Goal: Information Seeking & Learning: Learn about a topic

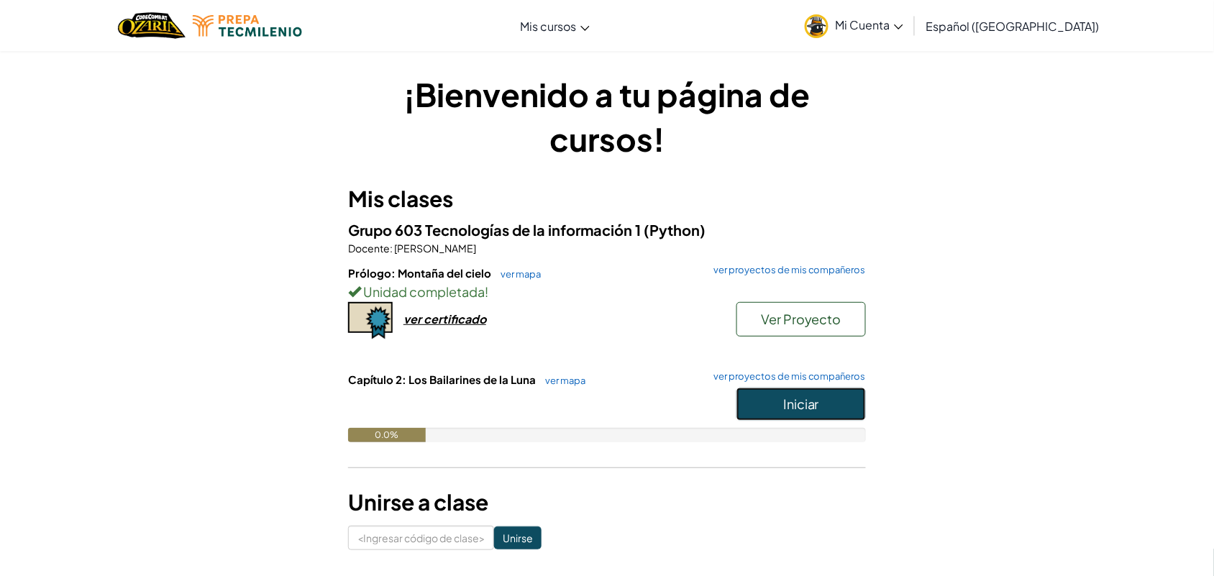
click at [750, 397] on button "Iniciar" at bounding box center [801, 404] width 129 height 33
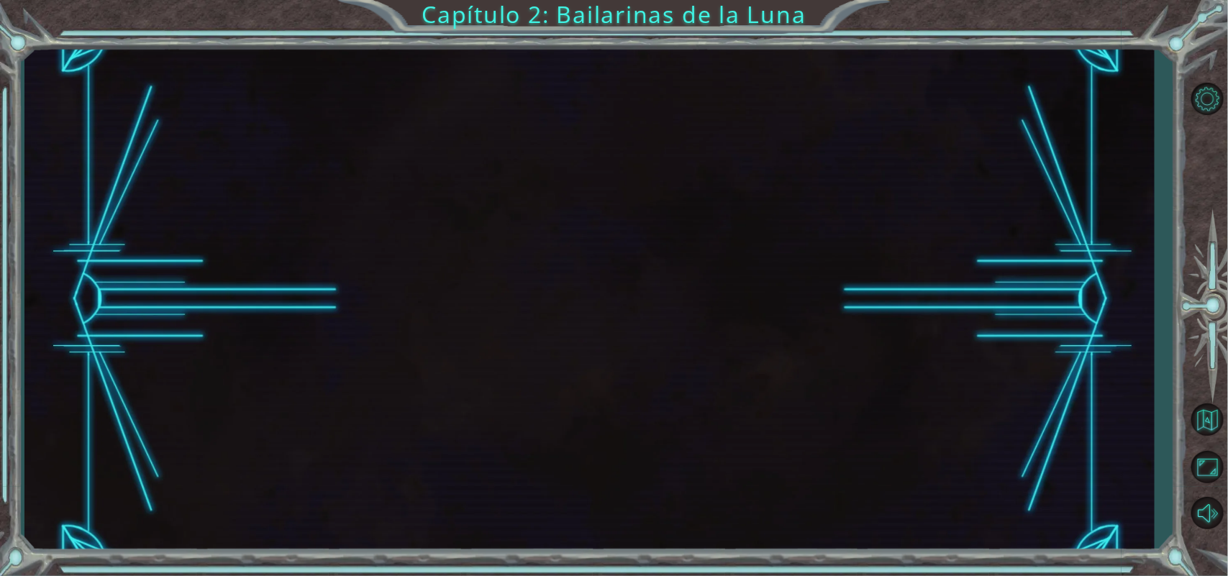
click at [799, 363] on div at bounding box center [588, 299] width 1129 height 507
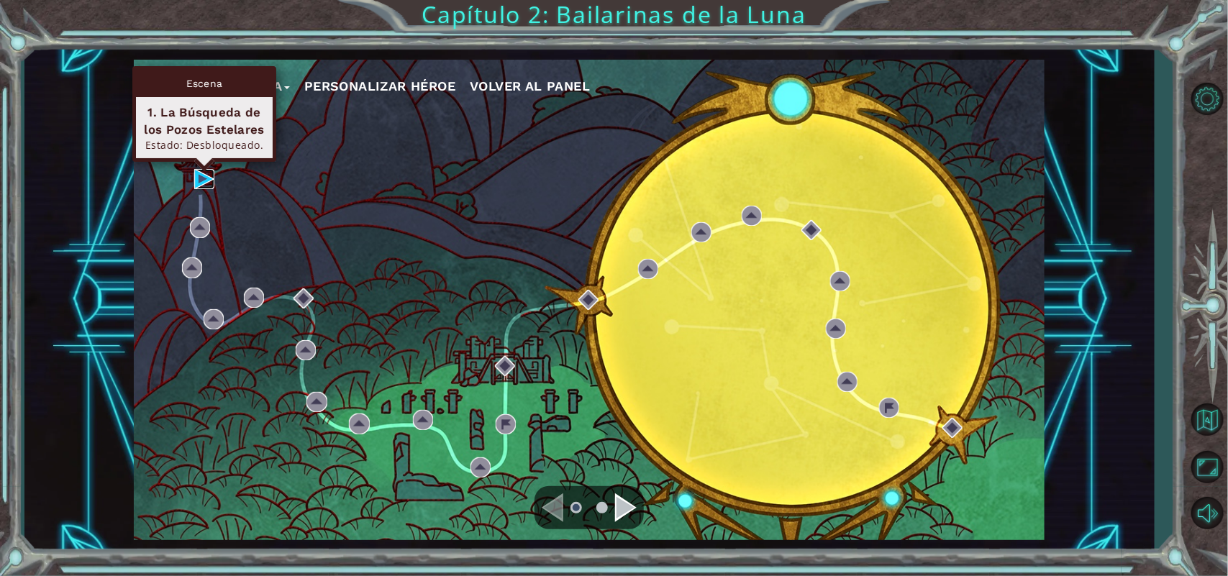
click at [201, 177] on img at bounding box center [204, 179] width 20 height 20
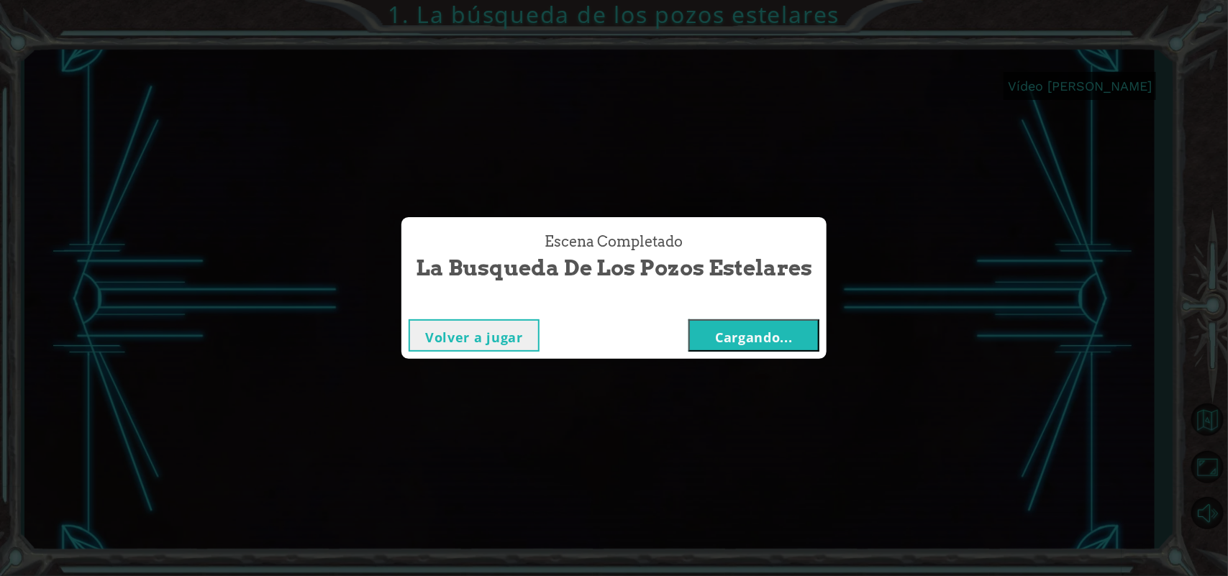
click at [721, 337] on font "Cargando..." at bounding box center [754, 337] width 78 height 17
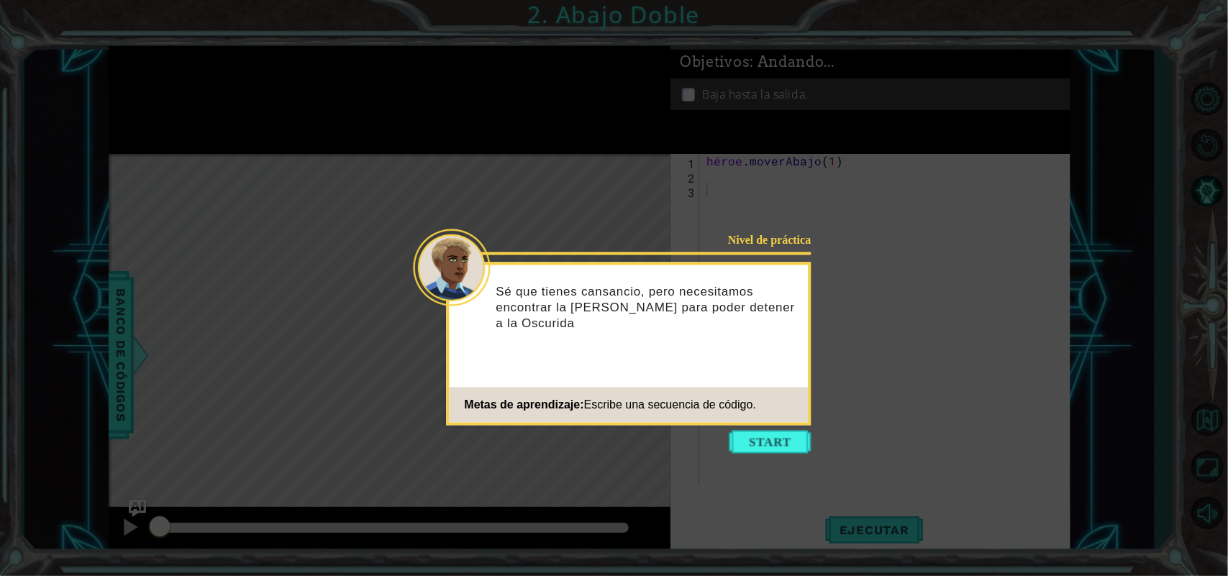
click at [764, 457] on icon at bounding box center [614, 288] width 1228 height 576
click at [777, 439] on button "Comenzar" at bounding box center [770, 442] width 82 height 23
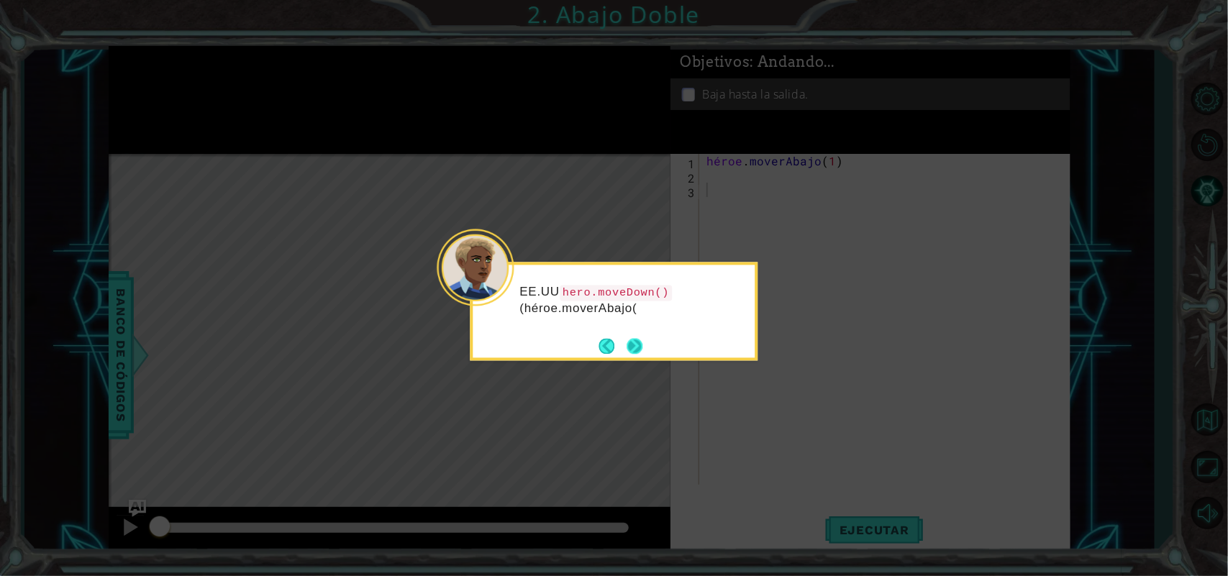
click at [634, 353] on button "Próximo" at bounding box center [635, 346] width 16 height 16
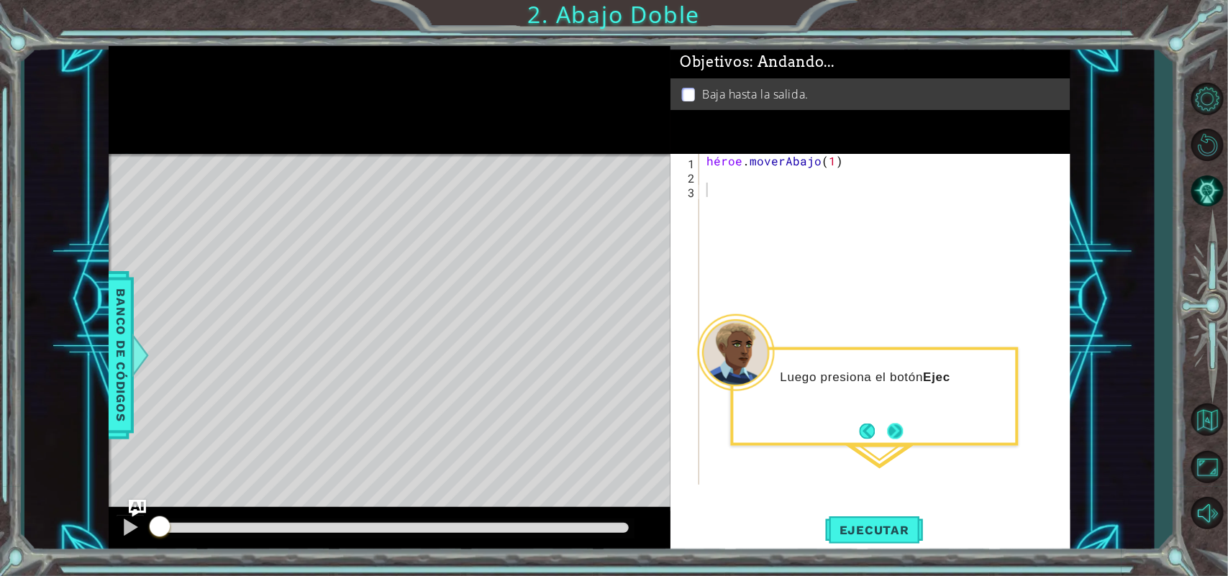
click at [903, 426] on button "Próximo" at bounding box center [896, 431] width 16 height 16
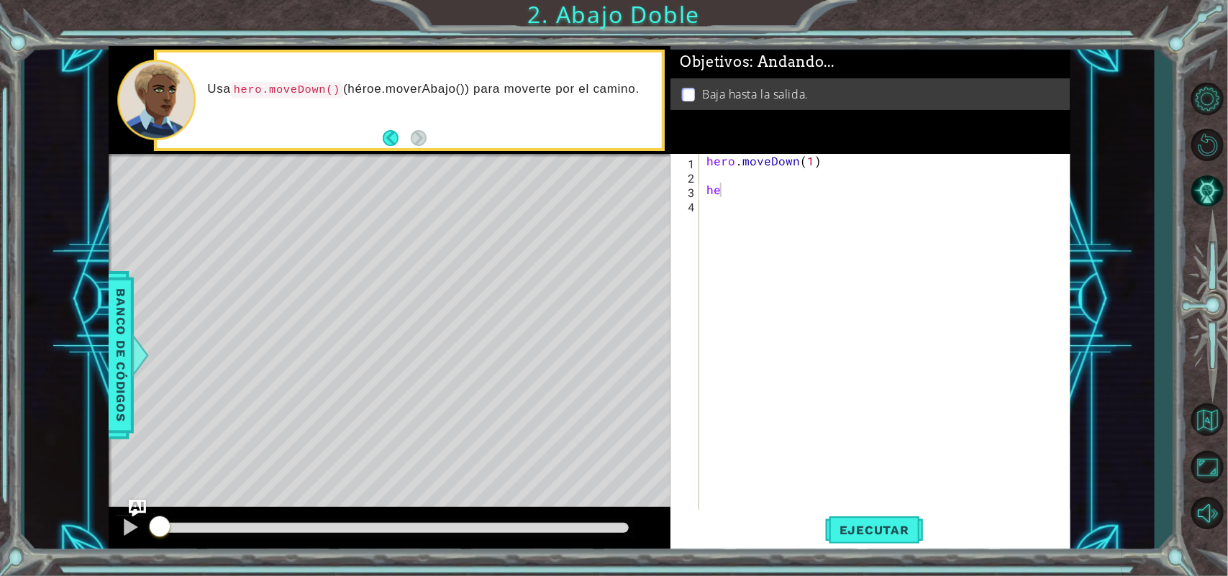
click at [718, 189] on div "hero . moveDown ( 1 ) he" at bounding box center [888, 348] width 370 height 388
click at [770, 200] on div "hero. moveDown Toca enter" at bounding box center [833, 225] width 272 height 52
click at [811, 193] on div "hero . moveDown ( 1 ) hero . moveDown ( 1 )" at bounding box center [884, 334] width 363 height 360
type textarea "hero.moveDown(3)"
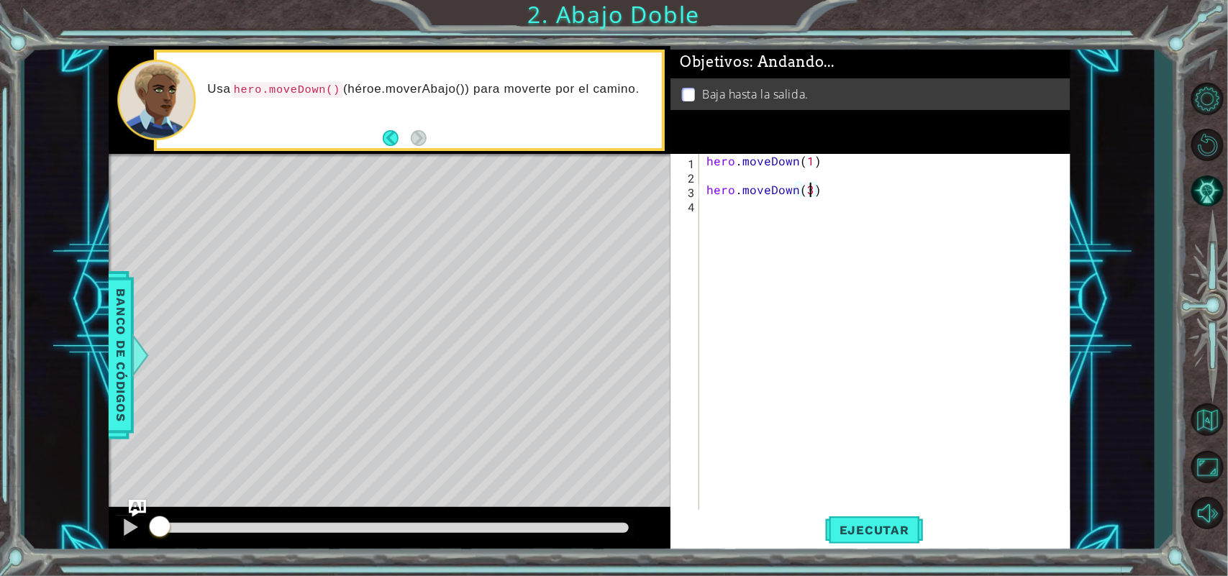
scroll to position [0, 0]
click at [845, 516] on button "Ejecutar" at bounding box center [874, 530] width 99 height 40
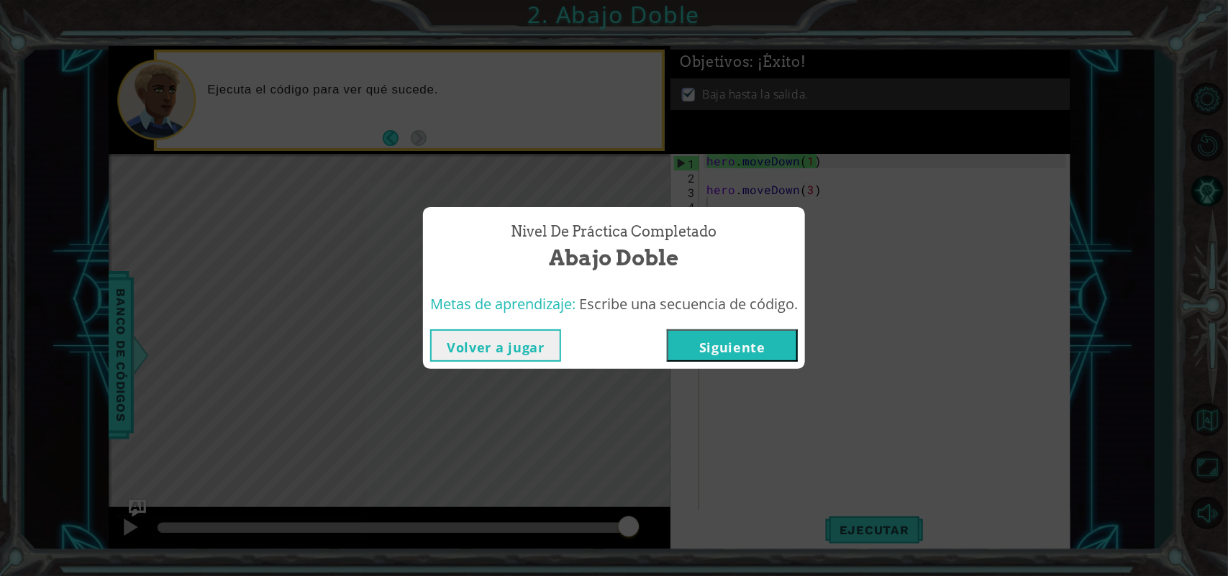
click at [504, 357] on button "Volver a jugar" at bounding box center [495, 345] width 131 height 32
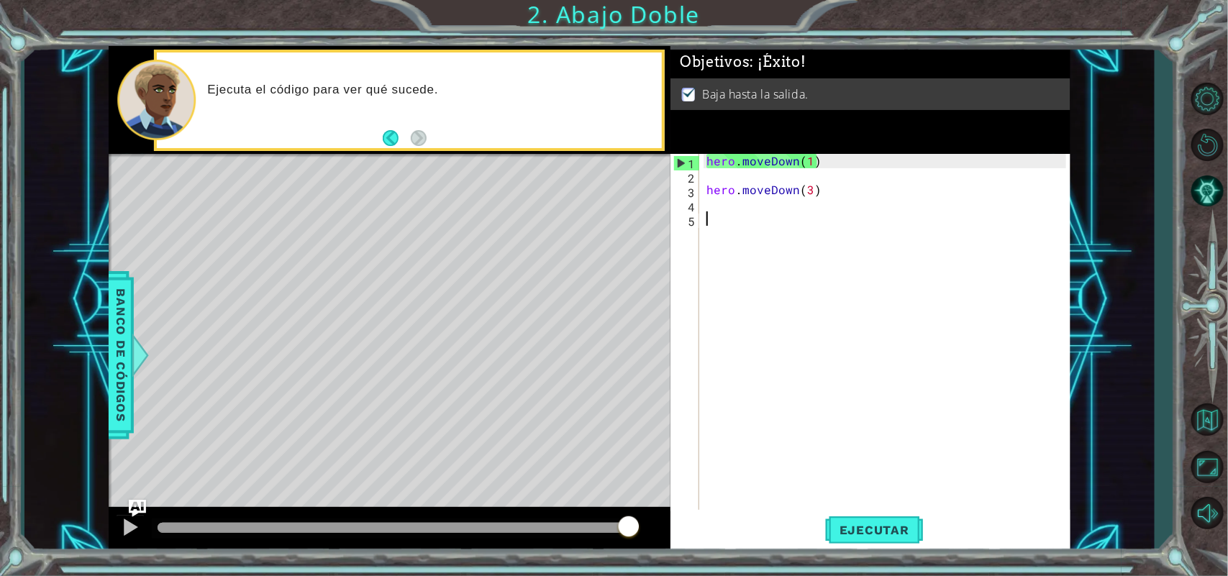
click at [824, 285] on div "hero . moveDown ( 1 ) hero . moveDown ( 3 )" at bounding box center [888, 348] width 370 height 388
click at [813, 191] on div "hero . moveDown ( 1 ) hero . moveDown ( 3 )" at bounding box center [888, 348] width 370 height 388
type textarea "hero.moveDown(3)"
click at [1041, 360] on div "hero . moveDown ( 1 ) hero . moveDown ( 3 )" at bounding box center [888, 348] width 370 height 388
click at [817, 162] on div "hero . moveDown ( 1 ) hero . moveDown ( 3 )" at bounding box center [888, 348] width 370 height 388
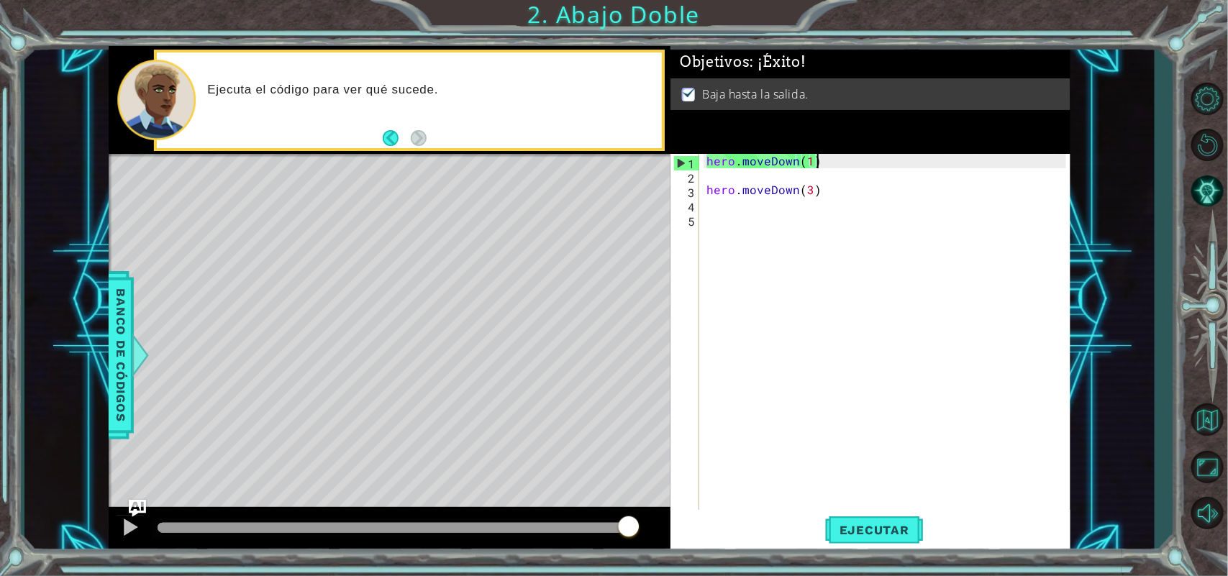
click at [817, 162] on div "hero . moveDown ( 1 ) hero . moveDown ( 3 )" at bounding box center [888, 348] width 370 height 388
click at [852, 157] on div "hero . moveDown ( 1 ) hero . moveDown ( 3 )" at bounding box center [884, 334] width 363 height 360
click at [638, 174] on div "1 ההההההההההההההההההההההההההההההההההההההההההההההההההההההההההההההההההההההההההההה…" at bounding box center [589, 299] width 961 height 507
drag, startPoint x: 708, startPoint y: 160, endPoint x: 820, endPoint y: 159, distance: 111.5
click at [820, 159] on div "hero . moveDown ( 1 ) hero . moveDown ( 3 )" at bounding box center [888, 348] width 370 height 388
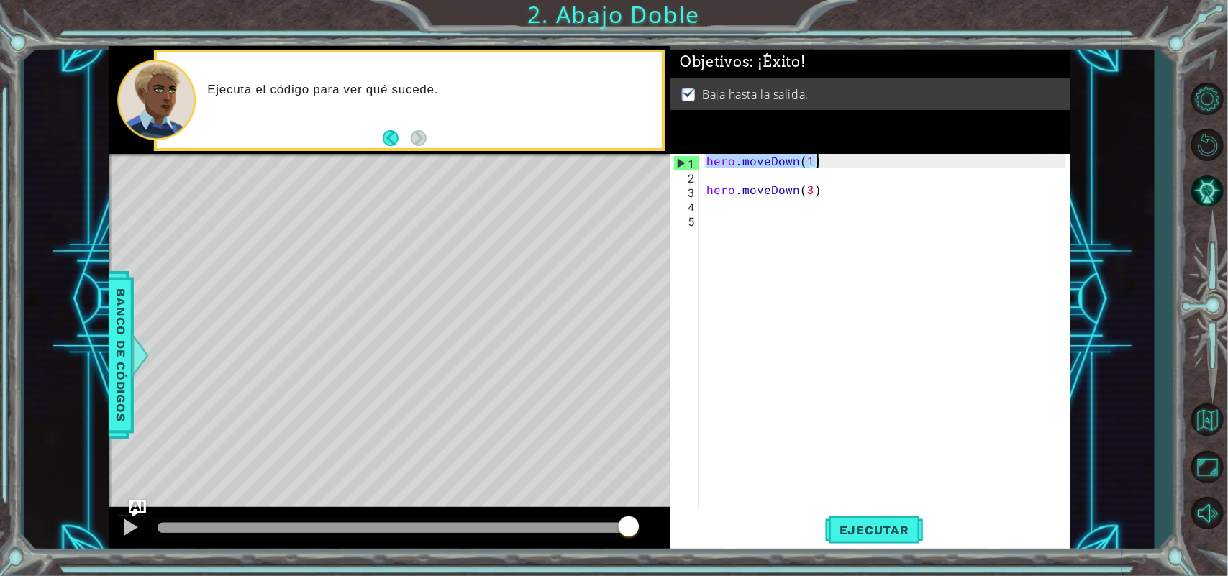
type textarea "hero.moveDown(1)"
click at [860, 538] on button "Ejecutar" at bounding box center [874, 530] width 99 height 40
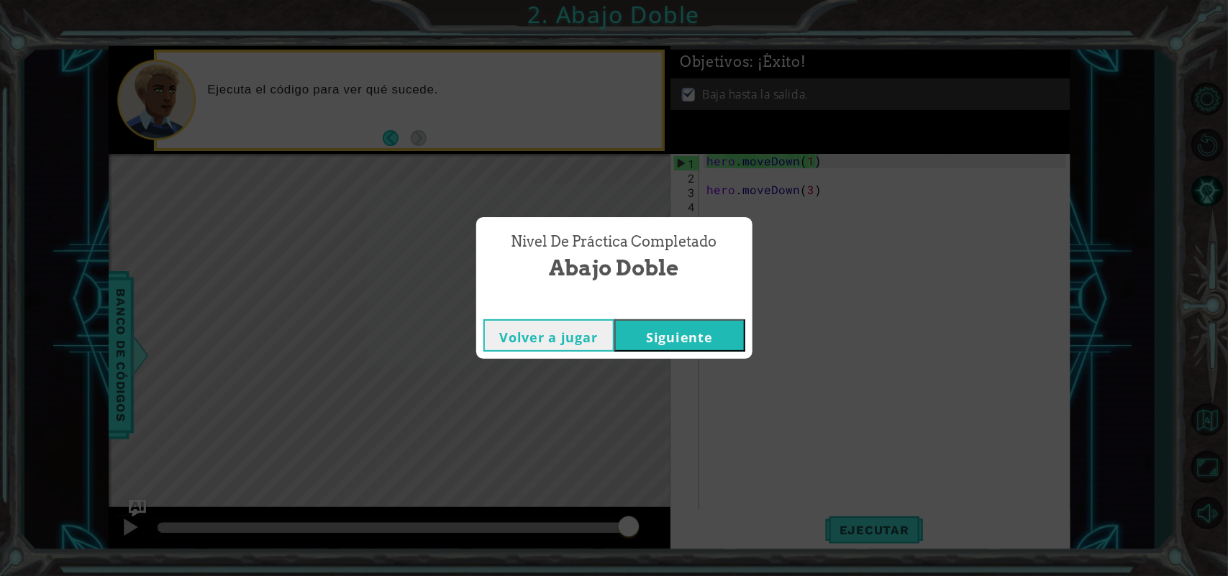
click at [673, 328] on button "Siguiente" at bounding box center [679, 335] width 131 height 32
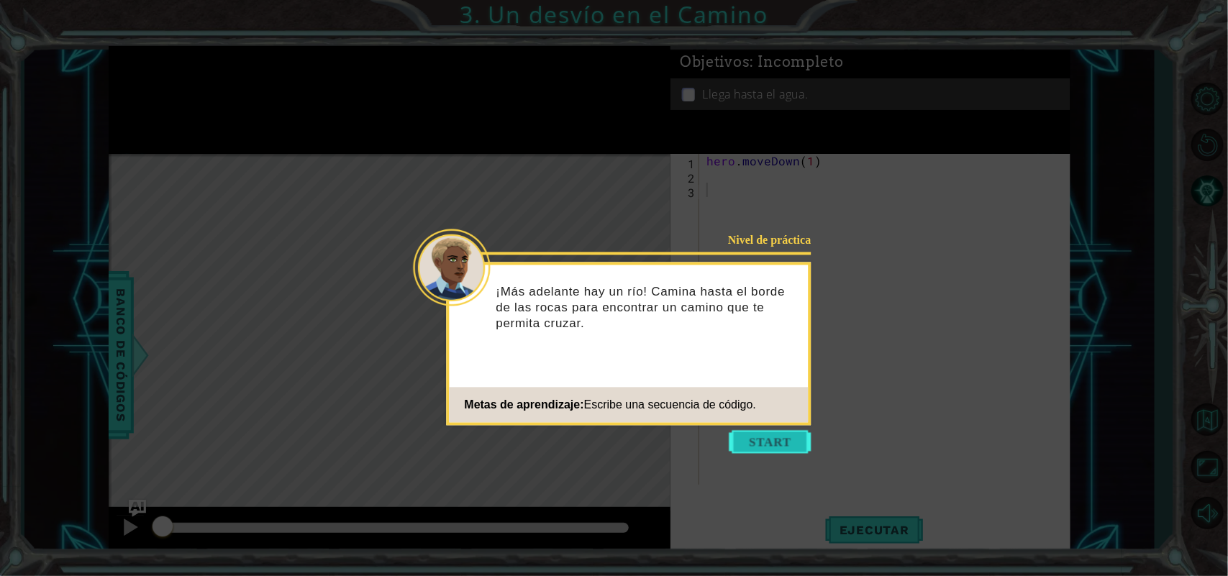
click at [754, 437] on button "Start" at bounding box center [770, 442] width 82 height 23
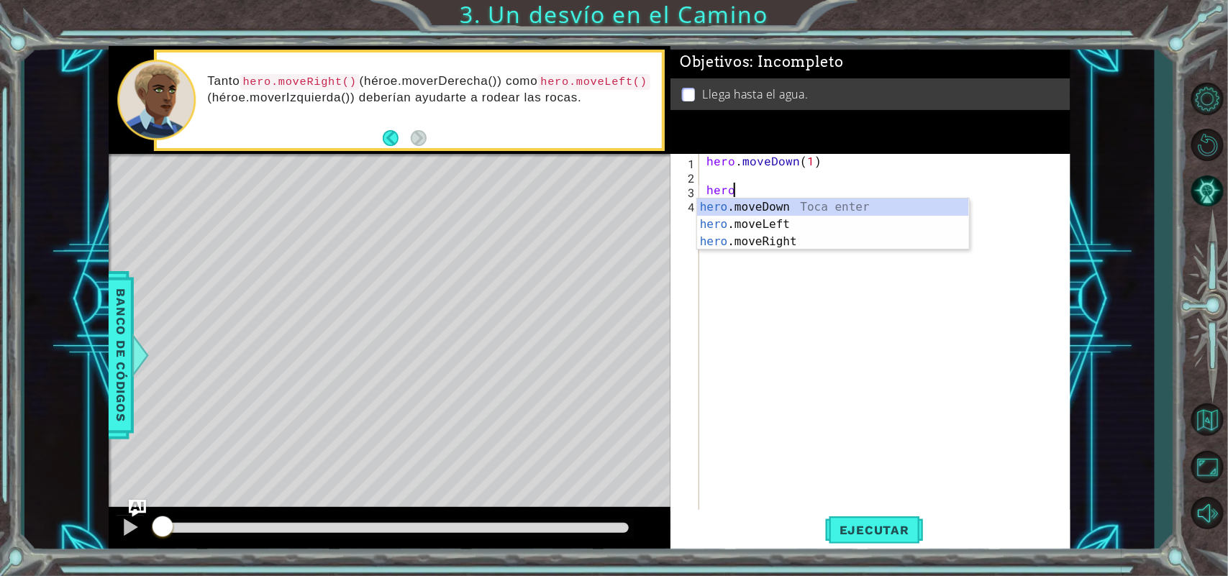
scroll to position [0, 1]
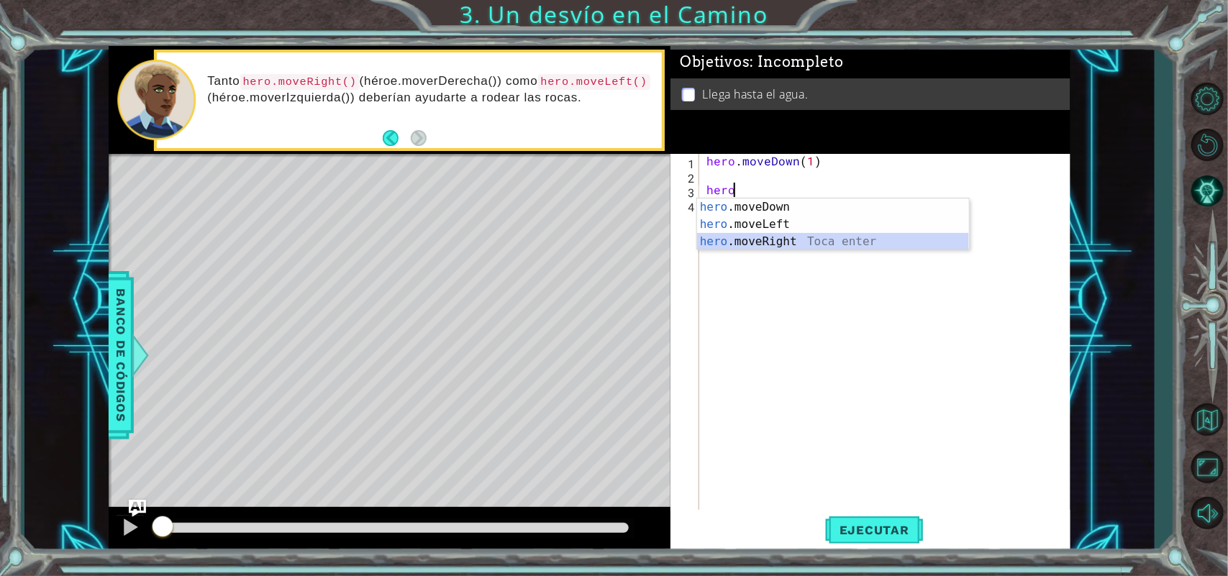
click at [759, 234] on div "hero .moveDown Toca enter hero .moveLeft Toca enter hero .moveRight Toca enter" at bounding box center [833, 242] width 272 height 86
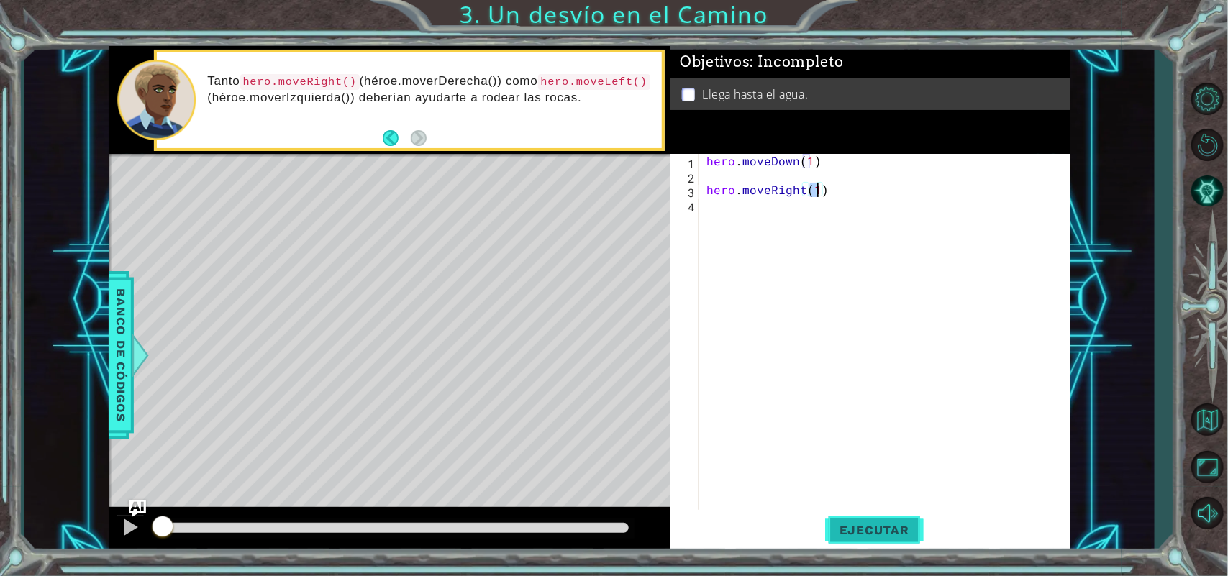
type textarea "hero.moveRight(1)"
click at [852, 541] on button "Ejecutar" at bounding box center [874, 530] width 99 height 40
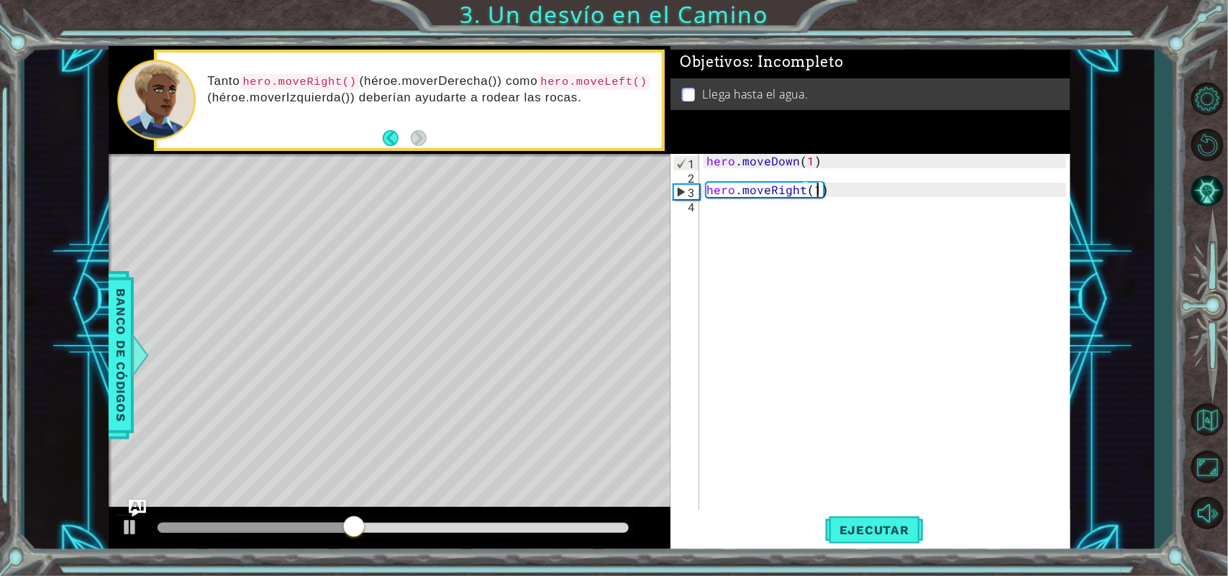
click at [765, 229] on div "hero . moveDown ( 1 ) hero . moveRight ( 1 )" at bounding box center [888, 348] width 370 height 388
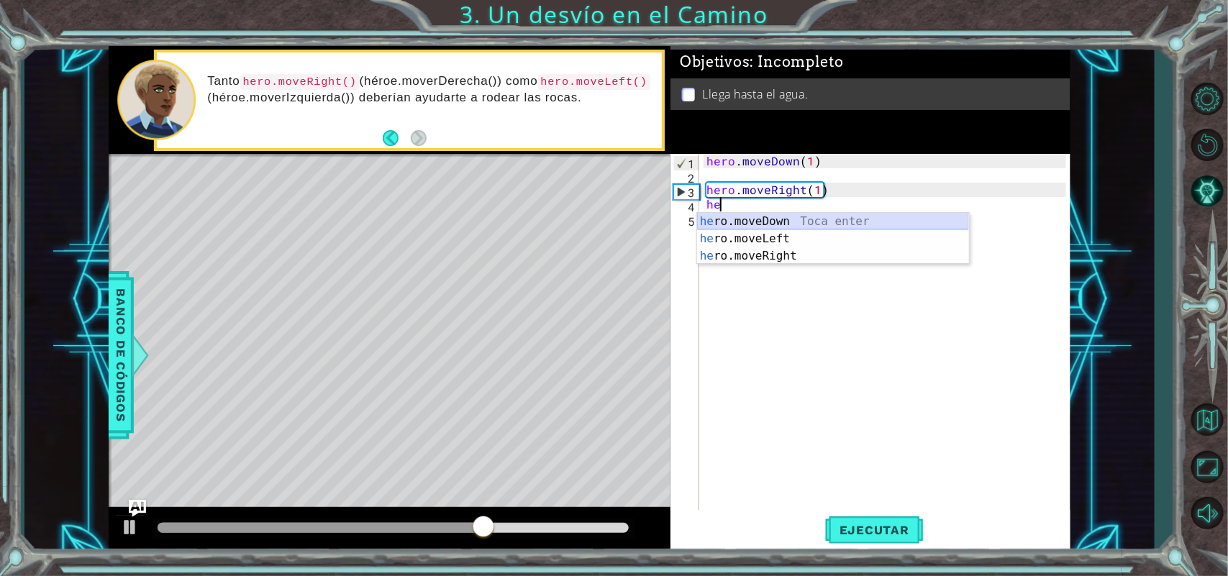
click at [759, 220] on div "he ro.moveDown Toca enter he ro.moveLeft Toca enter he ro.moveRight Toca enter" at bounding box center [833, 256] width 272 height 86
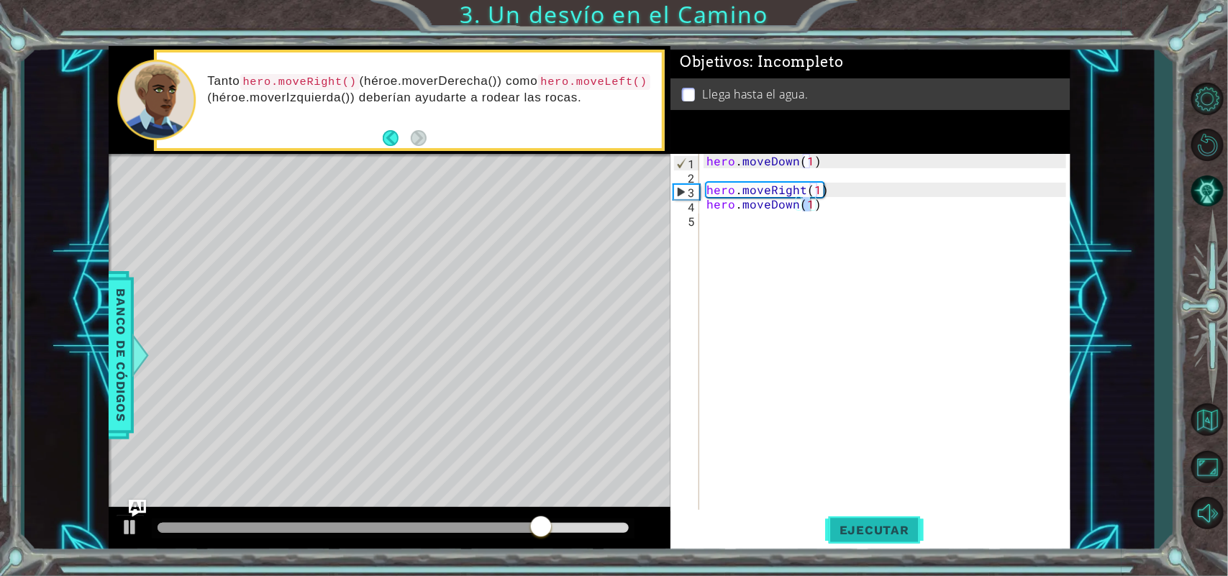
click at [908, 520] on button "Ejecutar" at bounding box center [874, 530] width 99 height 40
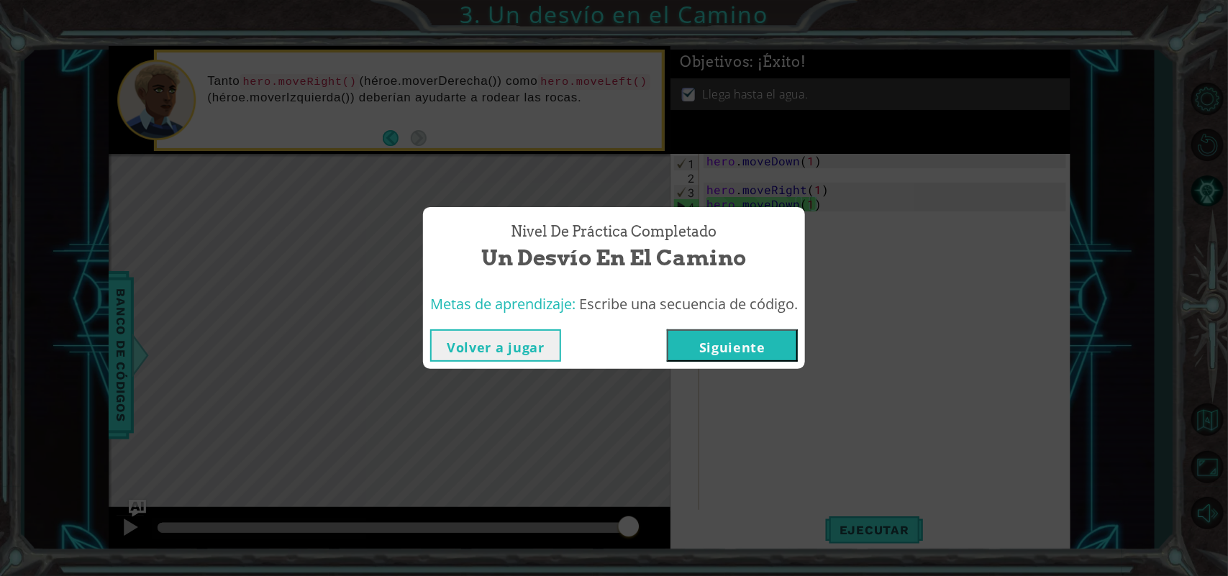
click at [508, 343] on button "Volver a jugar" at bounding box center [495, 345] width 131 height 32
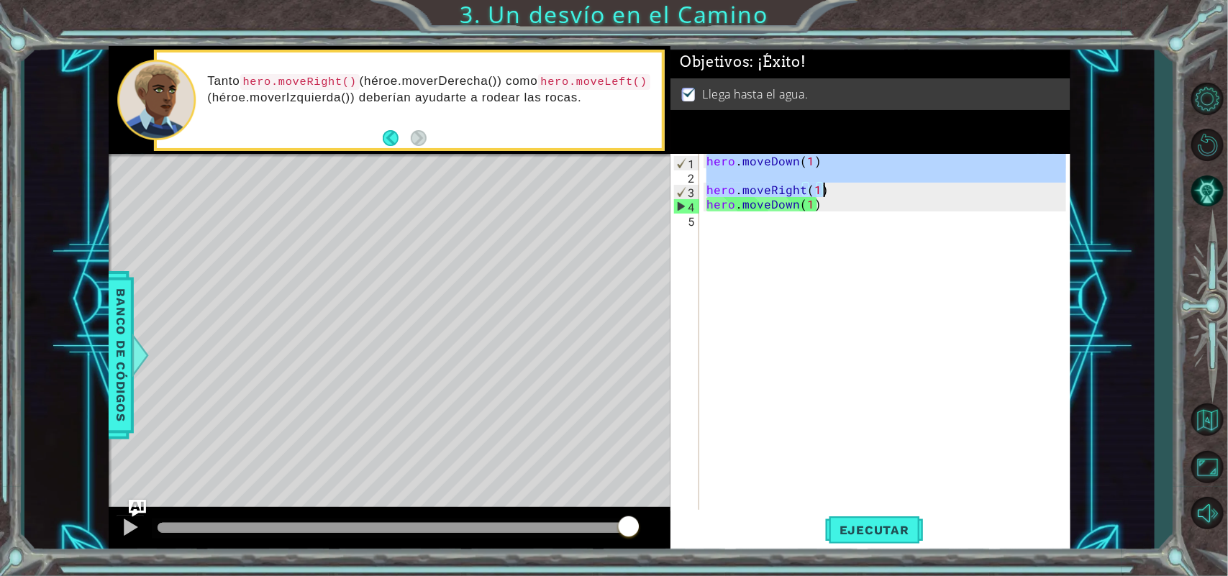
drag, startPoint x: 705, startPoint y: 160, endPoint x: 853, endPoint y: 184, distance: 150.1
click at [853, 184] on div "hero . moveDown ( 1 ) hero . moveRight ( 1 ) hero . moveDown ( 1 )" at bounding box center [888, 348] width 370 height 388
click at [749, 156] on div "hero . moveDown ( 1 ) hero . moveRight ( 1 ) hero . moveDown ( 1 )" at bounding box center [884, 334] width 363 height 360
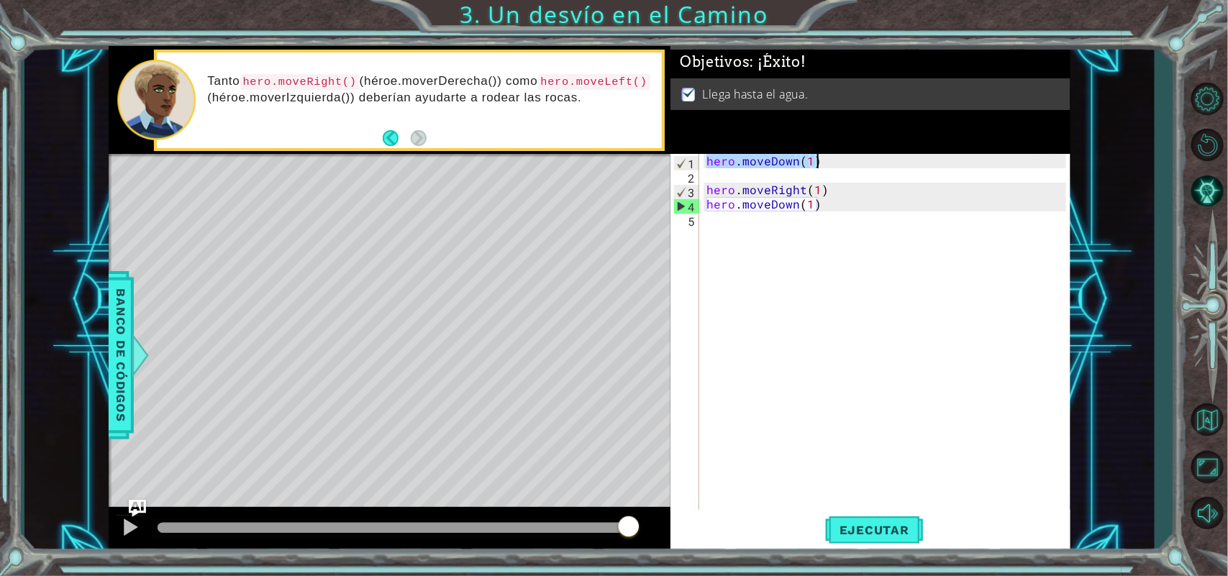
drag, startPoint x: 705, startPoint y: 160, endPoint x: 834, endPoint y: 163, distance: 129.5
click at [834, 163] on div "hero . moveDown ( 1 ) hero . moveRight ( 1 ) hero . moveDown ( 1 )" at bounding box center [888, 348] width 370 height 388
drag, startPoint x: 706, startPoint y: 193, endPoint x: 825, endPoint y: 191, distance: 119.4
click at [825, 191] on div "hero . moveDown ( 1 ) hero . moveRight ( 1 ) hero . moveDown ( 1 )" at bounding box center [888, 348] width 370 height 388
click at [815, 205] on div "hero . moveDown ( 1 ) hero . moveRight ( 1 ) hero . moveDown ( 1 )" at bounding box center [888, 348] width 370 height 388
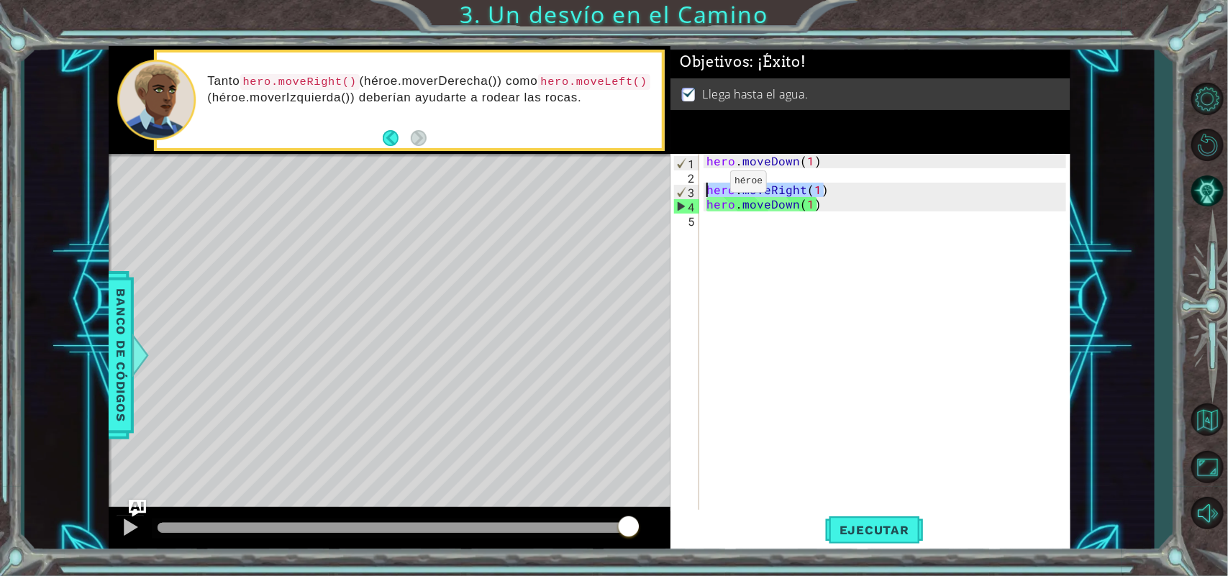
drag, startPoint x: 851, startPoint y: 191, endPoint x: 706, endPoint y: 185, distance: 145.4
click at [706, 185] on div "hero . moveDown ( 1 ) hero . moveRight ( 1 ) hero . moveDown ( 1 )" at bounding box center [888, 348] width 370 height 388
type textarea "hero.moveRight(1)"
click at [803, 248] on div "hero . moveDown ( 1 ) hero . moveRight ( 1 ) hero . moveDown ( 1 )" at bounding box center [888, 348] width 370 height 388
drag, startPoint x: 829, startPoint y: 211, endPoint x: 701, endPoint y: 209, distance: 127.3
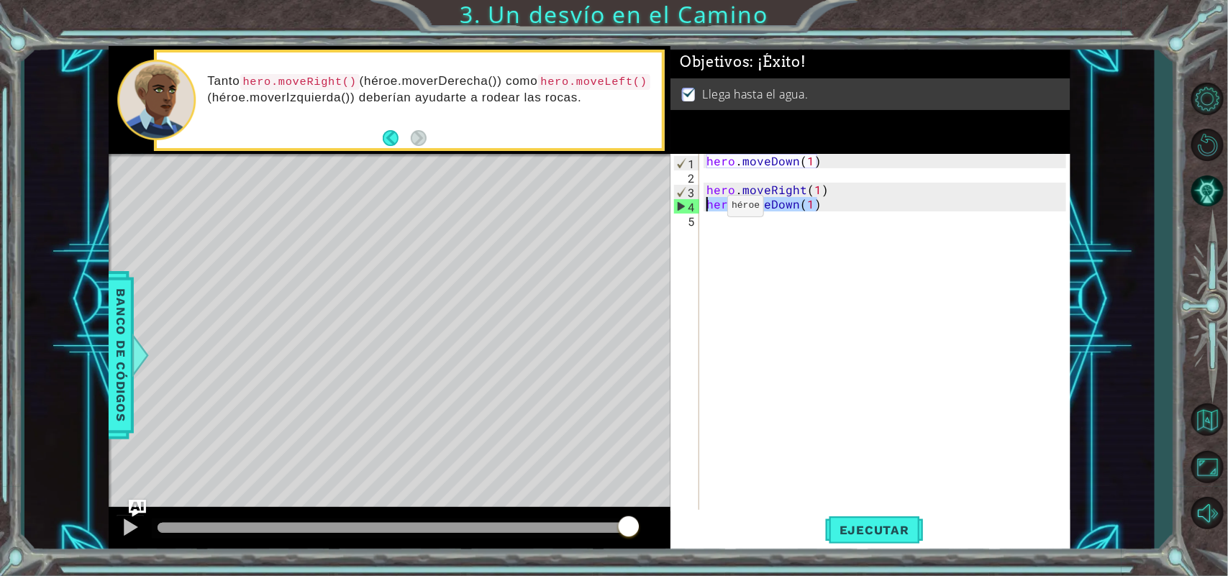
click at [701, 209] on div "1 2 3 4 5 hero . moveDown ( 1 ) hero . moveRight ( 1 ) hero . moveDown ( 1 ) הה…" at bounding box center [868, 334] width 396 height 360
type textarea "hero.moveDown(1)"
click at [846, 519] on button "Ejecutar" at bounding box center [874, 530] width 99 height 40
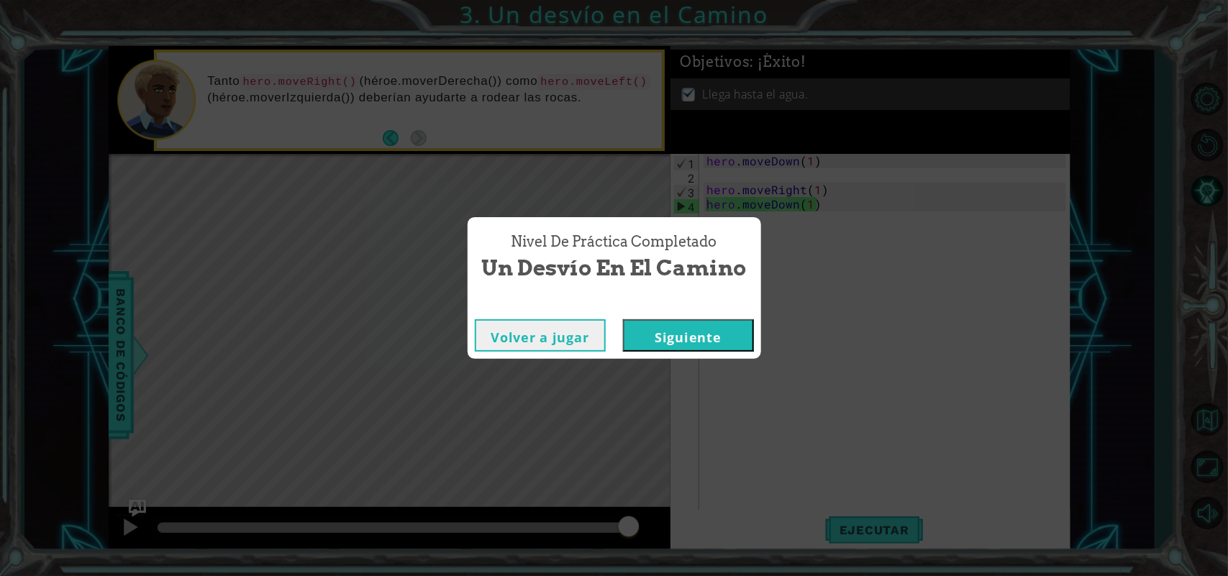
click at [674, 334] on button "Siguiente" at bounding box center [688, 335] width 131 height 32
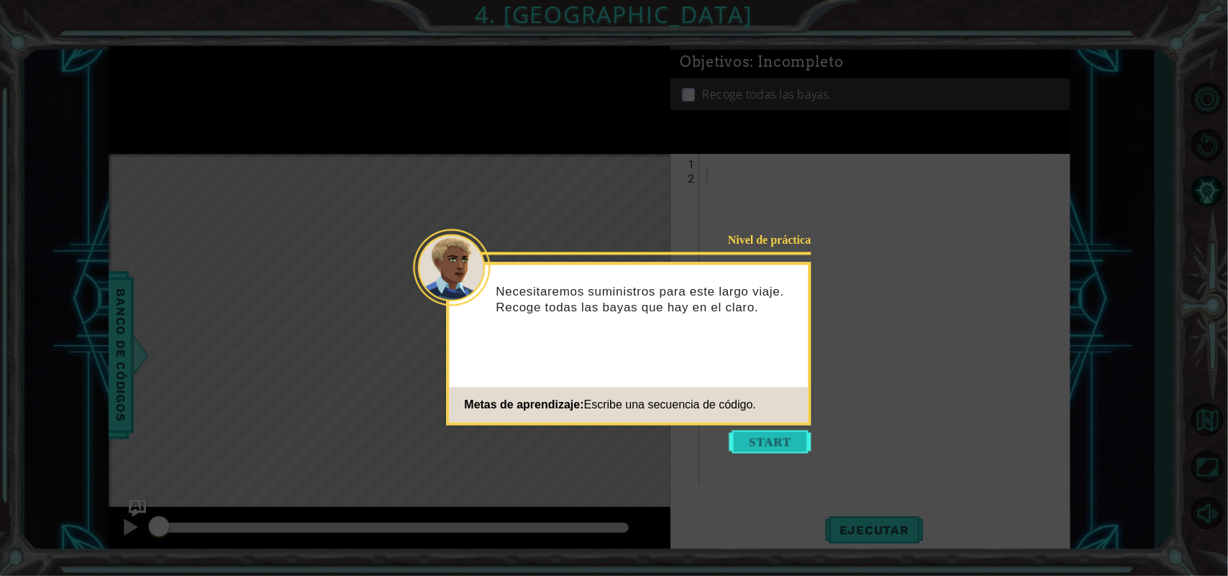
click at [745, 446] on button "Start" at bounding box center [770, 442] width 82 height 23
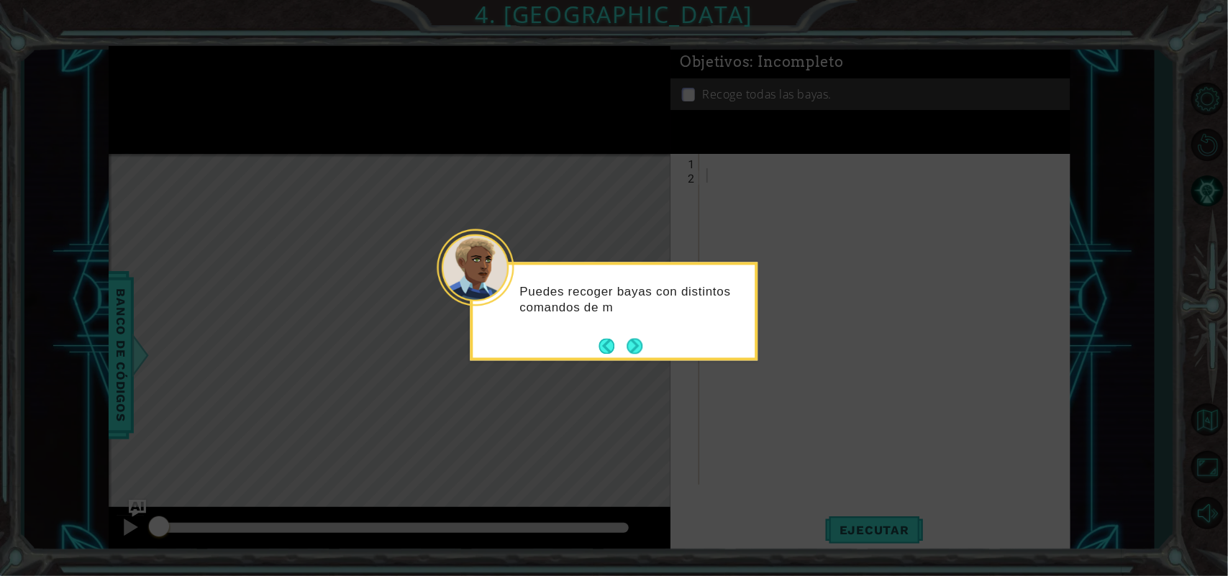
click at [655, 349] on div "Puedes recoger bayas con distintos comandos de m" at bounding box center [614, 312] width 288 height 99
click at [634, 346] on button "Next" at bounding box center [635, 346] width 16 height 16
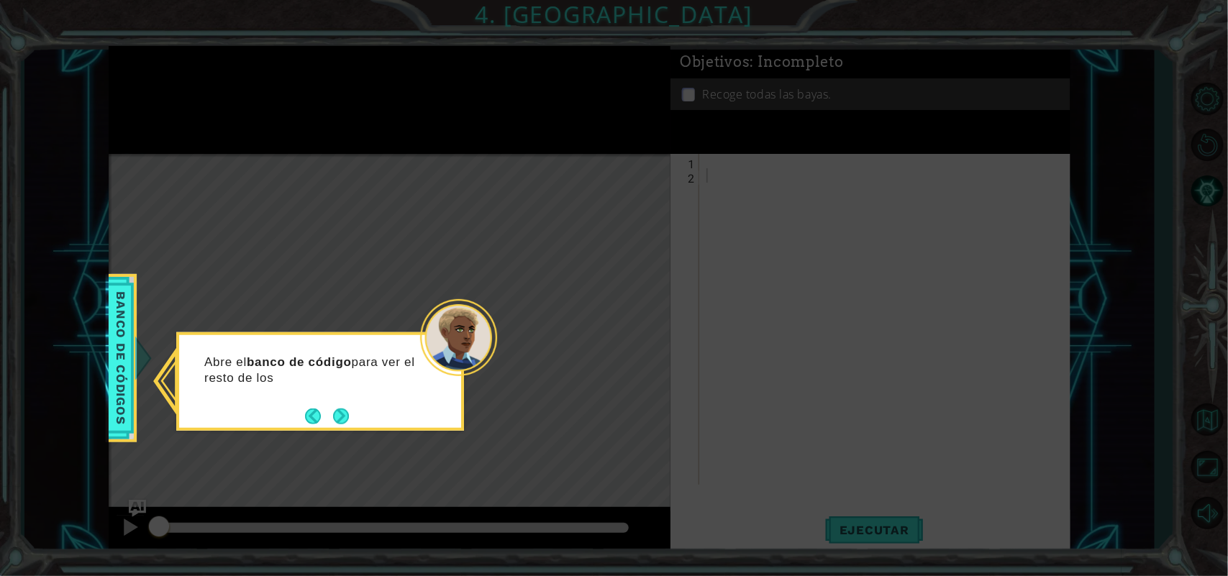
drag, startPoint x: 362, startPoint y: 410, endPoint x: 354, endPoint y: 412, distance: 8.2
click at [354, 412] on div "Abre el banco de código para ver el resto de los" at bounding box center [320, 381] width 288 height 99
click at [346, 422] on button "Next" at bounding box center [341, 417] width 16 height 16
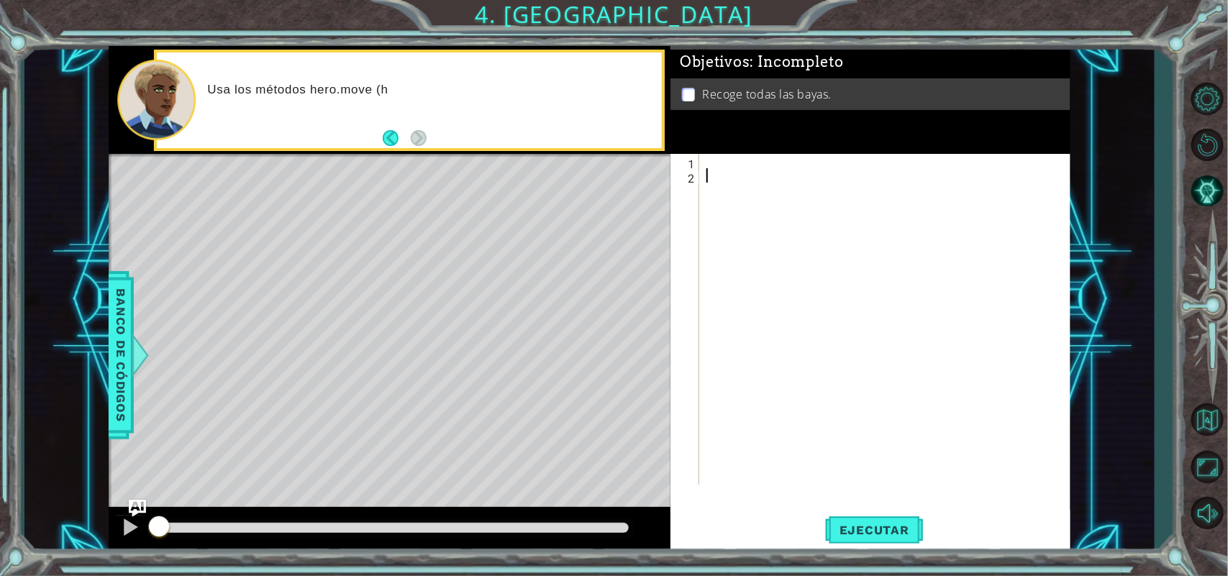
click at [760, 177] on div at bounding box center [888, 334] width 370 height 360
click at [726, 186] on div at bounding box center [888, 334] width 370 height 360
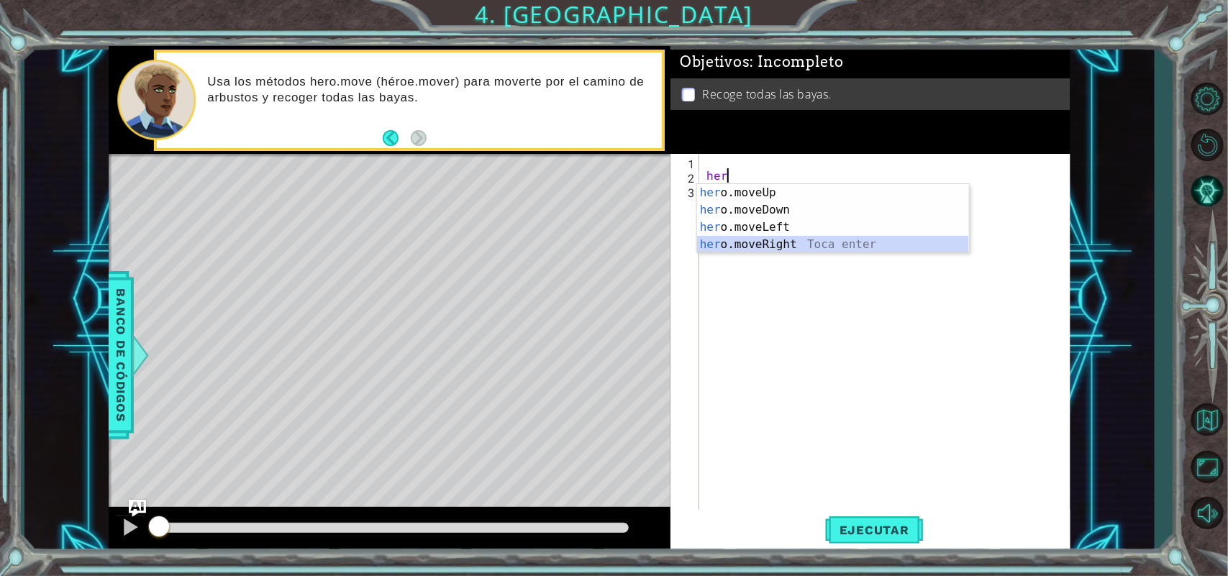
click at [764, 250] on div "her o.moveUp Toca enter her o.moveDown Toca enter her o.moveLeft Toca enter her…" at bounding box center [833, 236] width 272 height 104
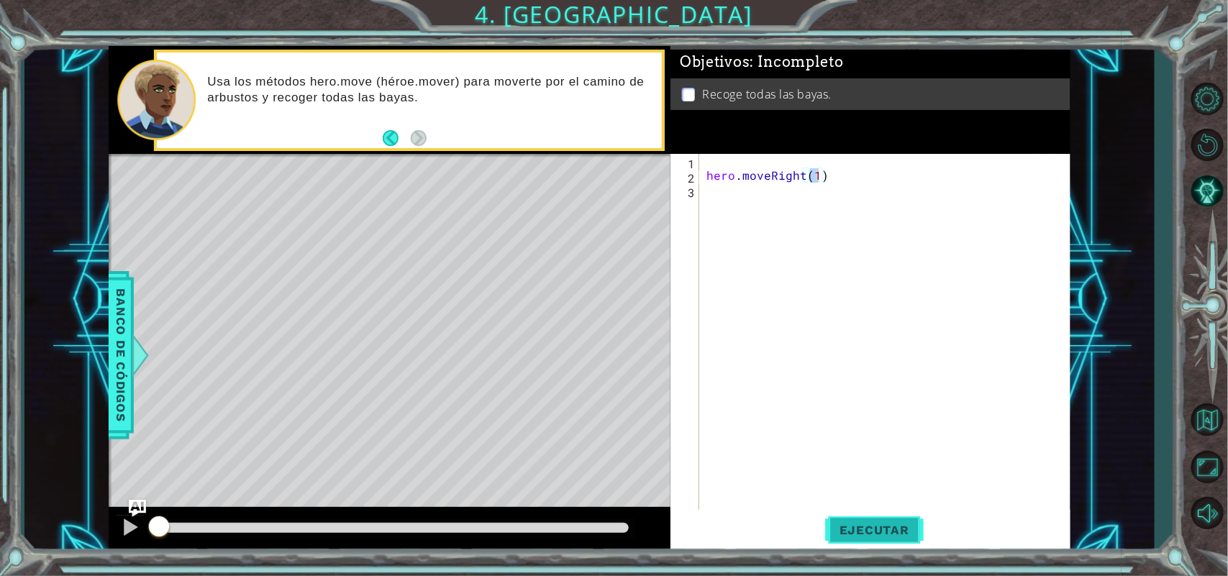
click at [886, 526] on span "Ejecutar" at bounding box center [874, 530] width 99 height 14
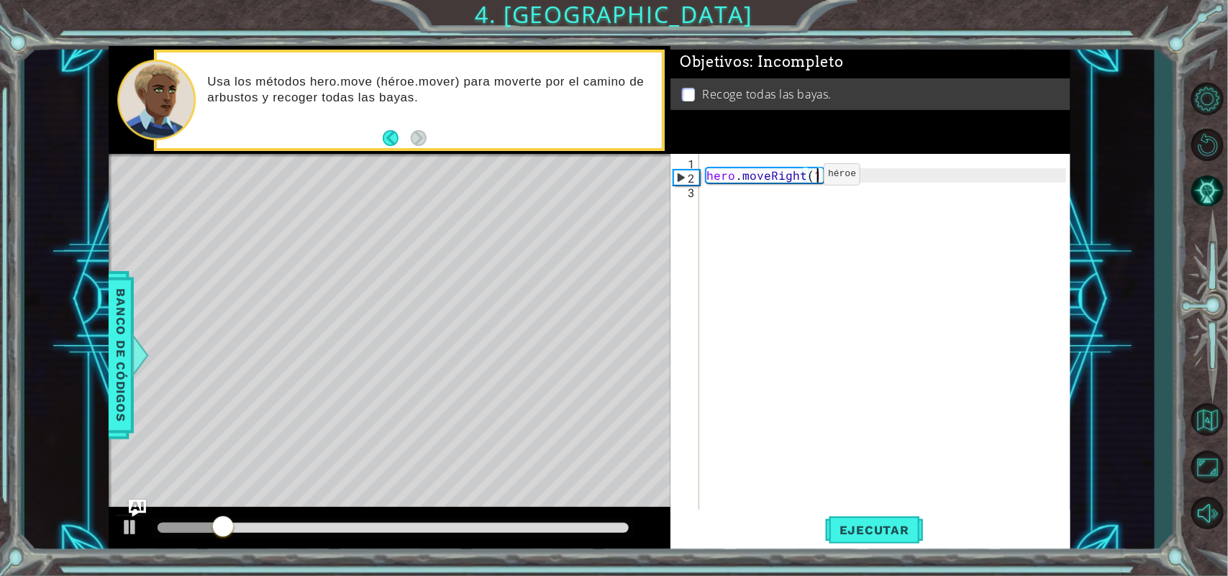
click at [799, 178] on div "hero . moveRight ( 1 )" at bounding box center [888, 348] width 370 height 388
click at [801, 176] on div "hero . moveRight ( 1 )" at bounding box center [888, 348] width 370 height 388
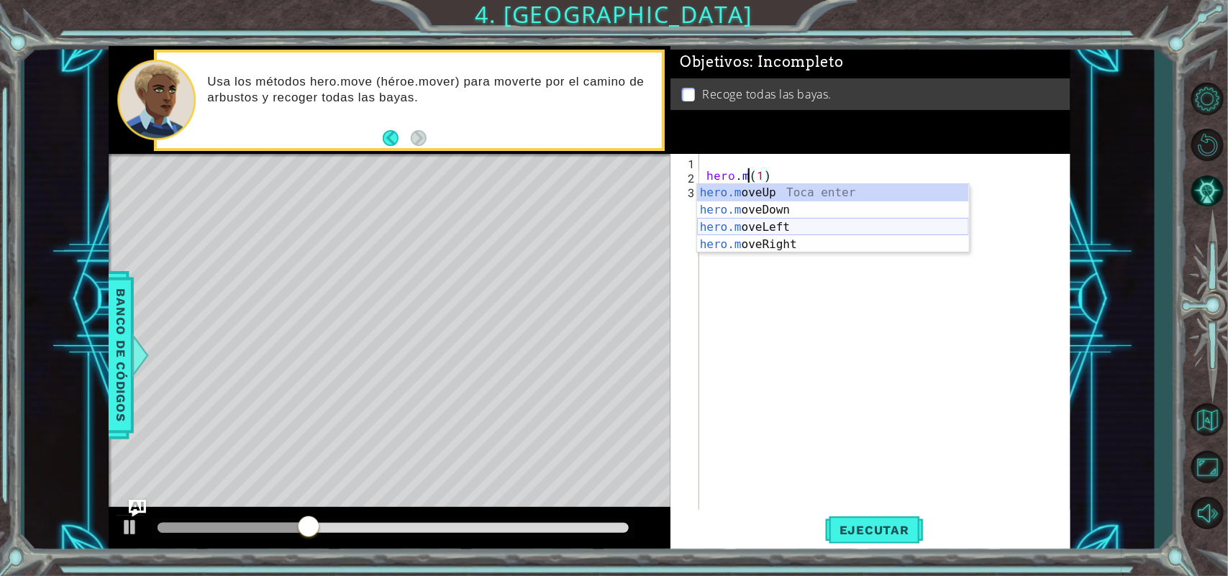
click at [757, 227] on div "hero.m oveUp Toca enter hero.m oveDown Toca enter hero.m oveLeft Toca enter her…" at bounding box center [833, 236] width 272 height 104
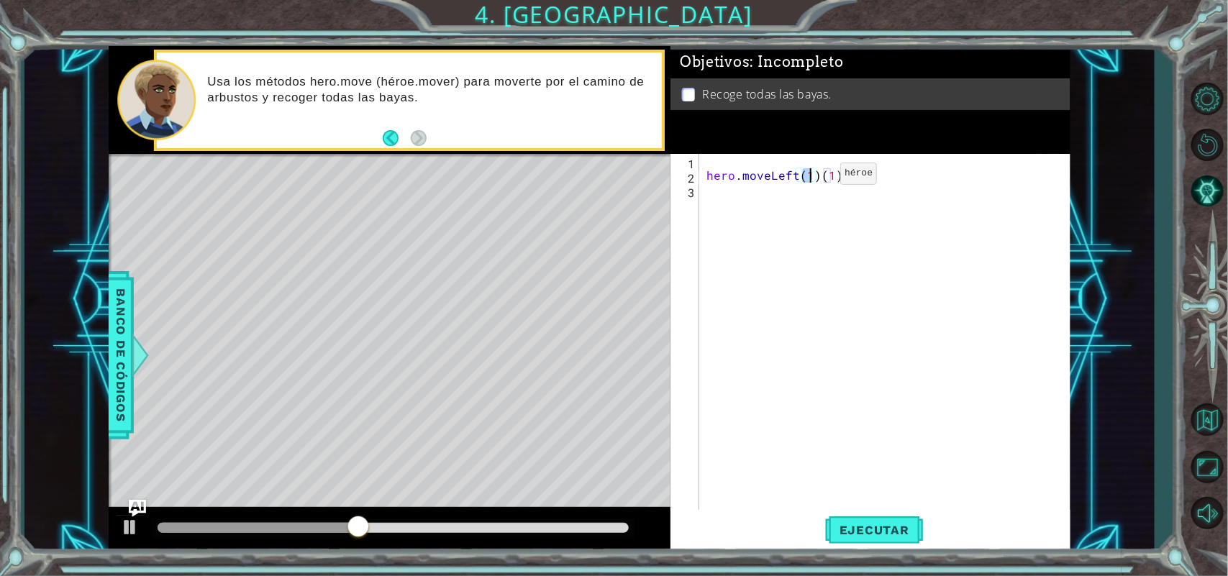
click at [816, 177] on div "hero . moveLeft ( 1 ) ( 1 )" at bounding box center [888, 348] width 370 height 388
type textarea "hero.moveLeft(1)"
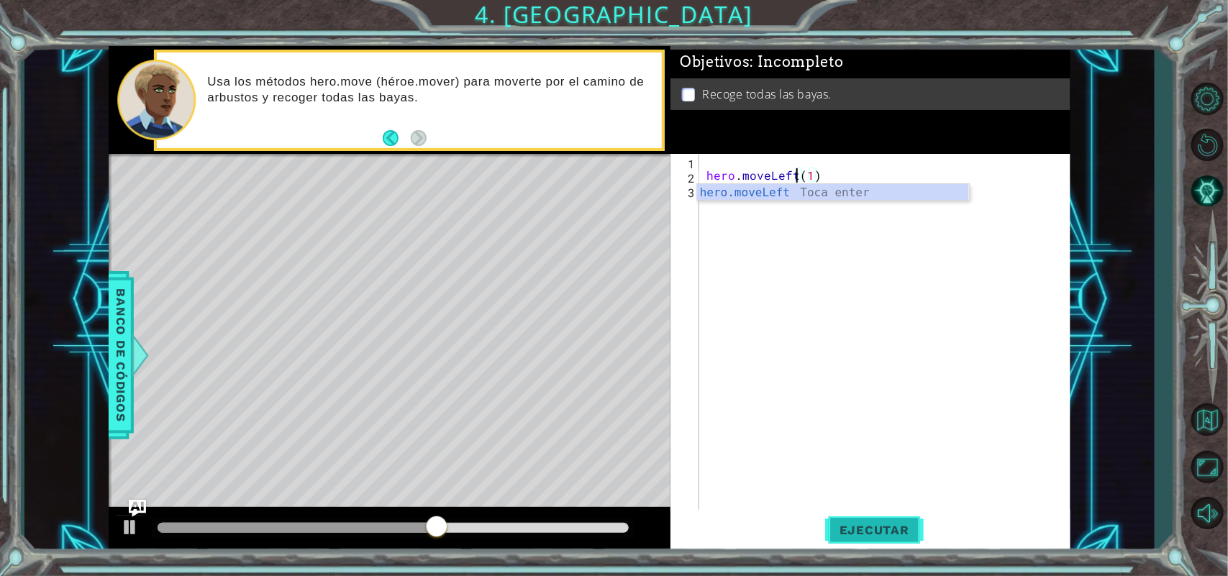
click at [856, 545] on button "Ejecutar" at bounding box center [874, 530] width 99 height 40
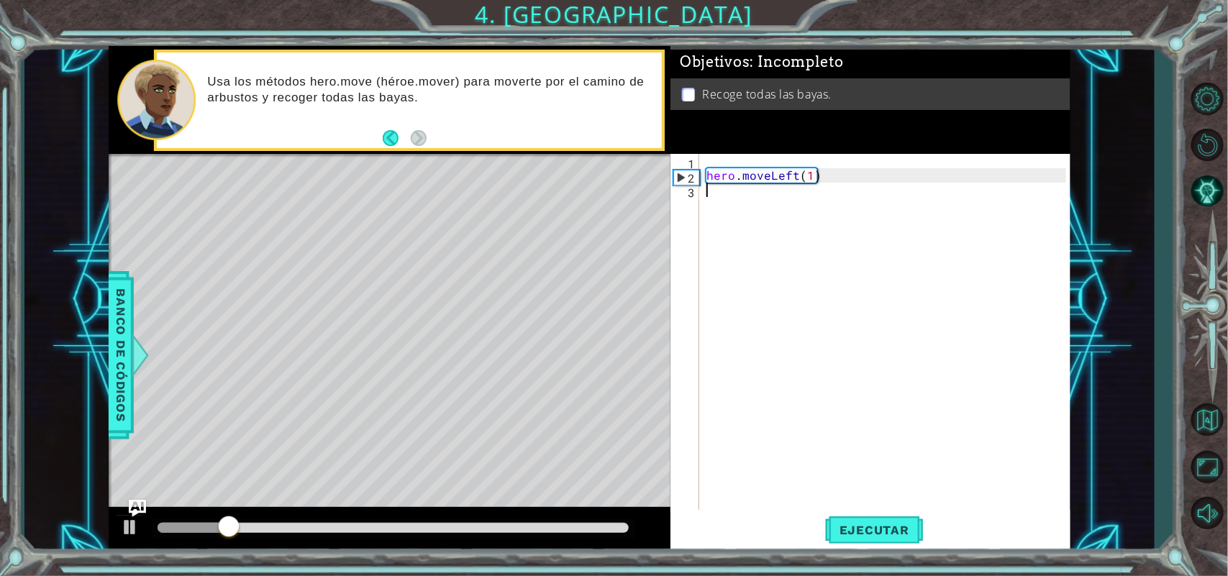
click at [719, 196] on div "hero . moveLeft ( 1 )" at bounding box center [888, 348] width 370 height 388
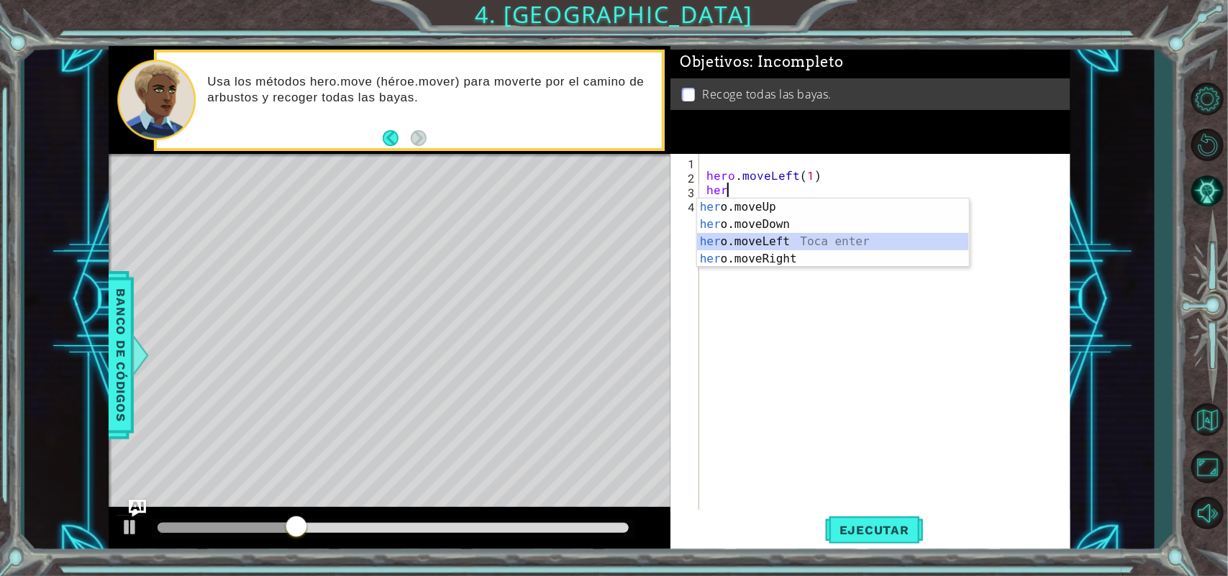
click at [750, 239] on div "her o.moveUp Toca enter her o.moveDown Toca enter her o.moveLeft Toca enter her…" at bounding box center [833, 251] width 272 height 104
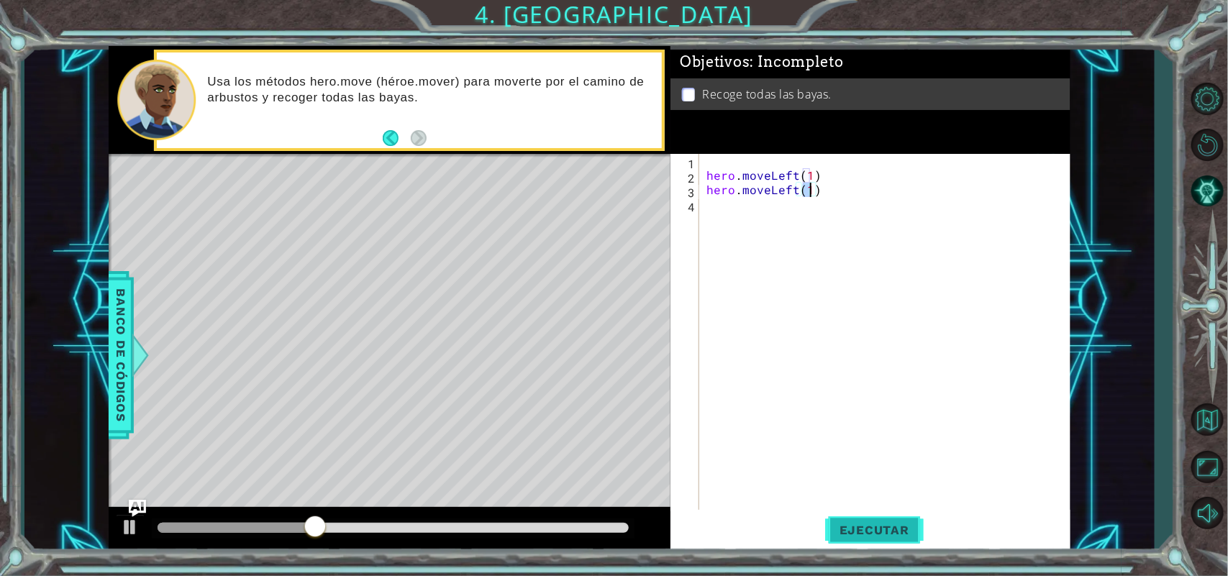
type textarea "hero.moveLeft(1)"
click at [851, 524] on span "Ejecutar" at bounding box center [874, 530] width 99 height 14
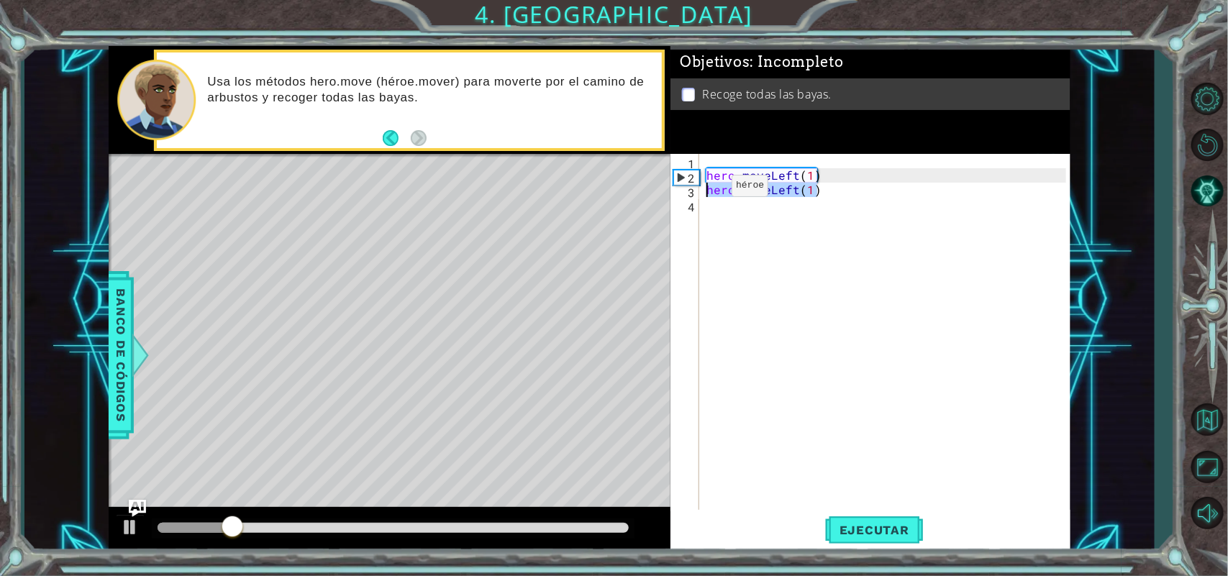
drag, startPoint x: 828, startPoint y: 195, endPoint x: 707, endPoint y: 189, distance: 121.0
click at [707, 189] on div "hero . moveLeft ( 1 ) hero . moveLeft ( 1 )" at bounding box center [888, 348] width 370 height 388
click at [814, 177] on div "hero . moveLeft ( 1 )" at bounding box center [888, 348] width 370 height 388
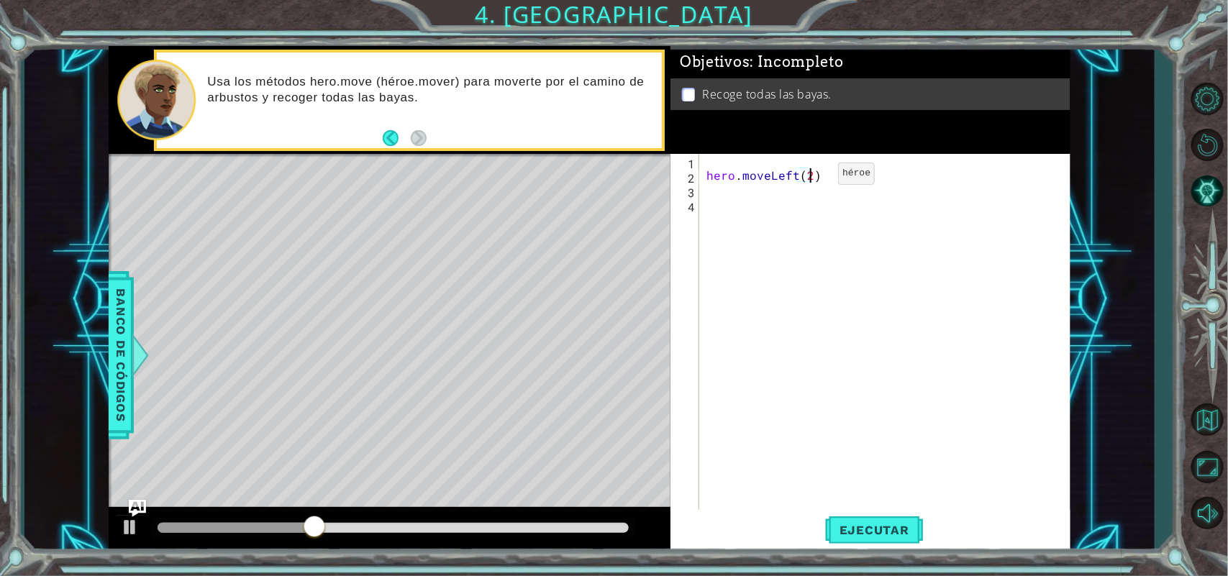
scroll to position [0, 5]
type textarea "hero.moveLeft(2)"
click at [854, 521] on button "Ejecutar" at bounding box center [874, 530] width 99 height 40
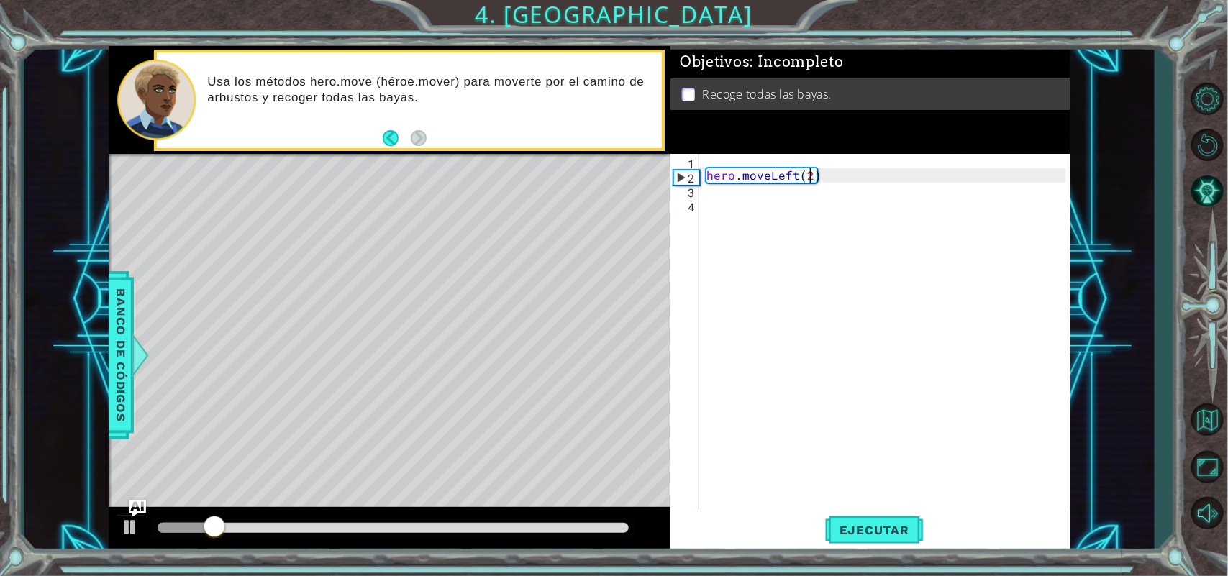
click at [728, 217] on div "hero . moveLeft ( 2 )" at bounding box center [888, 348] width 370 height 388
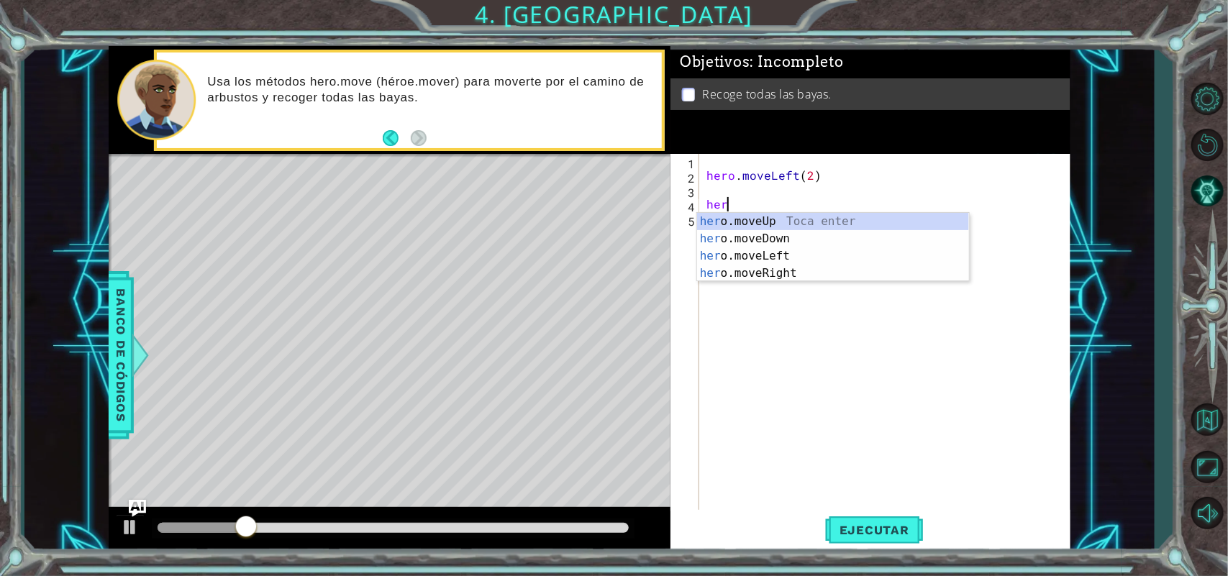
scroll to position [0, 1]
click at [770, 245] on div "hero .moveUp Toca enter hero .moveDown Toca enter hero .moveLeft Toca enter her…" at bounding box center [833, 265] width 272 height 104
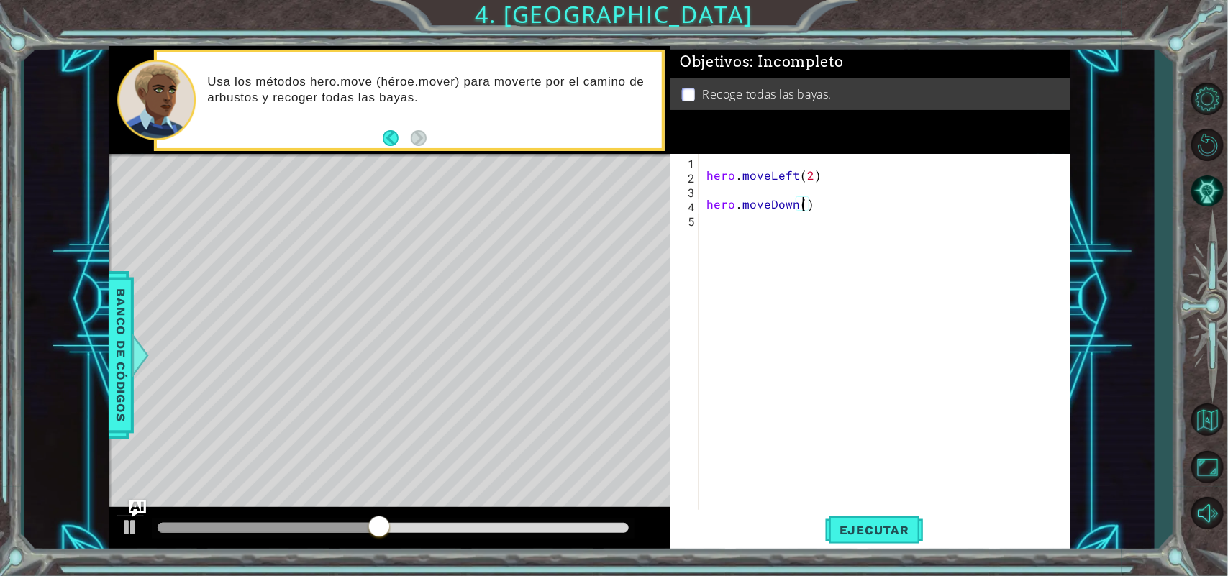
scroll to position [0, 5]
click at [857, 529] on span "Ejecutar" at bounding box center [874, 530] width 99 height 14
type textarea "hero.moveDown(2)"
click at [712, 219] on div "hero . moveLeft ( 2 ) hero . moveDown ( 2 )" at bounding box center [888, 348] width 370 height 388
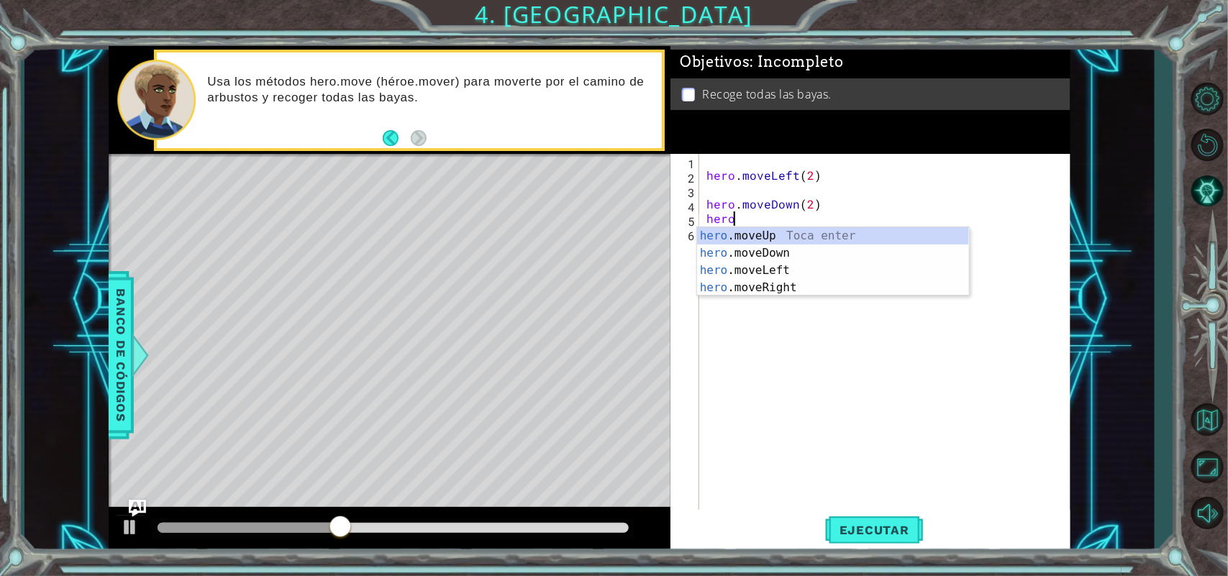
scroll to position [0, 1]
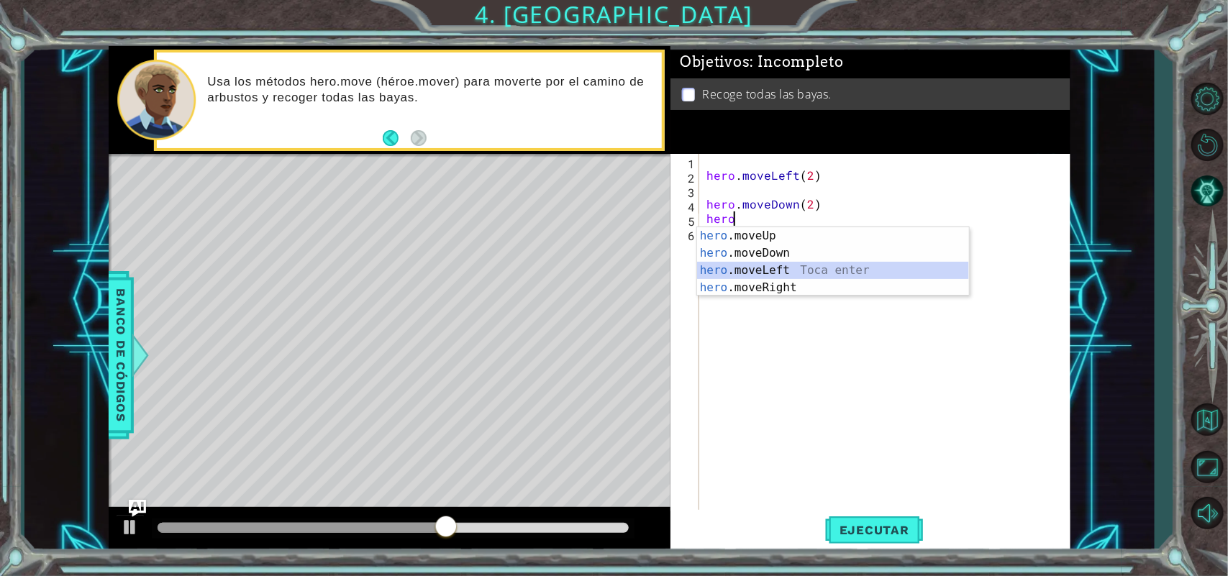
click at [791, 270] on div "hero .moveUp Toca enter hero .moveDown Toca enter hero .moveLeft Toca enter her…" at bounding box center [833, 279] width 272 height 104
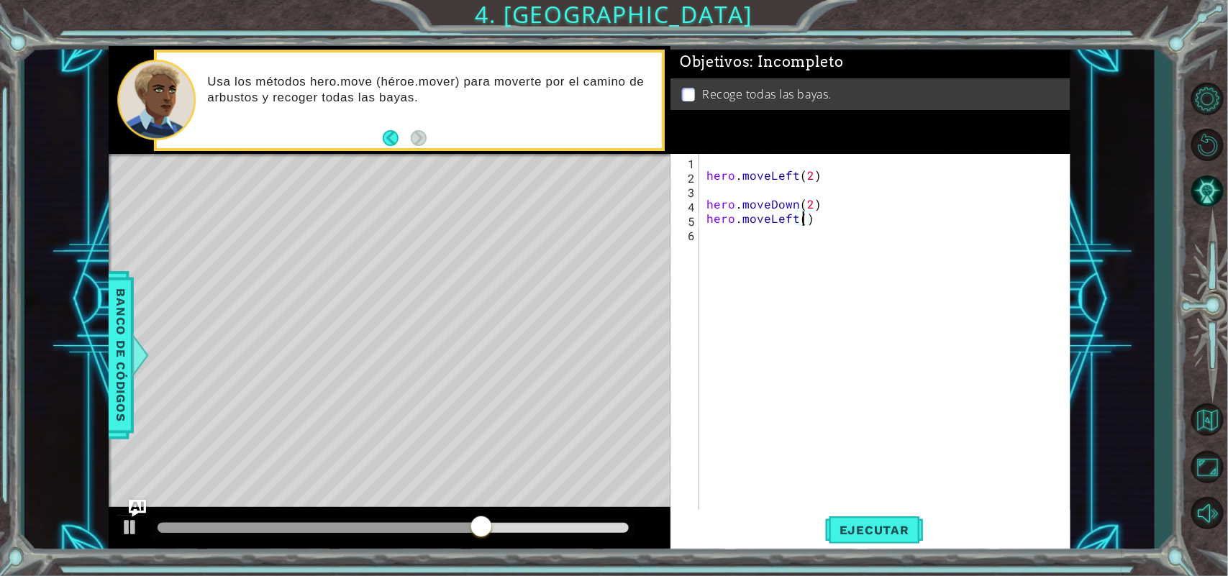
scroll to position [0, 5]
click at [855, 527] on span "Ejecutar" at bounding box center [874, 530] width 99 height 14
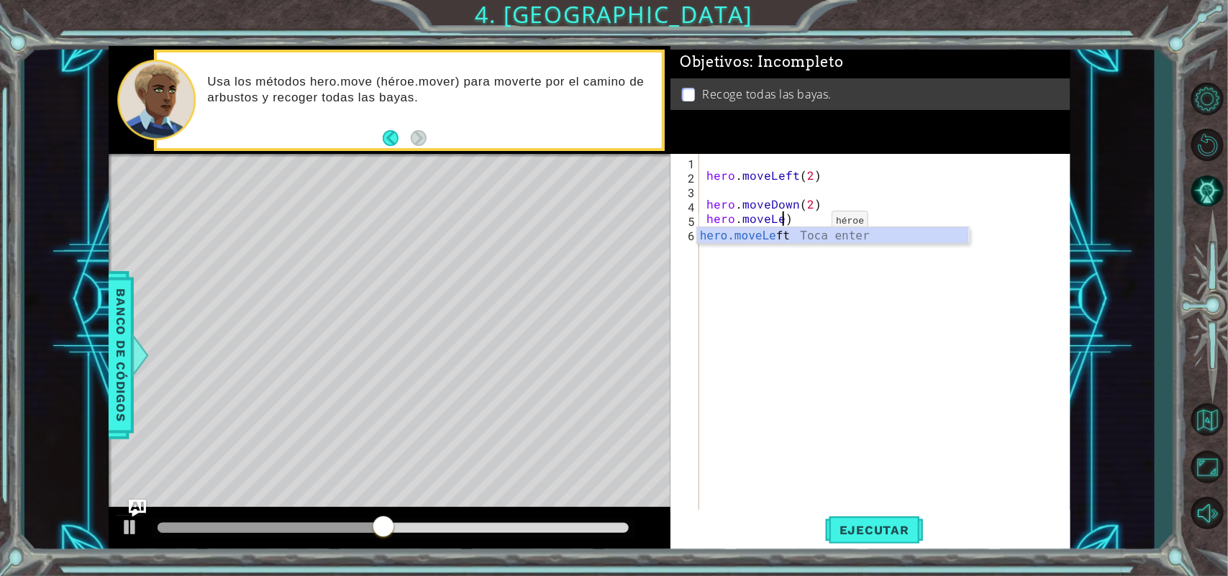
scroll to position [0, 4]
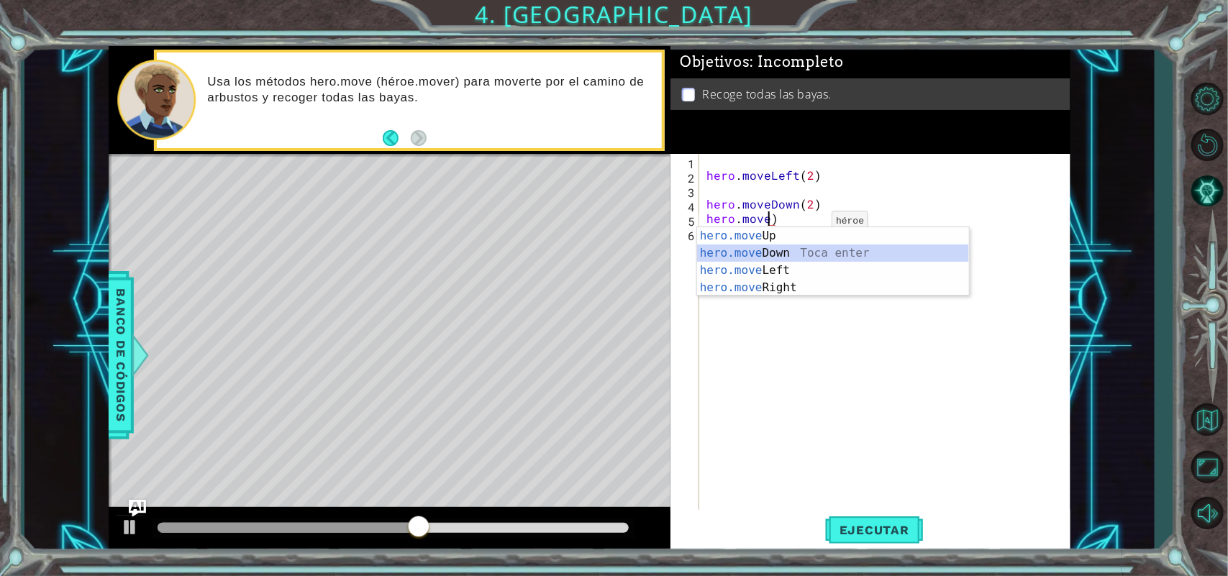
click at [779, 257] on div "hero.move Up Toca enter hero.move Down Toca enter hero.move Left Toca enter her…" at bounding box center [833, 279] width 272 height 104
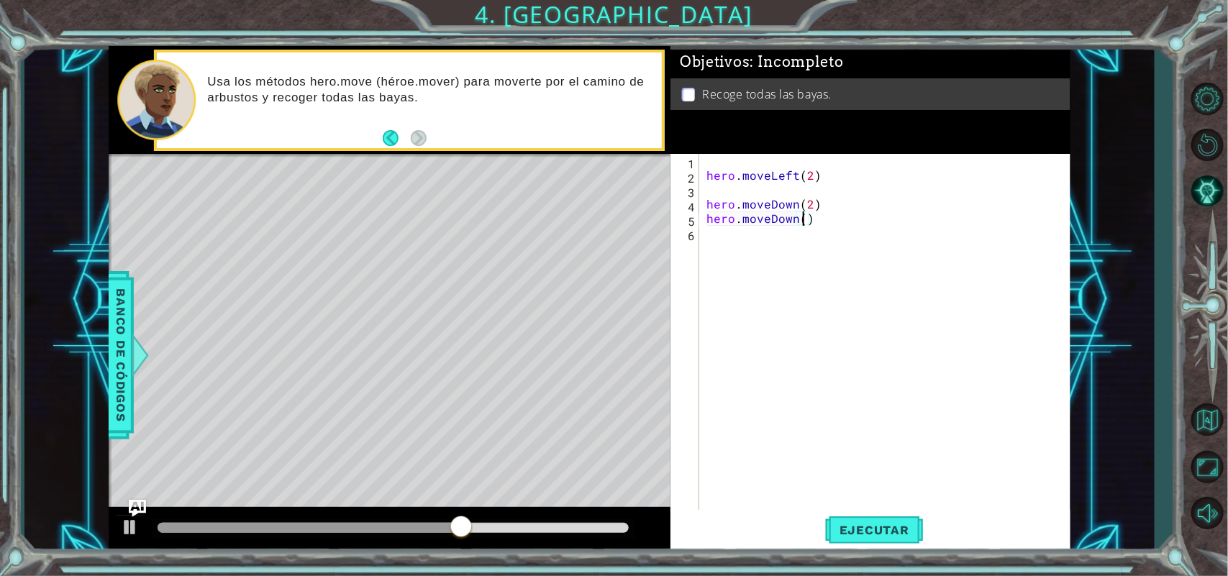
scroll to position [0, 5]
click at [854, 531] on span "Ejecutar" at bounding box center [874, 530] width 99 height 14
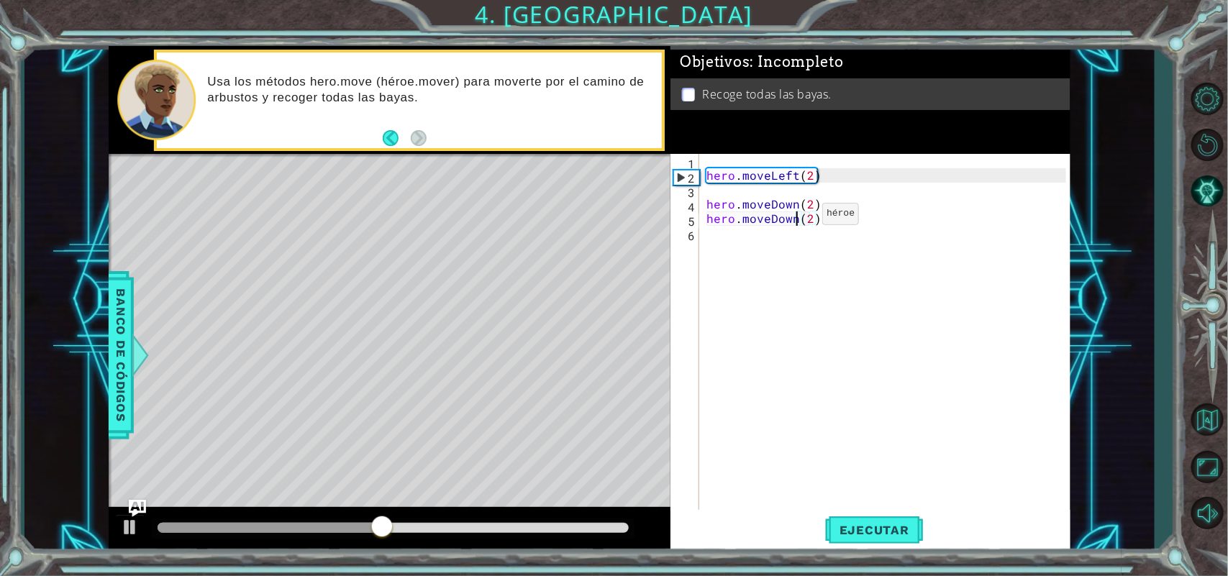
click at [798, 217] on div "hero . moveLeft ( 2 ) hero . moveDown ( 2 ) hero . moveDown ( 2 )" at bounding box center [888, 348] width 370 height 388
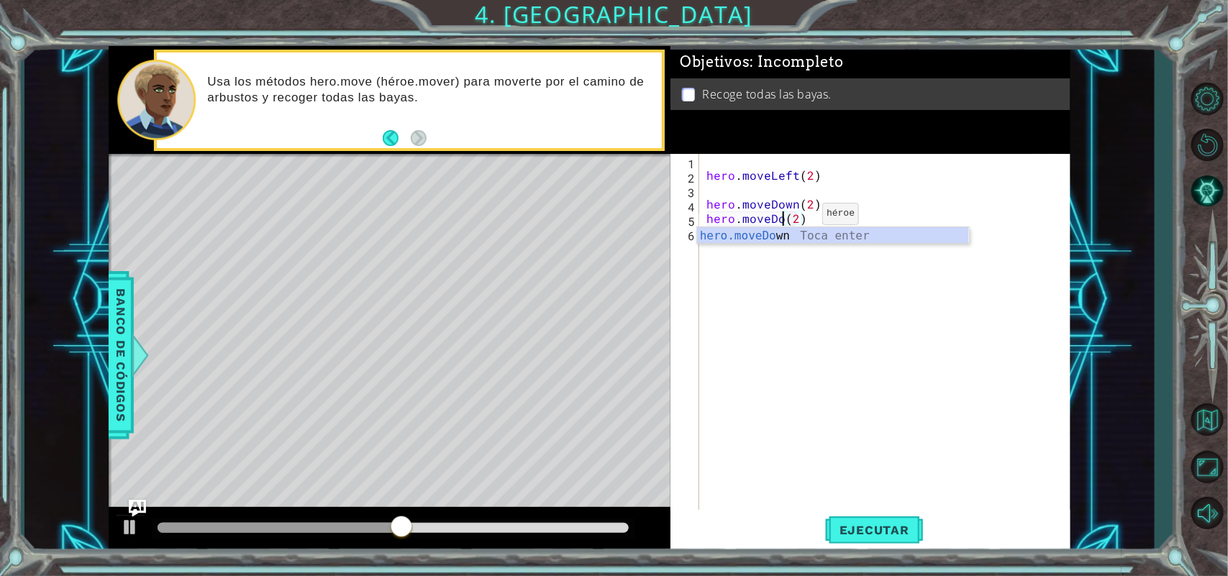
scroll to position [0, 4]
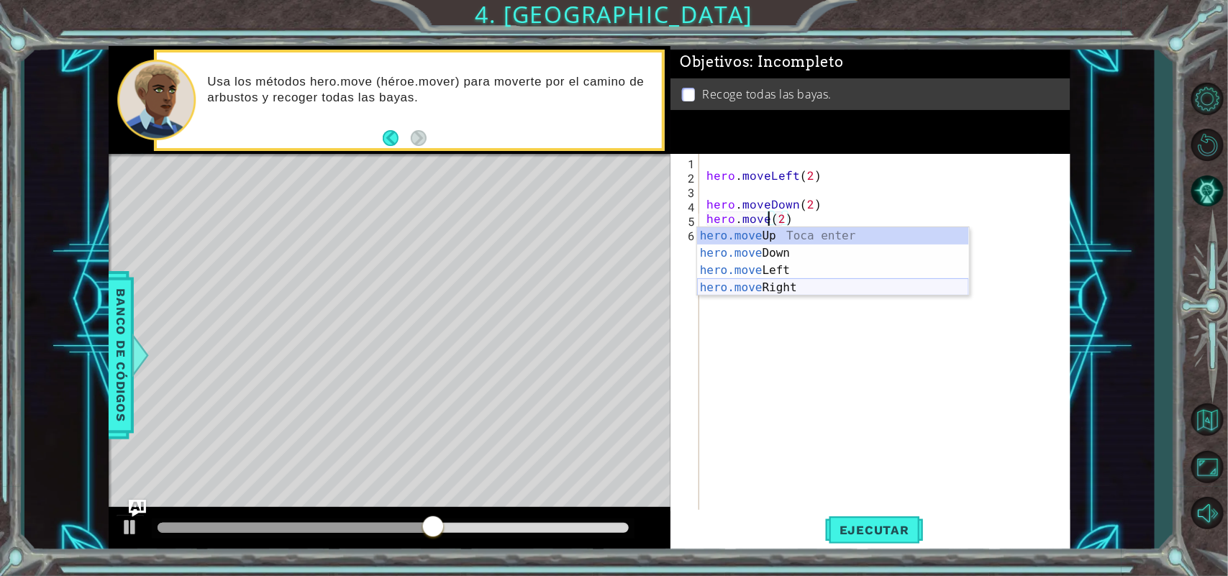
click at [749, 291] on div "hero.move Up Toca enter hero.move Down Toca enter hero.move Left Toca enter her…" at bounding box center [833, 279] width 272 height 104
type textarea "hero.moveRight(1)(2)"
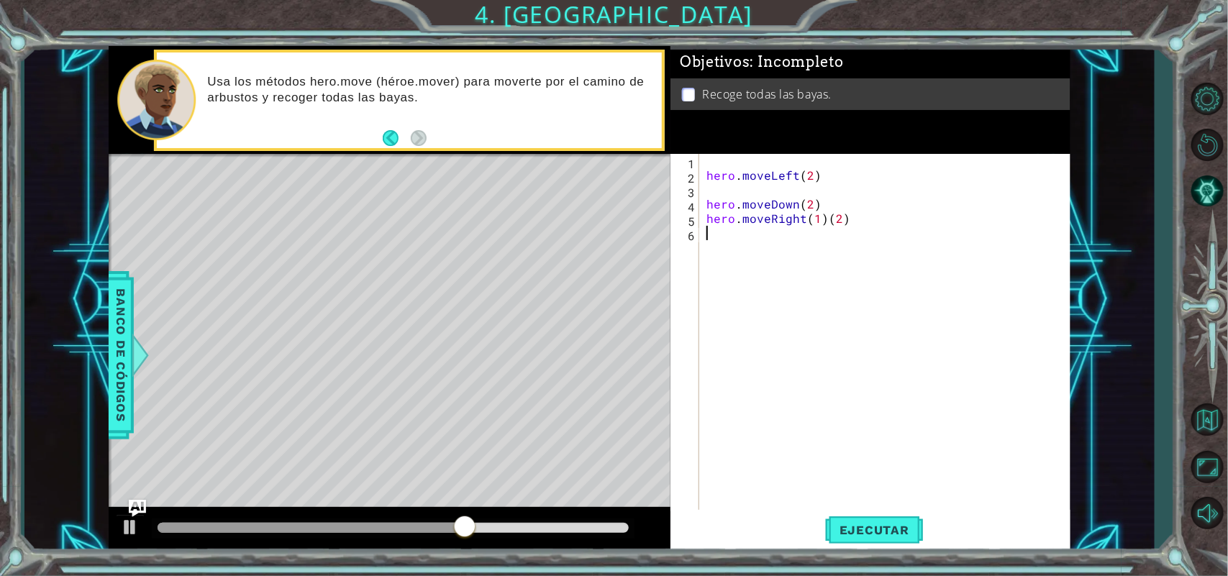
click at [821, 227] on div "hero . moveLeft ( 2 ) hero . moveDown ( 2 ) hero . moveRight ( 1 ) ( 2 )" at bounding box center [888, 348] width 370 height 388
click at [821, 213] on div "hero . moveLeft ( 2 ) hero . moveDown ( 2 ) hero . moveRight ( 1 ) ( 2 )" at bounding box center [888, 348] width 370 height 388
click at [808, 216] on div "hero . moveLeft ( 2 ) hero . moveDown ( 2 ) hero . moveRight ) ( 2 )" at bounding box center [888, 348] width 370 height 388
type textarea "hero.moveRight(2)"
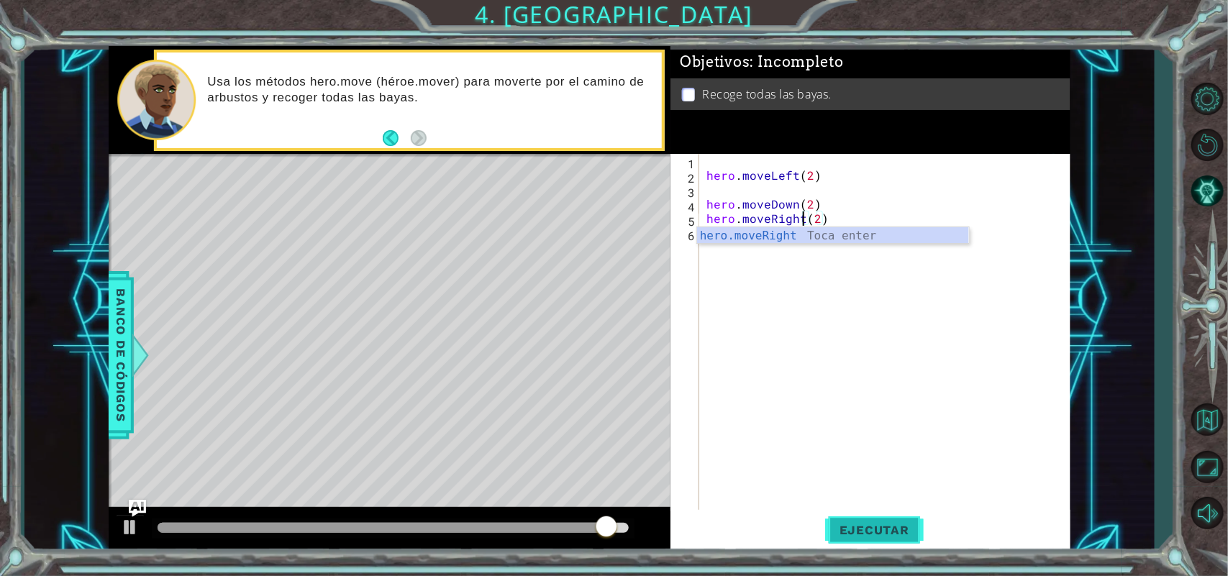
click at [864, 540] on button "Ejecutar" at bounding box center [874, 530] width 99 height 40
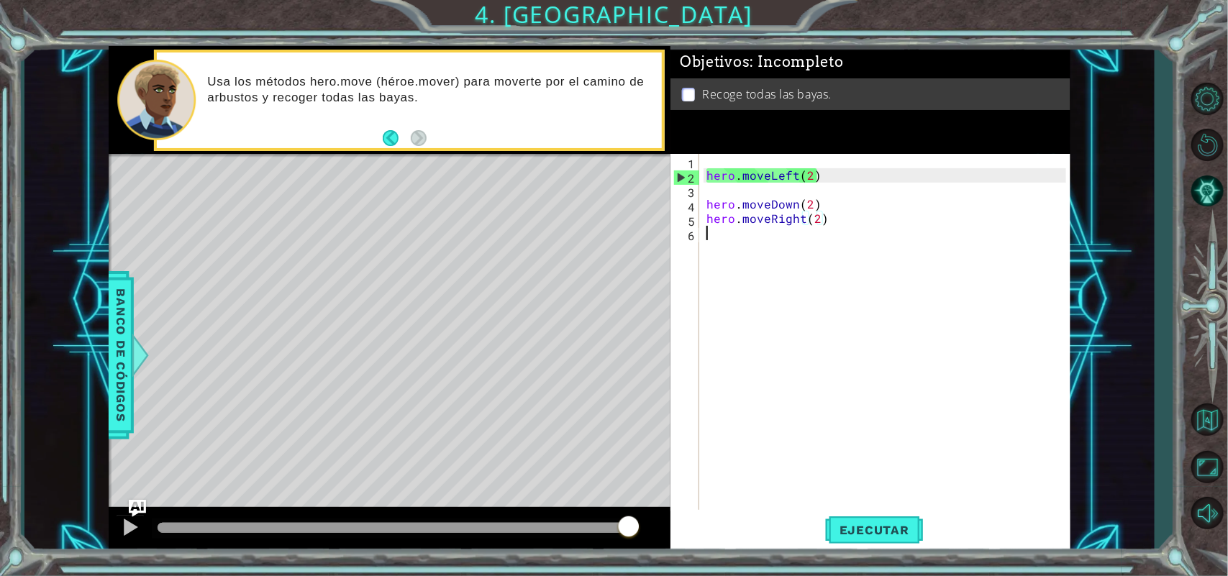
click at [730, 245] on div "hero . moveLeft ( 2 ) hero . moveDown ( 2 ) hero . moveRight ( 2 )" at bounding box center [888, 348] width 370 height 388
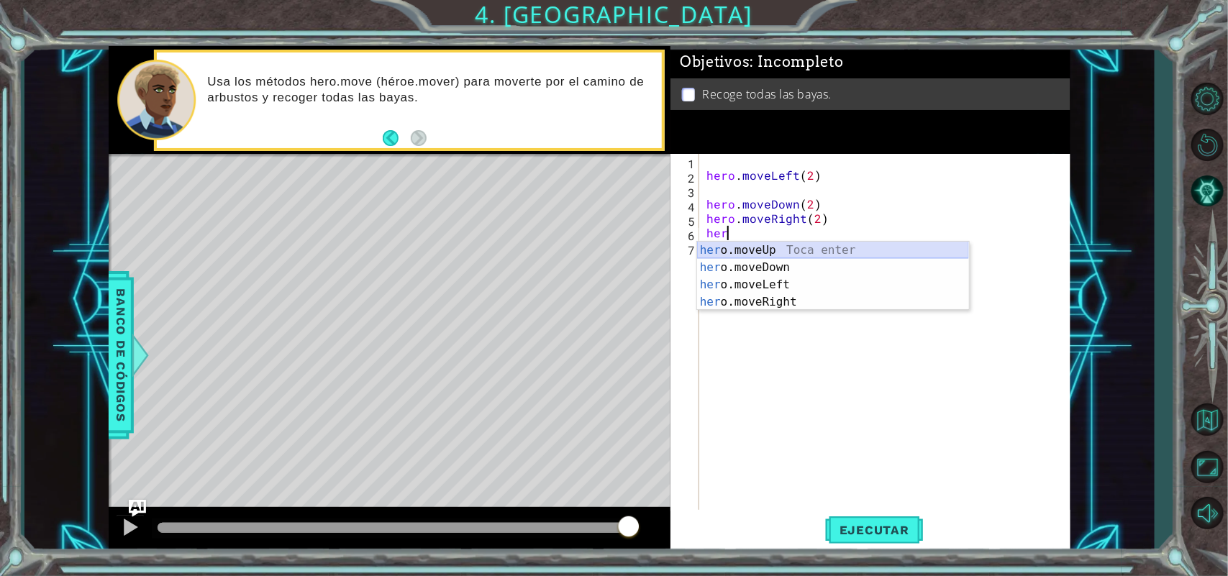
click at [770, 259] on div "her o.moveUp Toca enter her o.moveDown Toca enter her o.moveLeft Toca enter her…" at bounding box center [833, 294] width 272 height 104
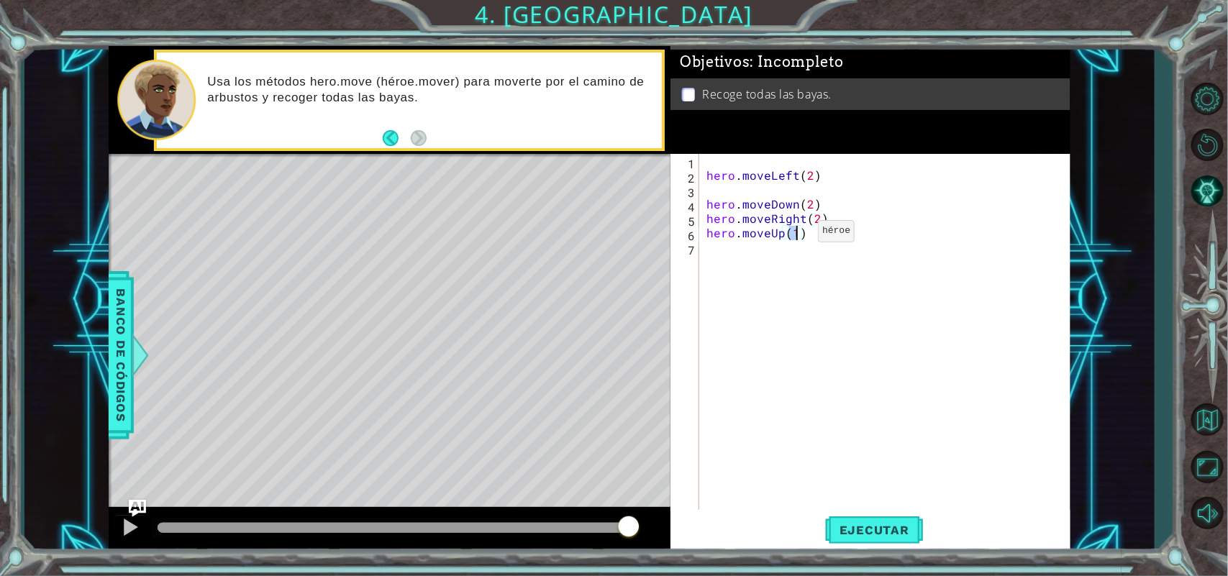
click at [793, 234] on div "hero . moveLeft ( 2 ) hero . moveDown ( 2 ) hero . moveRight ( 2 ) hero . moveU…" at bounding box center [884, 334] width 363 height 360
type textarea "hero.moveUp(2)"
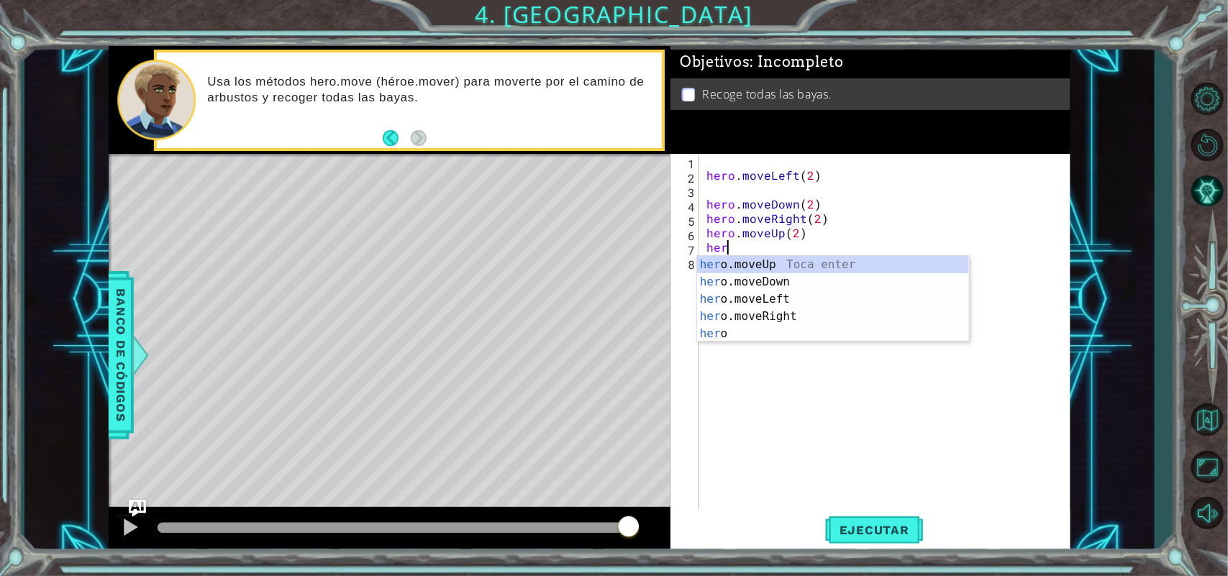
scroll to position [0, 1]
click at [782, 316] on div "hero Toca enter hero .moveUp Toca enter hero .moveDown Toca enter hero .moveLef…" at bounding box center [833, 316] width 272 height 121
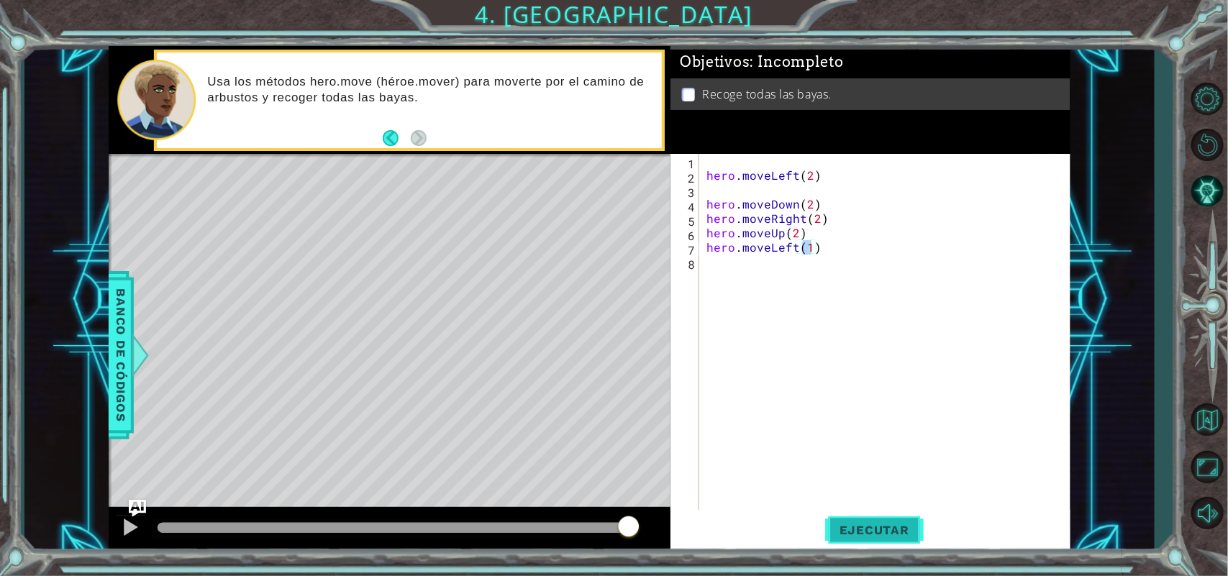
click at [839, 530] on span "Ejecutar" at bounding box center [874, 530] width 99 height 14
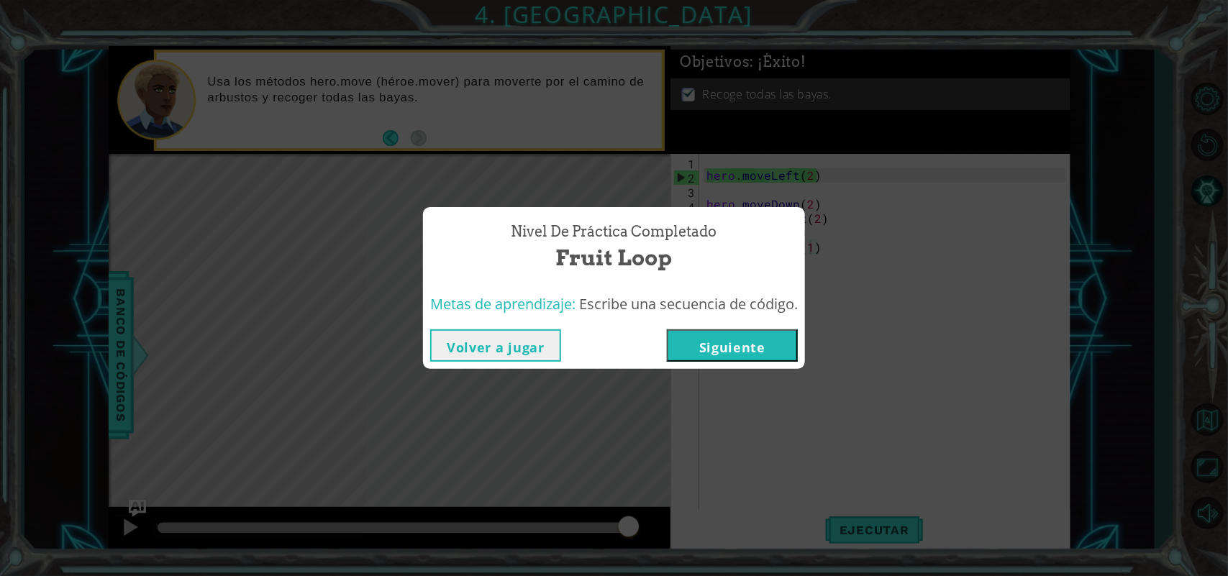
click at [530, 342] on button "Volver a jugar" at bounding box center [495, 345] width 131 height 32
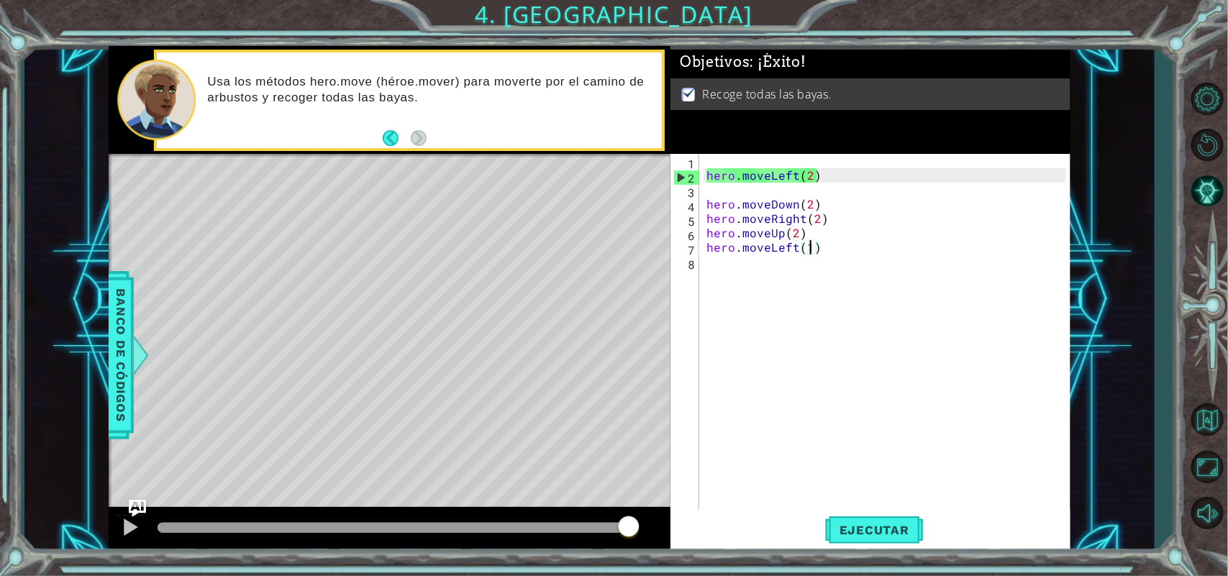
click at [922, 229] on div "hero . moveLeft ( 2 ) hero . moveDown ( 2 ) hero . moveRight ( 2 ) hero . moveU…" at bounding box center [888, 348] width 370 height 388
drag, startPoint x: 706, startPoint y: 234, endPoint x: 852, endPoint y: 232, distance: 146.8
click at [852, 232] on div "hero . moveLeft ( 2 ) hero . moveDown ( 2 ) hero . moveRight ( 2 ) hero . moveU…" at bounding box center [888, 348] width 370 height 388
drag, startPoint x: 824, startPoint y: 248, endPoint x: 699, endPoint y: 253, distance: 124.5
click at [699, 253] on div "hero.moveUp(2) 1 2 3 4 5 6 7 8 hero . moveLeft ( 2 ) hero . moveDown ( 2 ) hero…" at bounding box center [868, 334] width 396 height 360
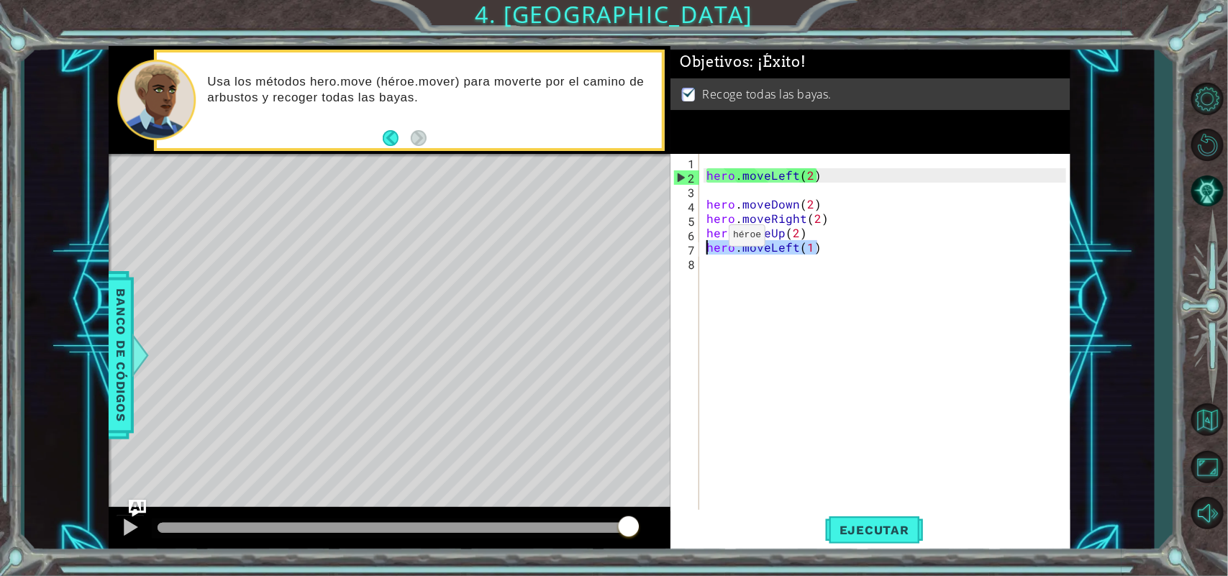
type textarea "hero.moveLeft(1)"
click at [852, 523] on span "Ejecutar" at bounding box center [874, 530] width 99 height 14
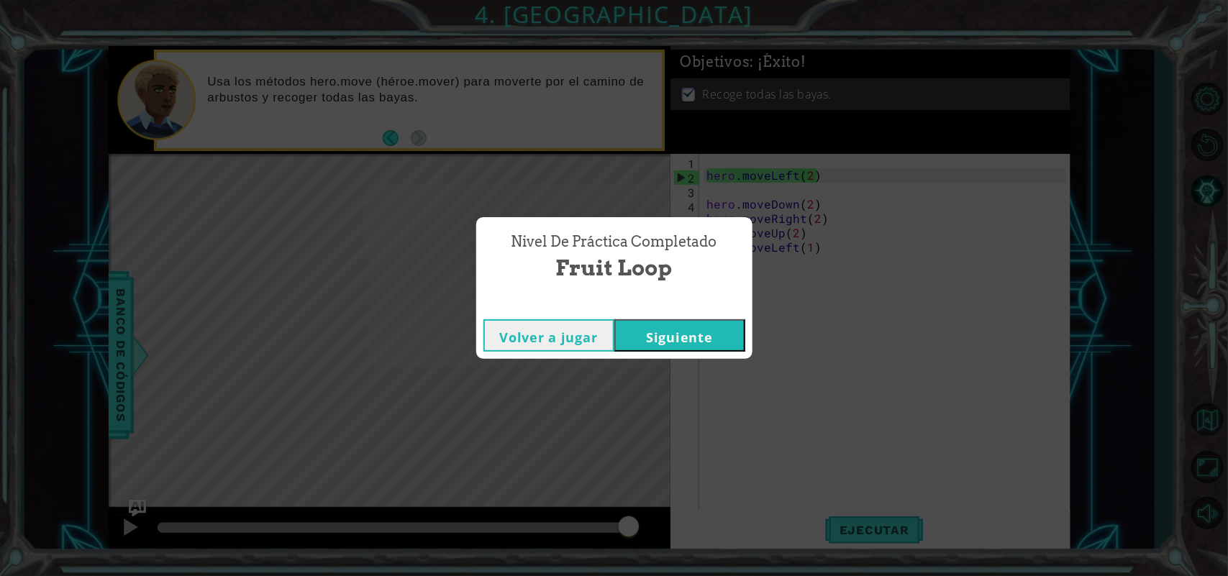
click at [688, 329] on button "Siguiente" at bounding box center [679, 335] width 131 height 32
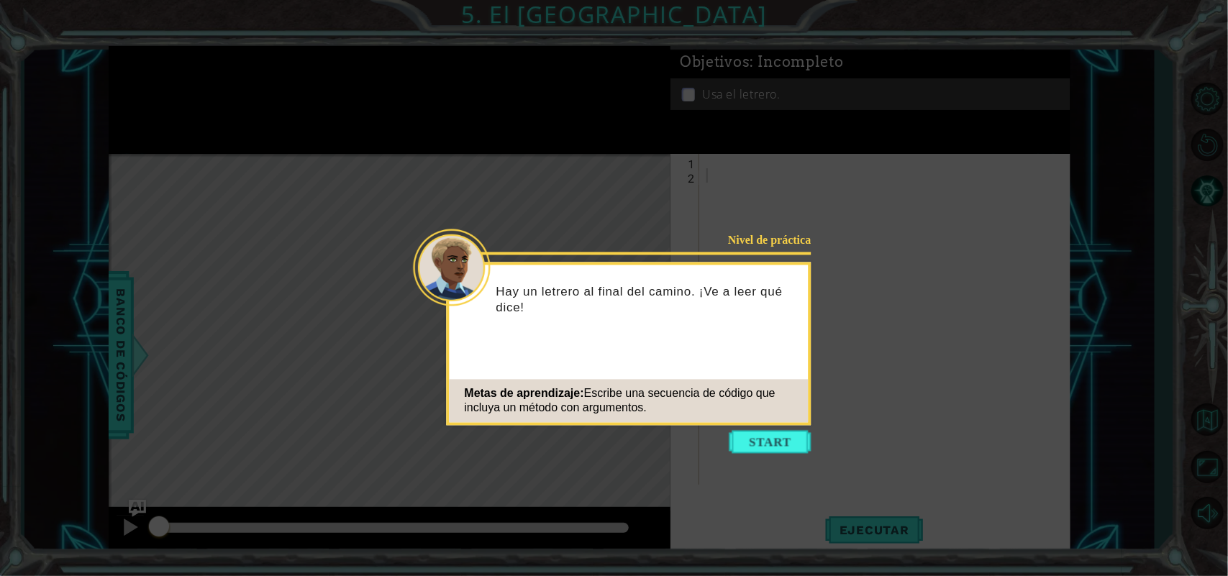
click at [801, 417] on div "Metas de aprendizaje: Escribe una secuencia de código que incluya un método con…" at bounding box center [629, 401] width 359 height 43
click at [778, 427] on icon at bounding box center [614, 288] width 1228 height 576
click at [775, 439] on button "Start" at bounding box center [770, 442] width 82 height 23
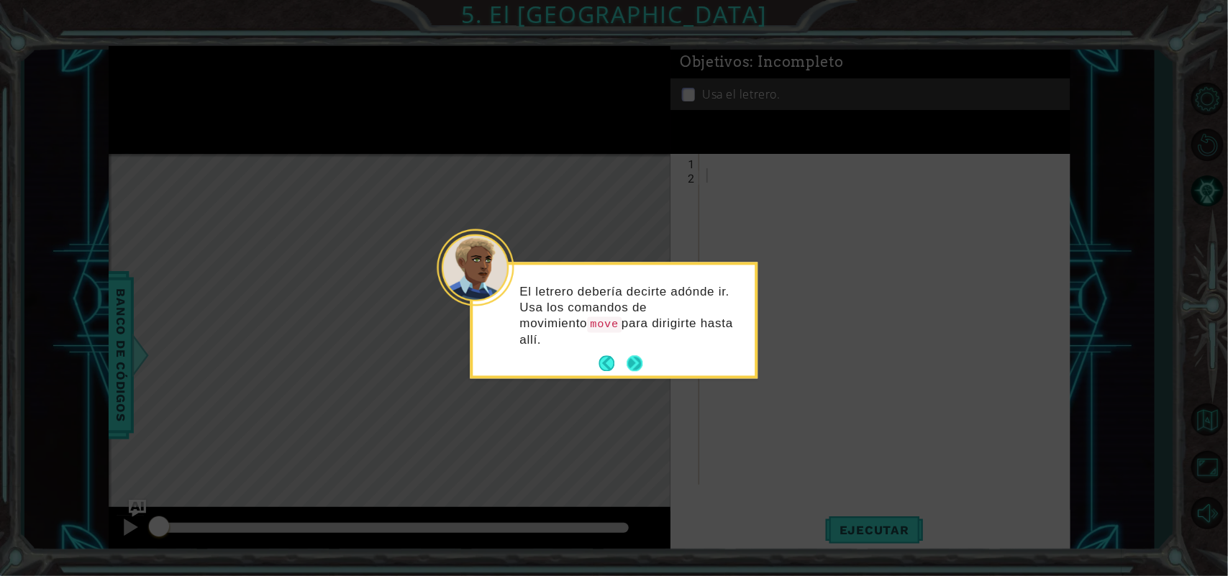
click at [623, 356] on button "Back" at bounding box center [613, 364] width 28 height 16
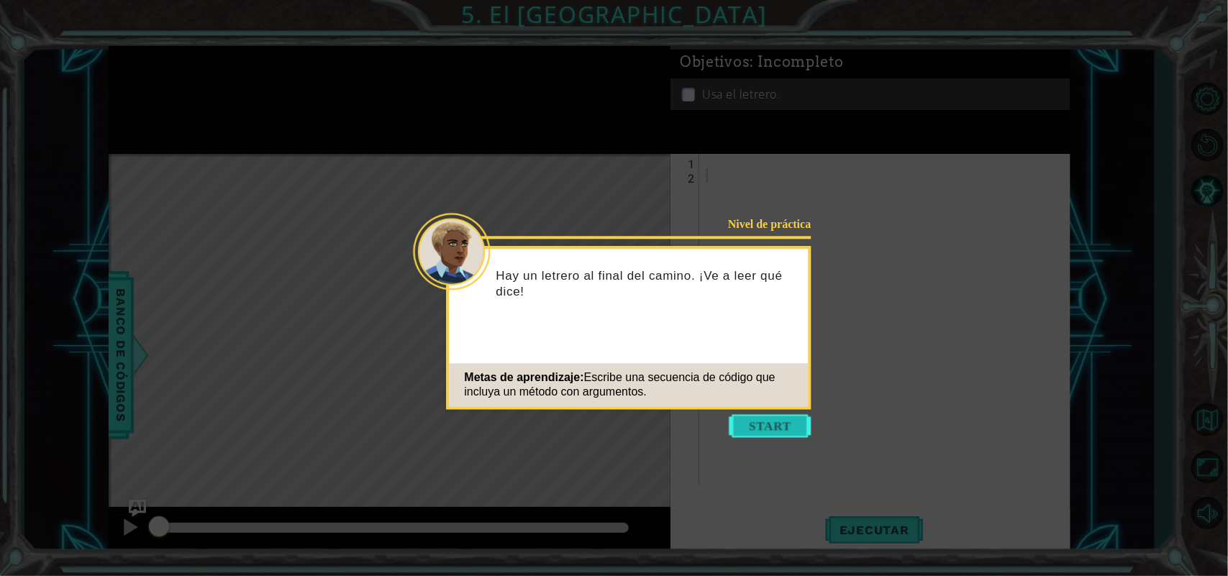
click at [766, 426] on button "Start" at bounding box center [770, 425] width 82 height 23
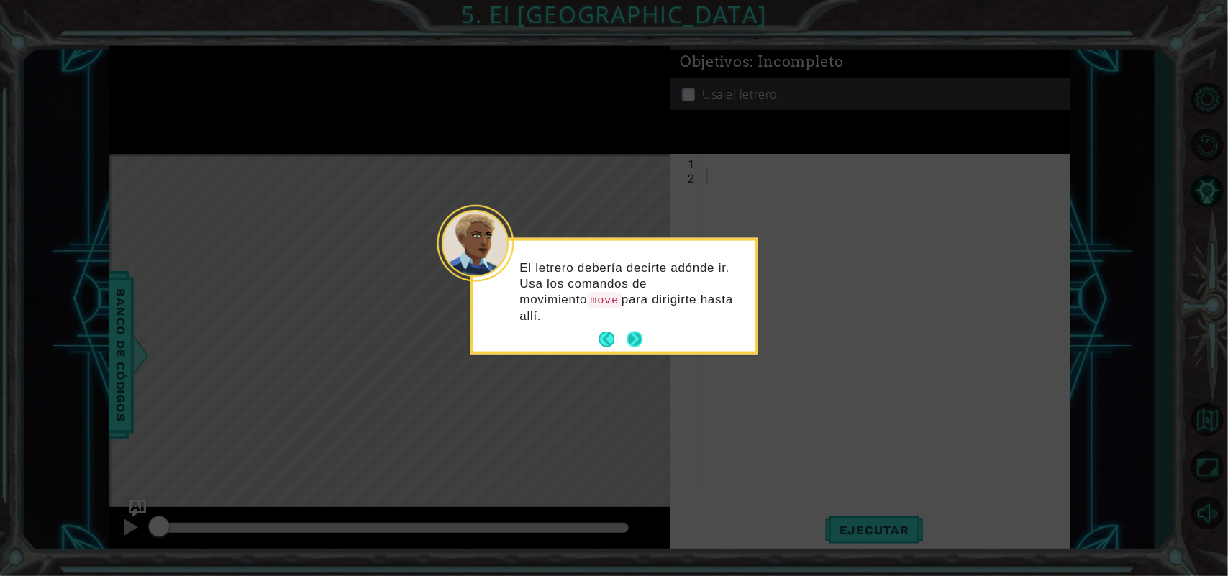
click at [637, 311] on div "El letrero debería decirte adónde ir. Usa los comandos de movimiento move para …" at bounding box center [614, 296] width 282 height 111
click at [637, 332] on button "Next" at bounding box center [634, 340] width 16 height 16
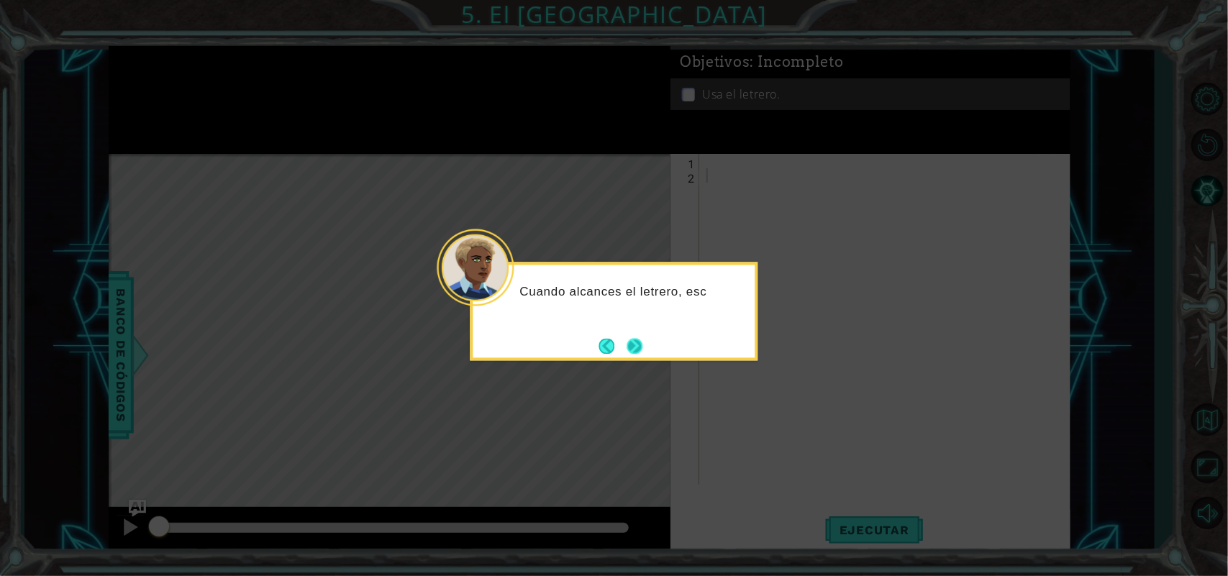
click at [641, 340] on button "Next" at bounding box center [634, 346] width 16 height 16
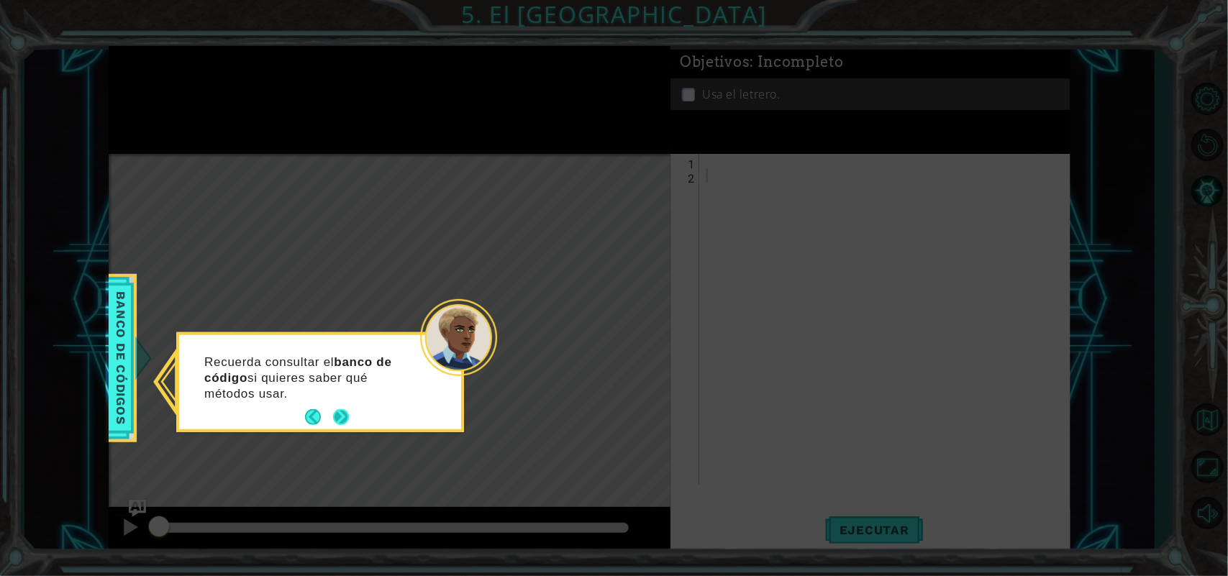
click at [342, 424] on button "Next" at bounding box center [341, 417] width 16 height 16
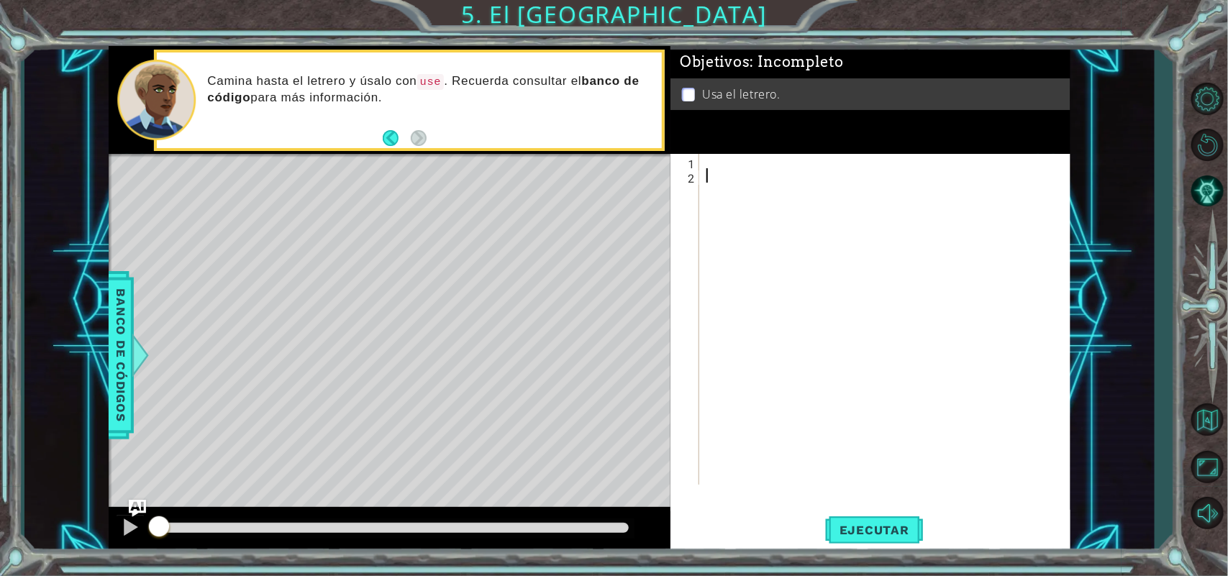
click at [714, 184] on div at bounding box center [888, 334] width 370 height 360
type textarea "u"
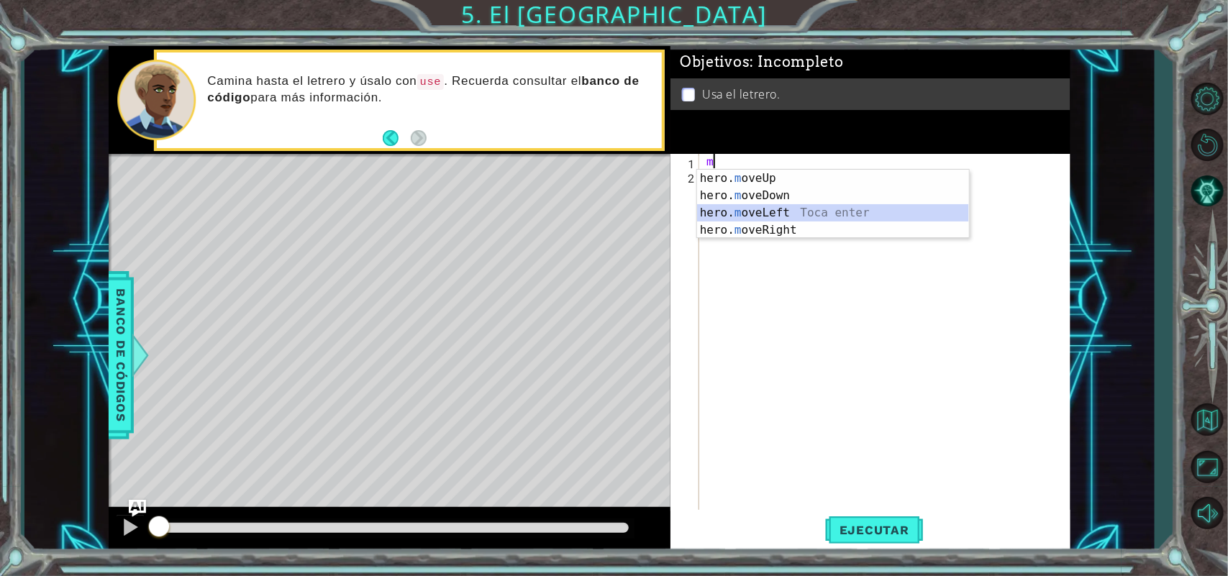
click at [765, 217] on div "hero. m oveUp Toca enter hero. m oveDown Toca enter hero. m oveLeft Toca enter …" at bounding box center [833, 222] width 272 height 104
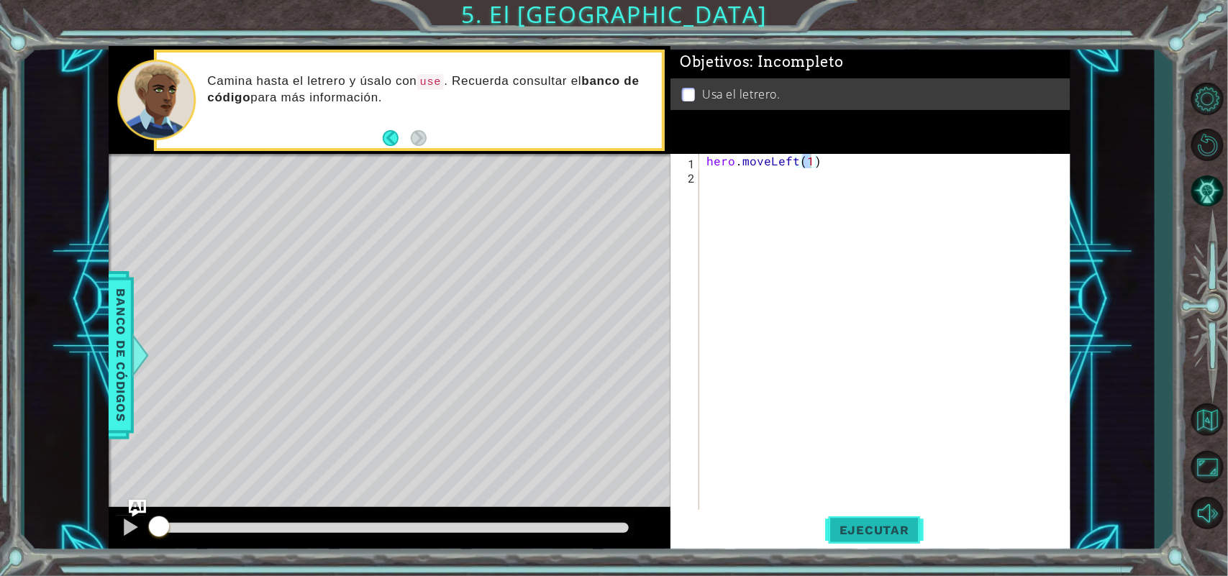
click at [849, 511] on button "Ejecutar" at bounding box center [874, 530] width 99 height 40
click at [849, 520] on button "Ejecutar" at bounding box center [874, 530] width 99 height 40
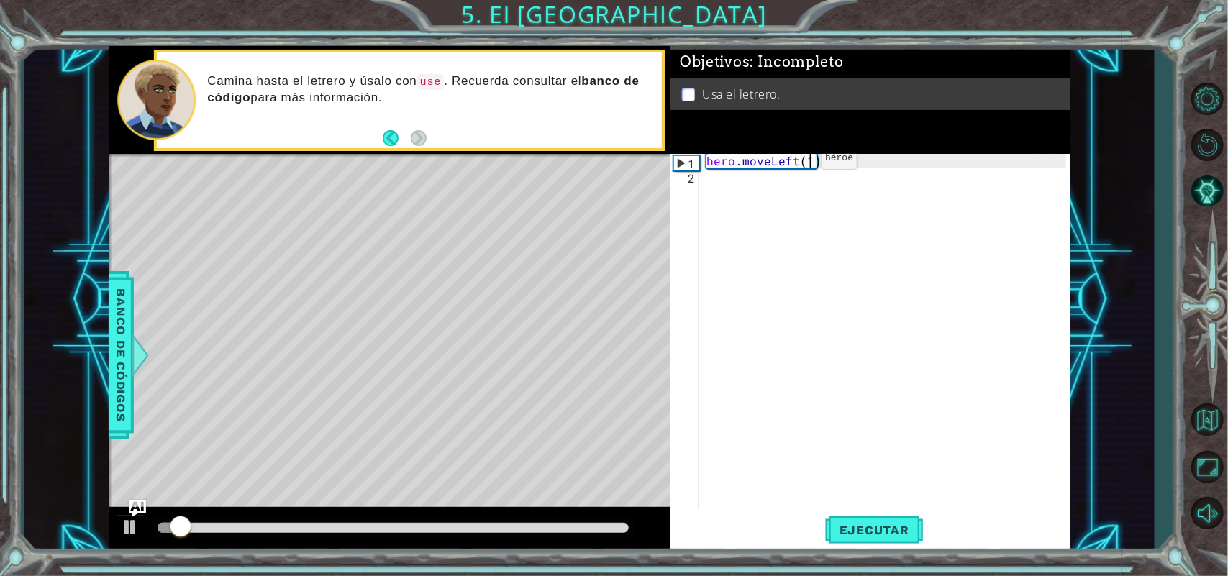
click at [796, 160] on div "hero . moveLeft ( 1 )" at bounding box center [888, 348] width 370 height 388
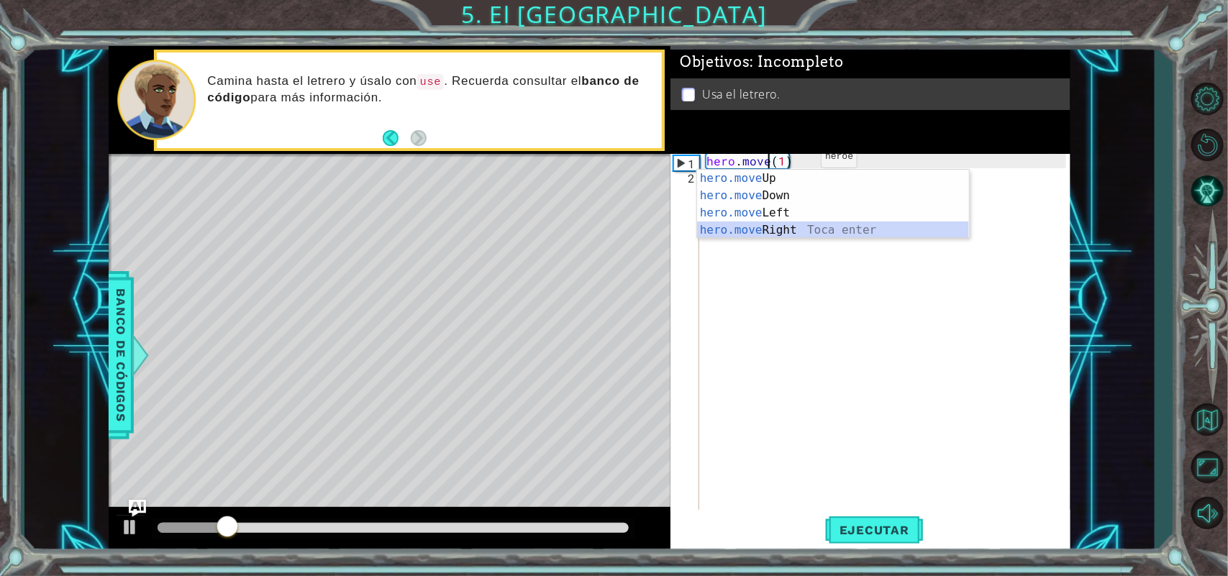
click at [781, 234] on div "hero.move Up Toca enter hero.move Down Toca enter hero.move Left Toca enter her…" at bounding box center [833, 222] width 272 height 104
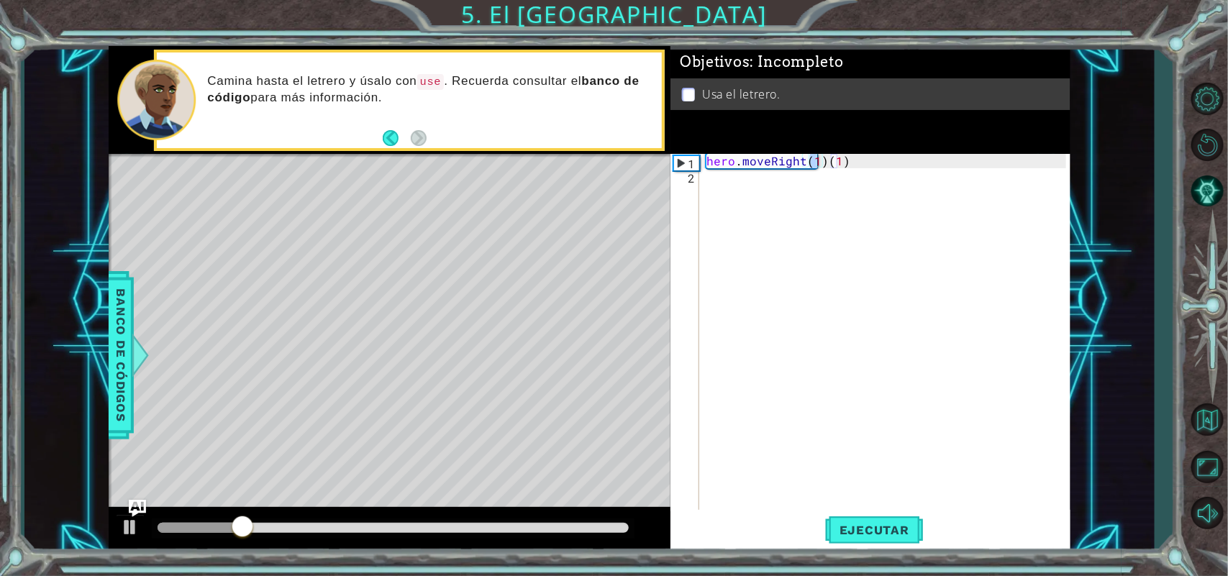
click at [819, 519] on div "Ejecutar" at bounding box center [874, 530] width 399 height 40
click at [849, 525] on span "Ejecutar" at bounding box center [874, 530] width 99 height 14
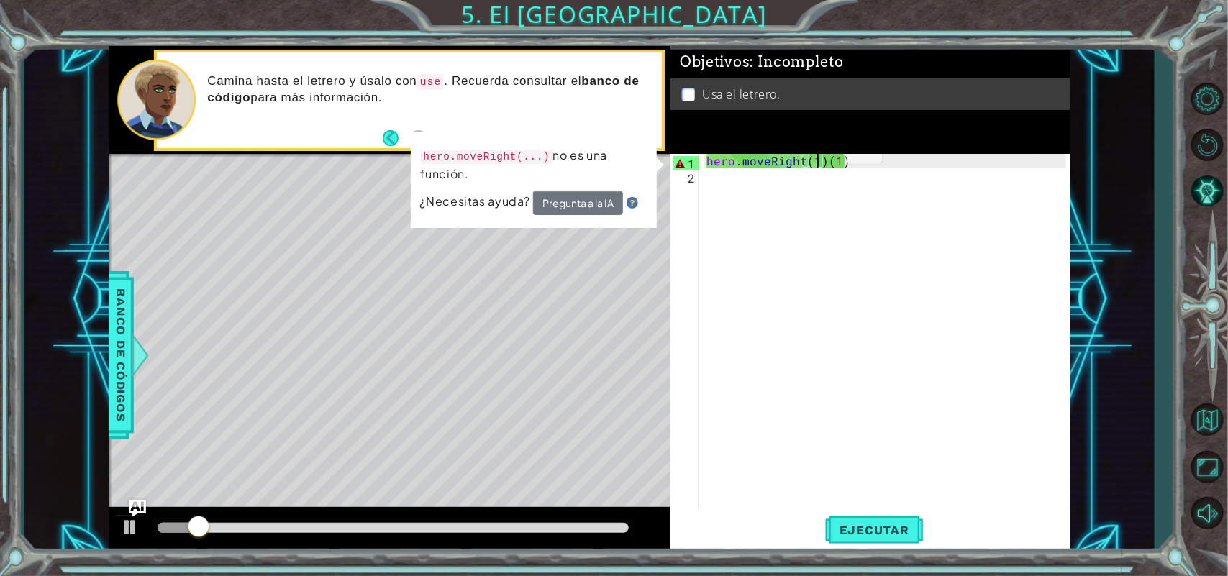
click at [822, 155] on div "hero . moveRight ( 1 ) ( 1 )" at bounding box center [888, 348] width 370 height 388
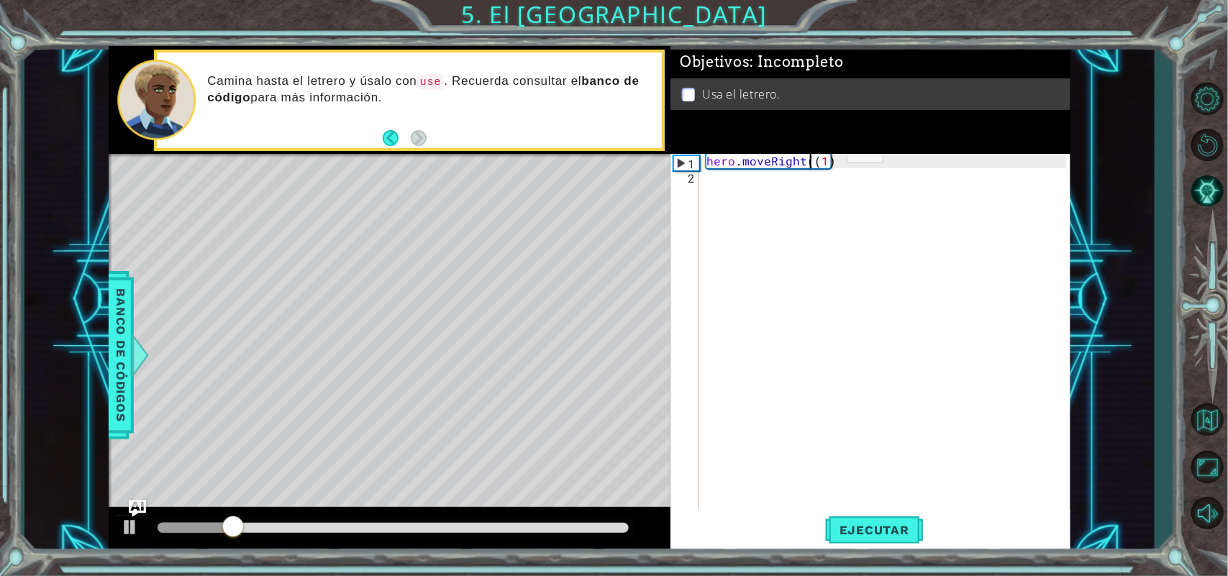
type textarea "hero.moveRight(1)"
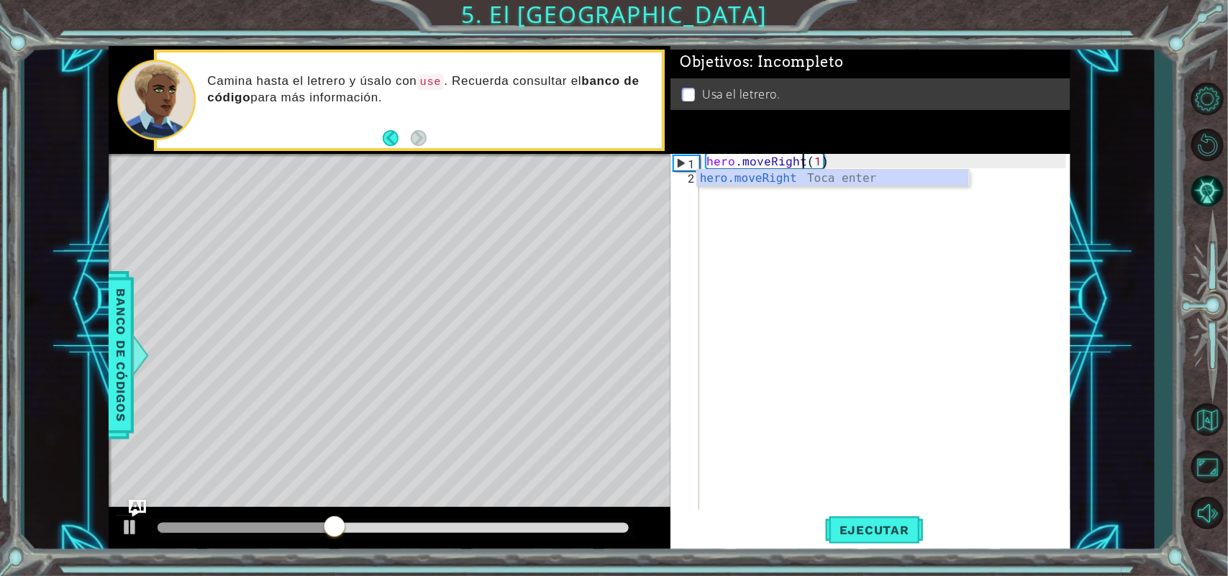
click at [726, 232] on div "hero . moveRight ( 1 )" at bounding box center [888, 348] width 370 height 388
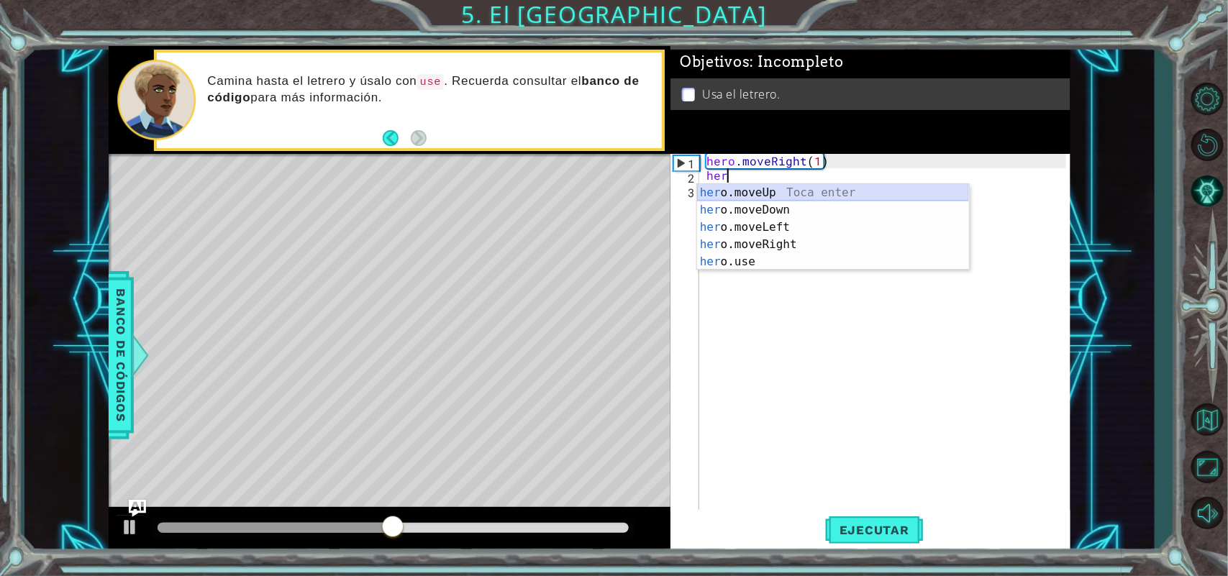
click at [775, 198] on div "her o.moveUp Toca enter her o.moveDown Toca enter her o.moveLeft Toca enter her…" at bounding box center [833, 244] width 272 height 121
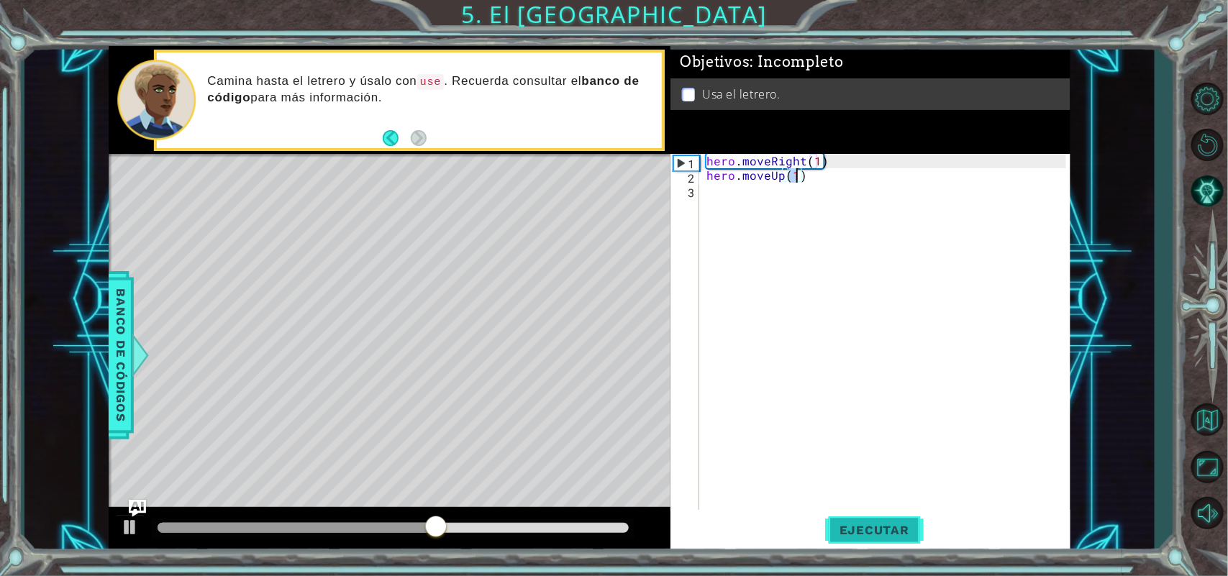
type textarea "hero.moveUp(1)"
click at [868, 529] on span "Ejecutar" at bounding box center [874, 530] width 99 height 14
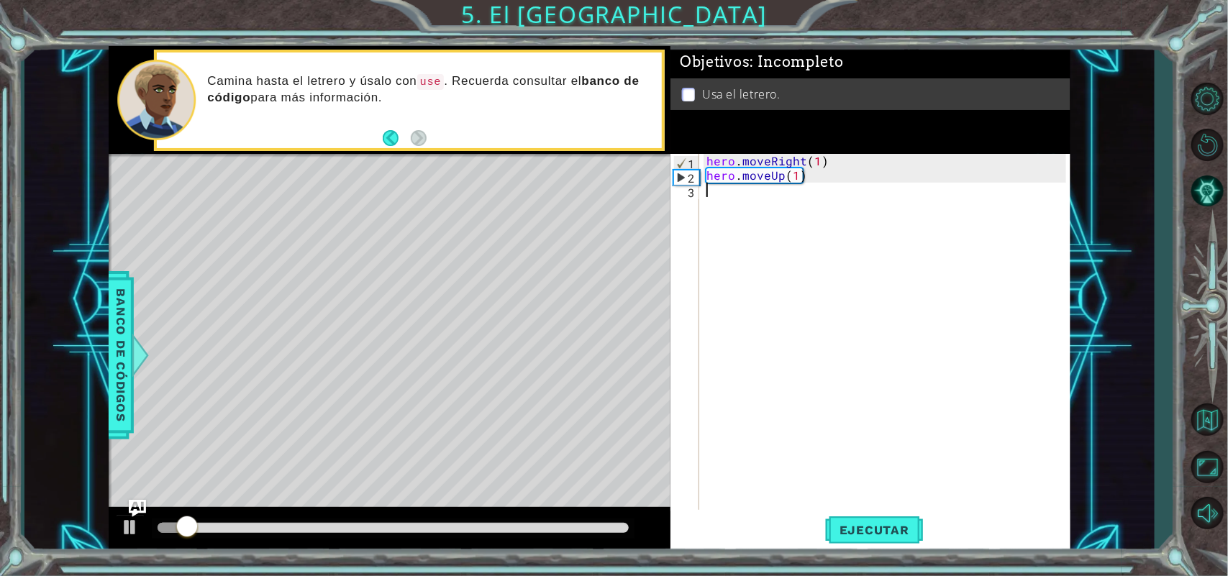
click at [725, 199] on div "hero . moveRight ( 1 ) hero . moveUp ( 1 )" at bounding box center [888, 348] width 370 height 388
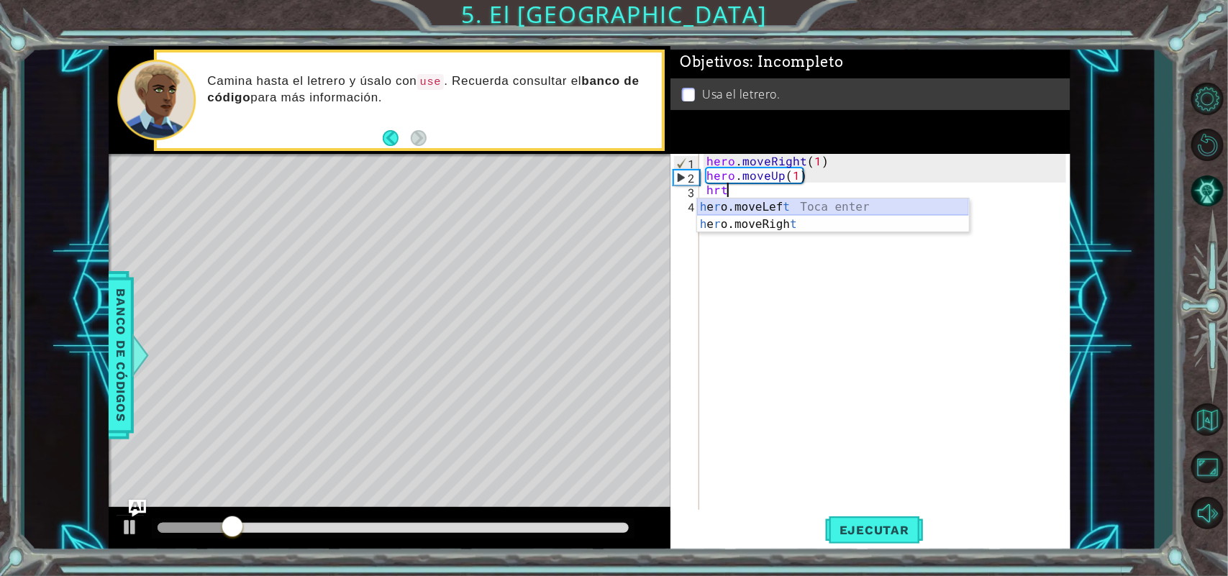
click at [770, 211] on div "h e r o.moveLef t Toca enter h e r o.moveRigh t Toca enter" at bounding box center [833, 233] width 272 height 69
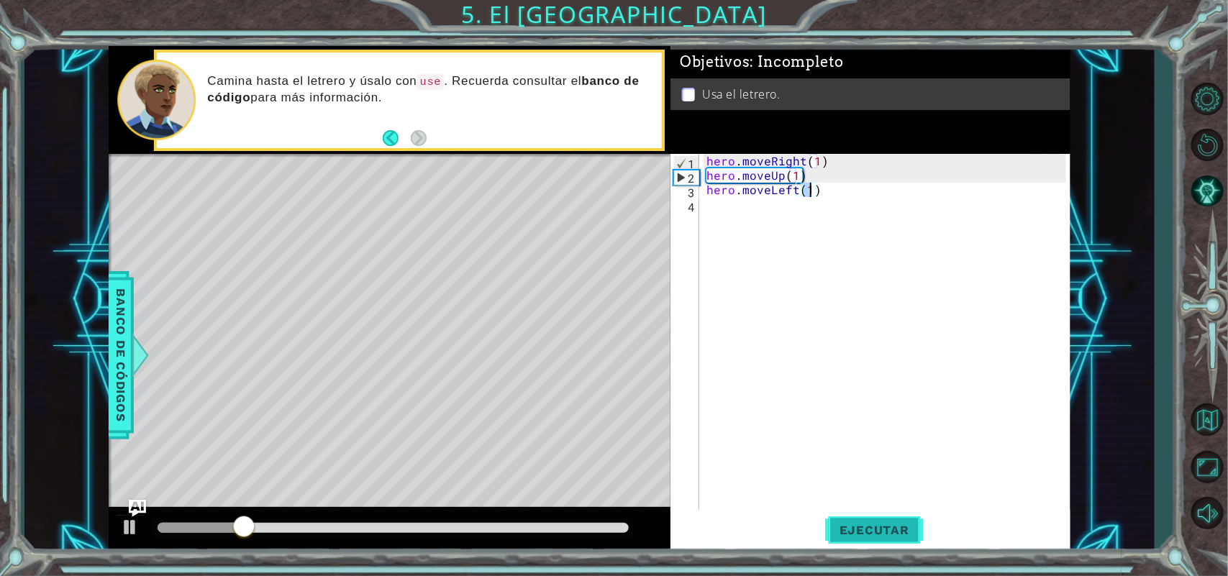
type textarea "hero.moveLeft(1)"
click at [892, 539] on button "Ejecutar" at bounding box center [874, 530] width 99 height 40
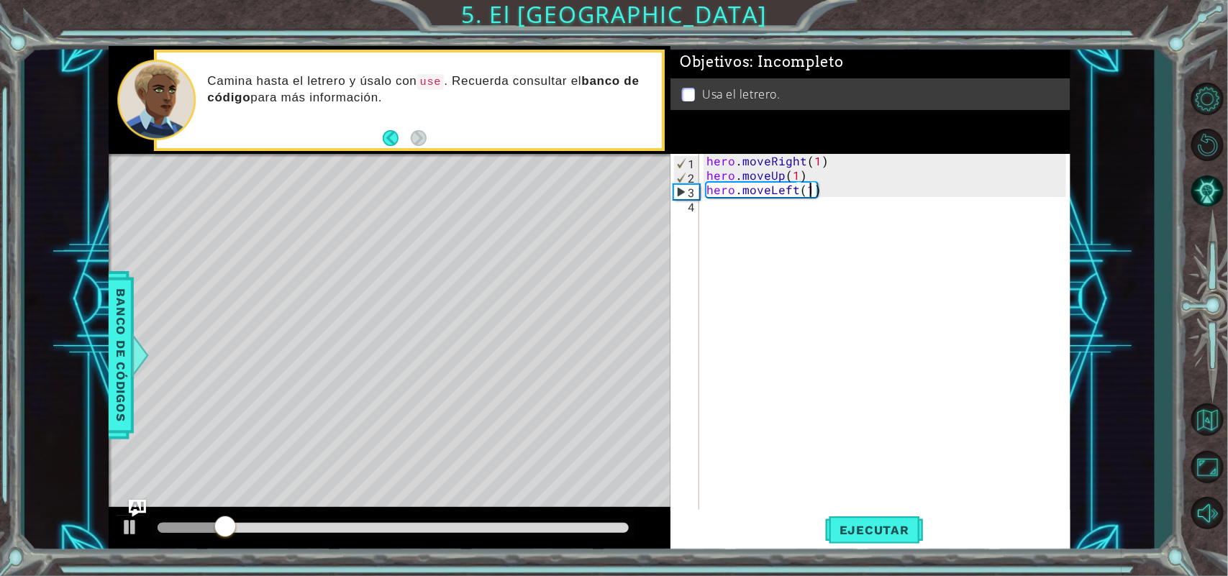
click at [727, 214] on div "hero . moveRight ( 1 ) hero . moveUp ( 1 ) hero . moveLeft ( 1 )" at bounding box center [888, 348] width 370 height 388
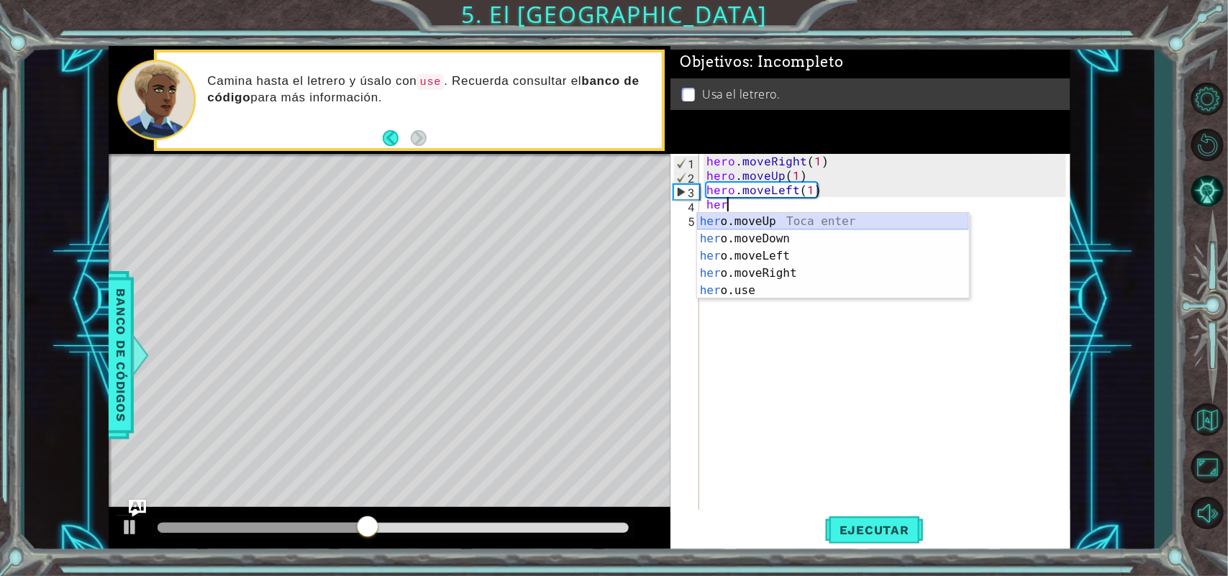
click at [745, 225] on div "her o.moveUp Toca enter her o.moveDown Toca enter her o.moveLeft Toca enter her…" at bounding box center [833, 273] width 272 height 121
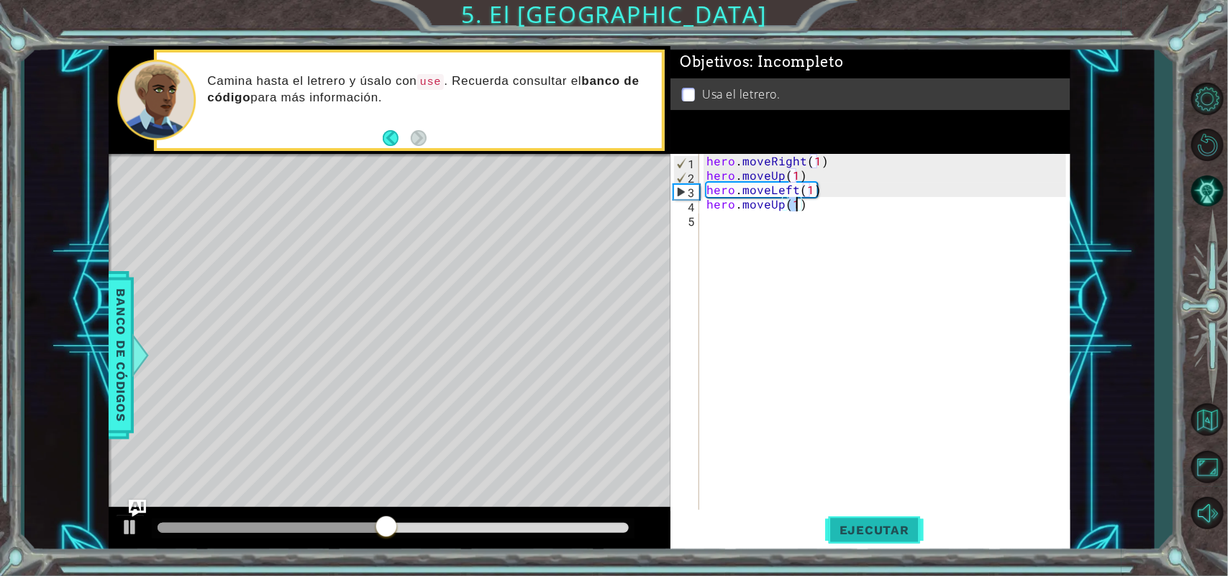
type textarea "hero.moveUp(1)"
click at [856, 523] on span "Ejecutar" at bounding box center [874, 530] width 99 height 14
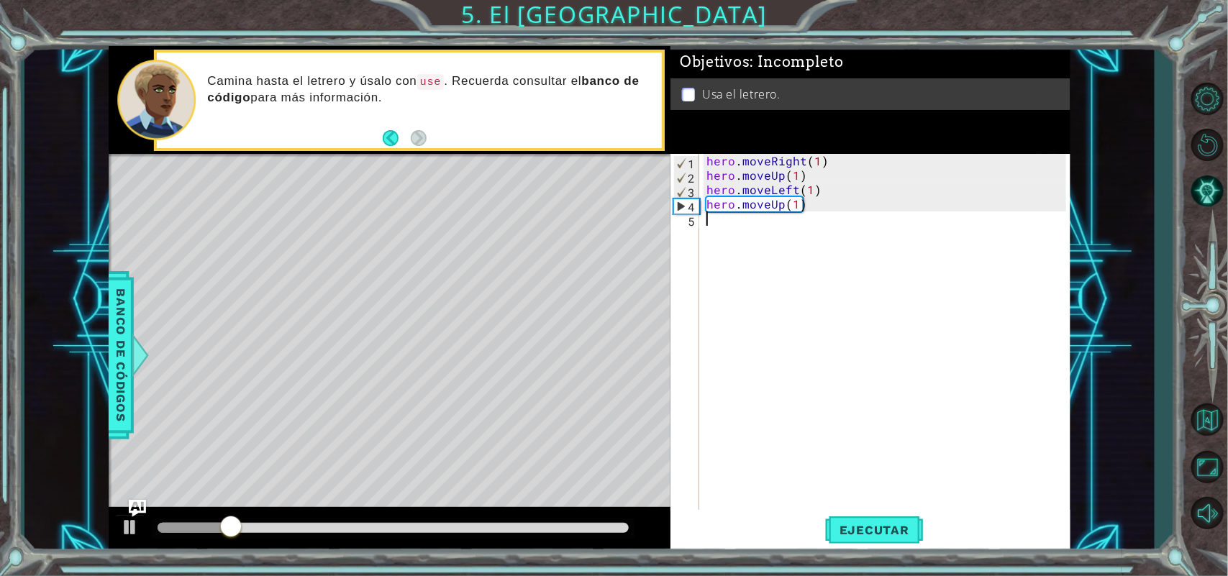
click at [708, 221] on div "hero . moveRight ( 1 ) hero . moveUp ( 1 ) hero . moveLeft ( 1 ) hero . moveUp …" at bounding box center [888, 348] width 370 height 388
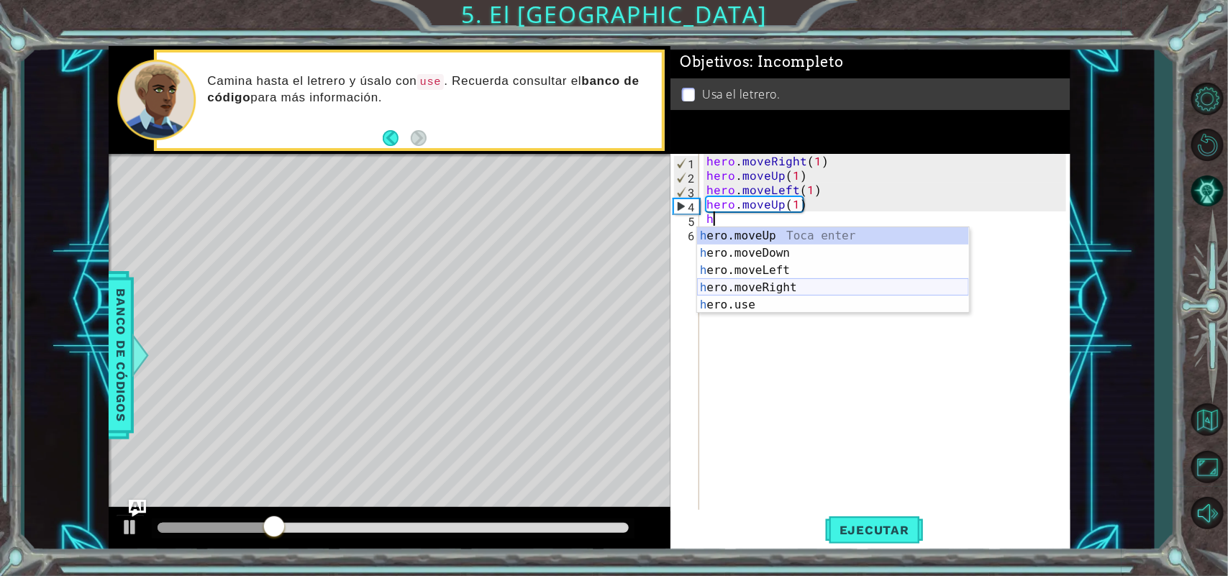
click at [749, 293] on div "h ero.moveUp Toca enter h ero.moveDown Toca enter h ero.moveLeft Toca enter h e…" at bounding box center [833, 287] width 272 height 121
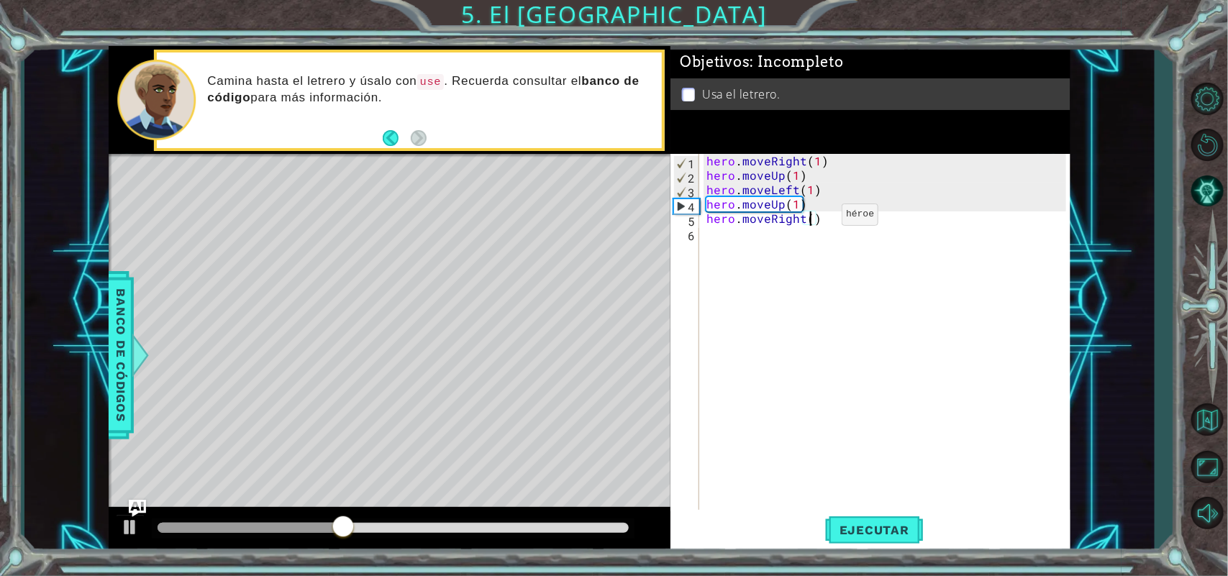
scroll to position [0, 6]
click at [865, 532] on span "Ejecutar" at bounding box center [874, 530] width 99 height 14
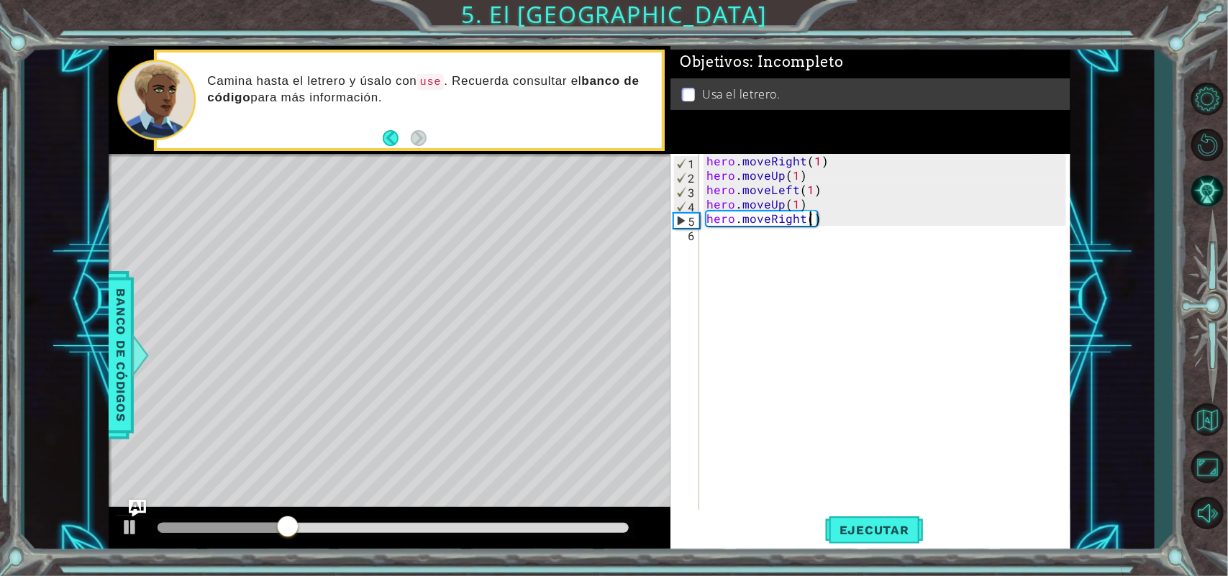
type textarea "hero.moveRight(2)"
click at [711, 238] on div "hero . moveRight ( 1 ) hero . moveUp ( 1 ) hero . moveLeft ( 1 ) hero . moveUp …" at bounding box center [888, 348] width 370 height 388
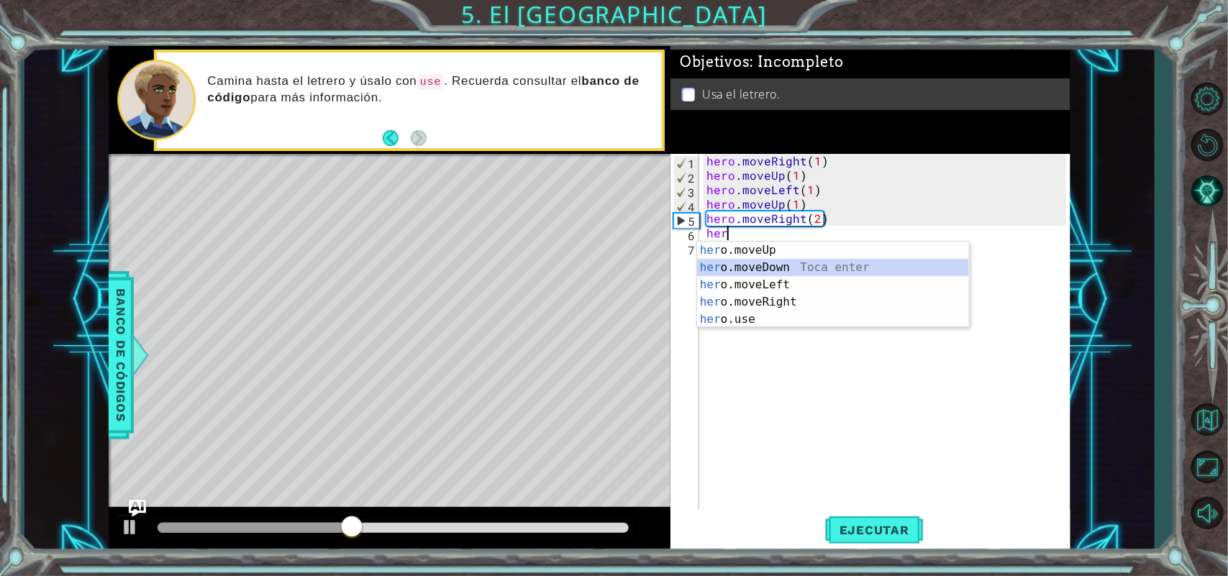
click at [717, 267] on div "her o.moveUp Toca enter her o.moveDown Toca enter her o.moveLeft Toca enter her…" at bounding box center [833, 302] width 272 height 121
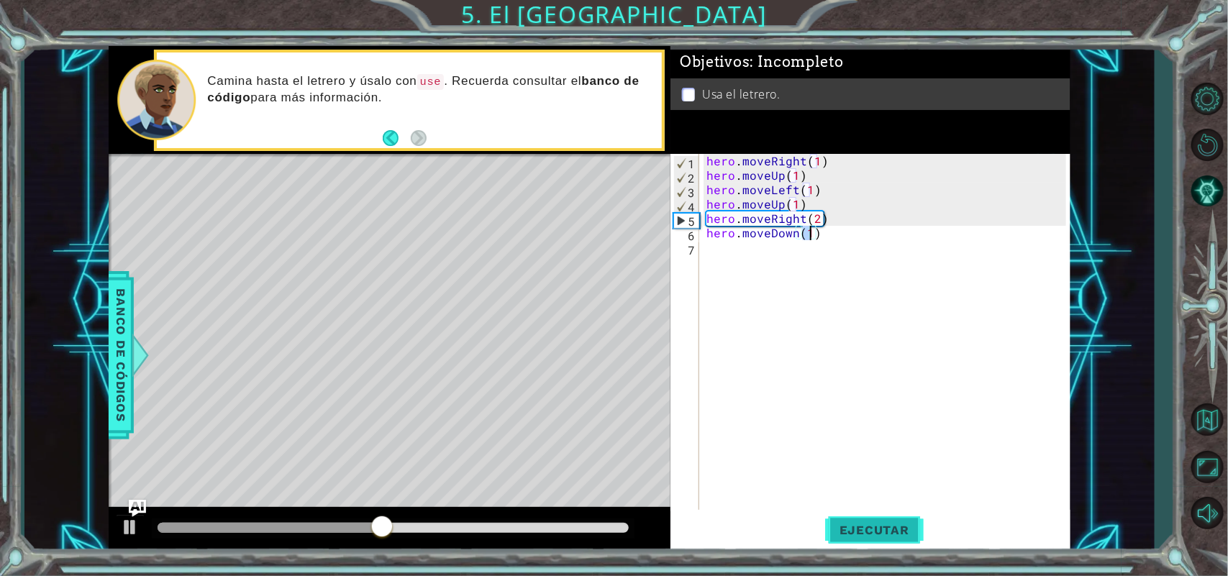
type textarea "hero.moveDown(1)"
click at [883, 519] on button "Ejecutar" at bounding box center [874, 530] width 99 height 40
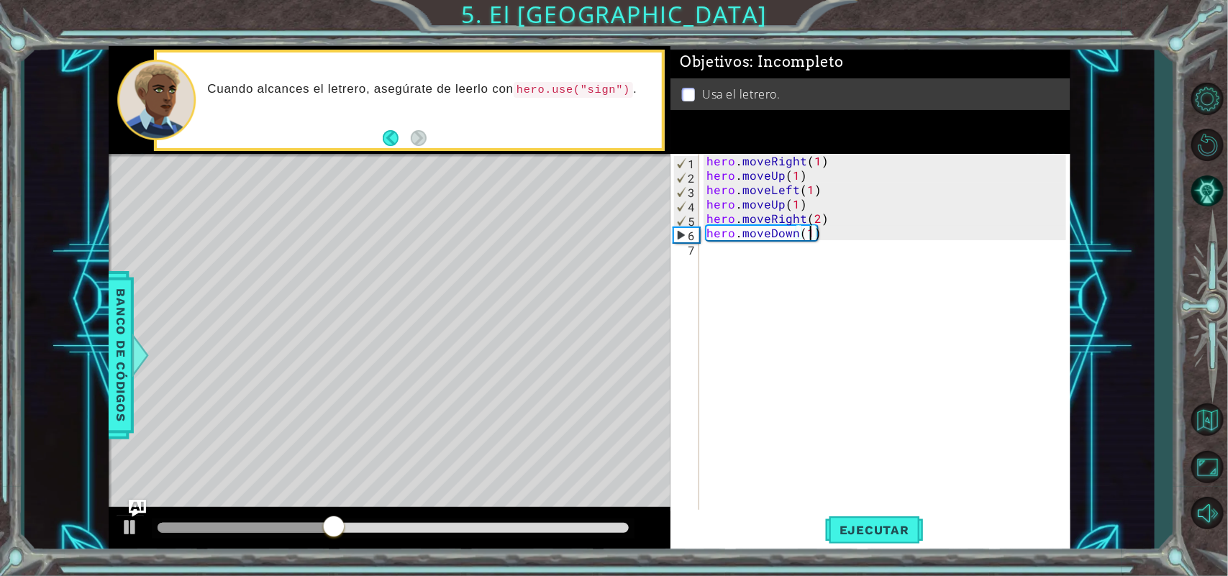
click at [729, 265] on div "hero . moveRight ( 1 ) hero . moveUp ( 1 ) hero . moveLeft ( 1 ) hero . moveUp …" at bounding box center [888, 348] width 370 height 388
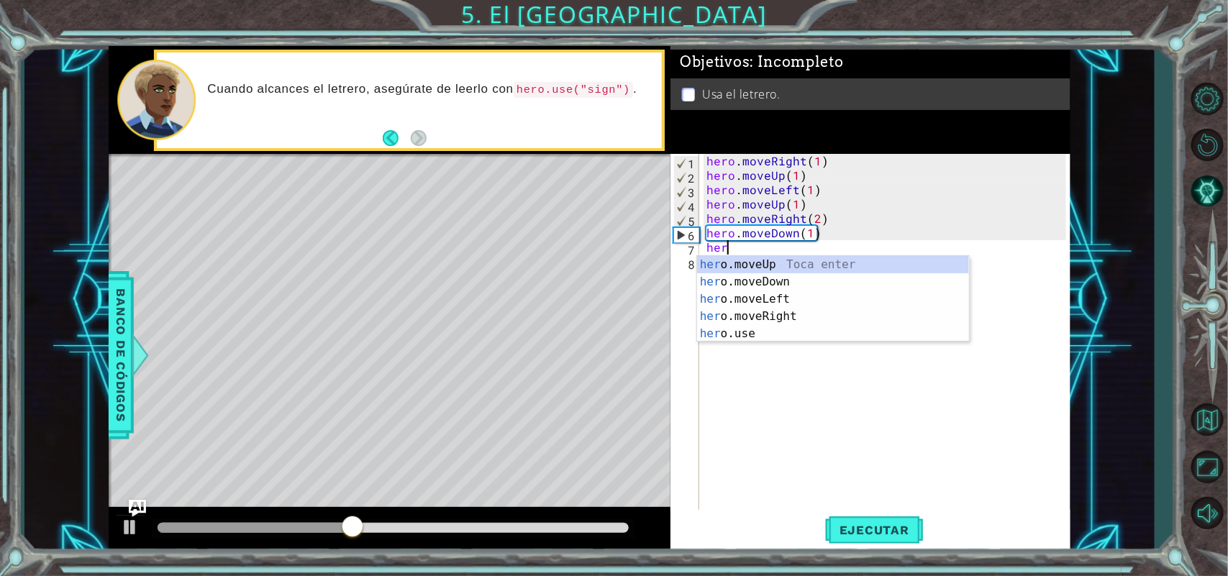
scroll to position [0, 1]
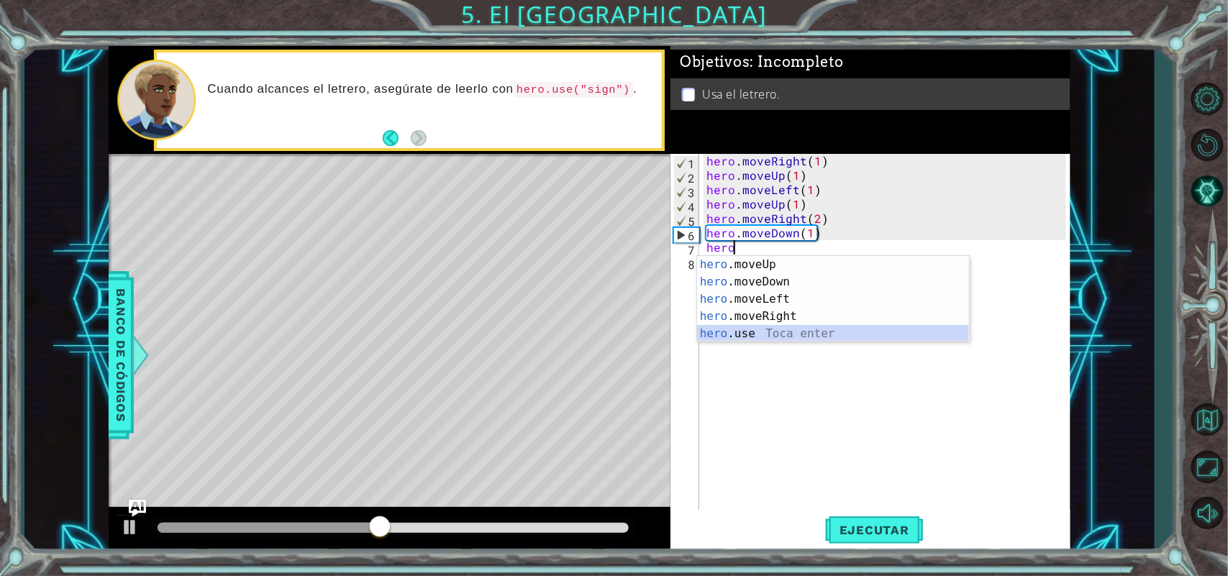
click at [726, 337] on div "hero .moveUp Toca enter hero .moveDown Toca enter hero .moveLeft Toca enter her…" at bounding box center [833, 316] width 272 height 121
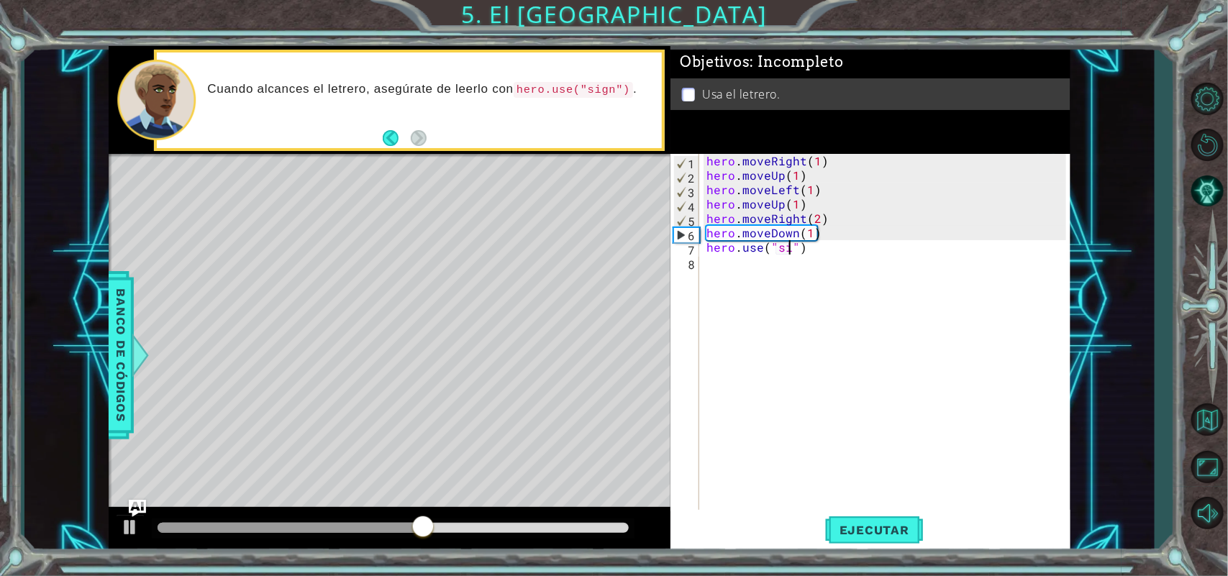
scroll to position [0, 5]
type textarea "hero.use("sign")"
click at [874, 529] on span "Ejecutar" at bounding box center [874, 530] width 99 height 14
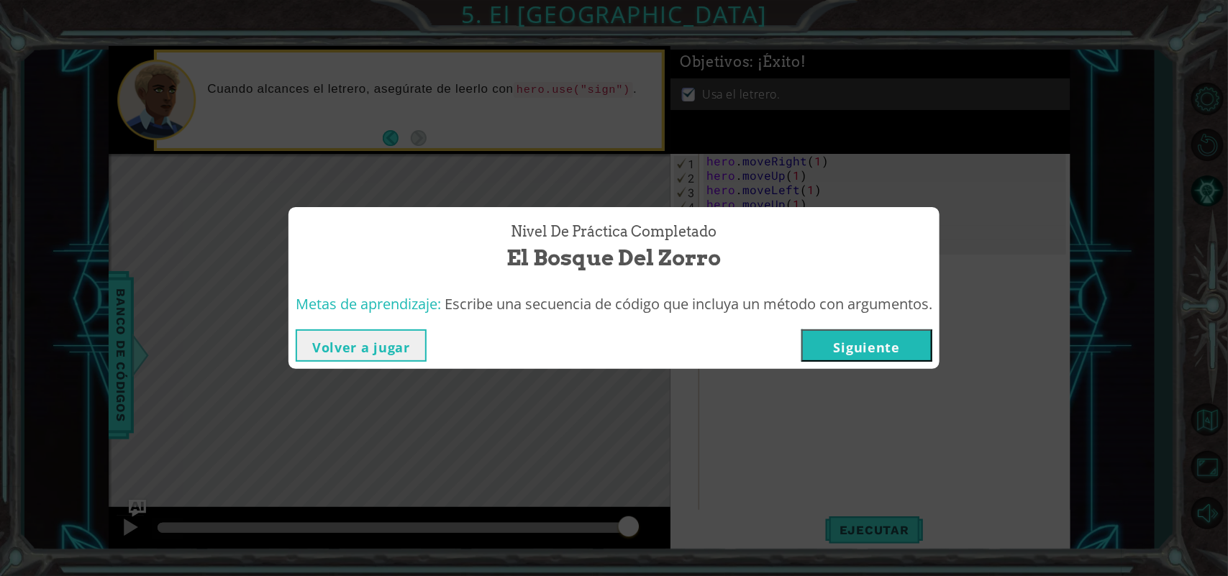
click at [844, 334] on button "Siguiente" at bounding box center [866, 345] width 131 height 32
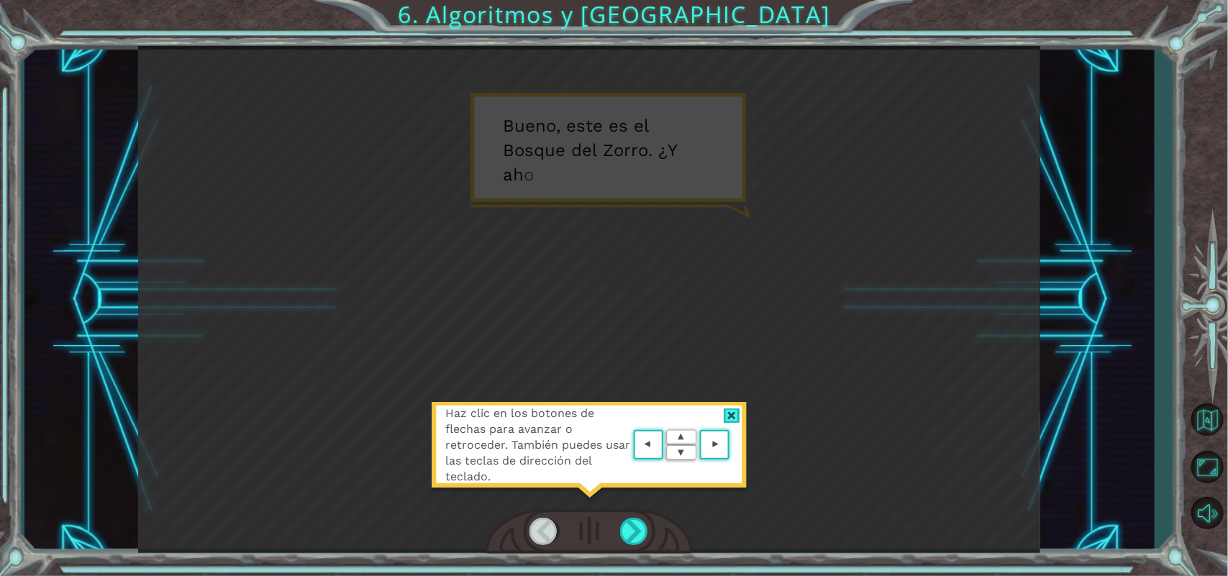
click at [634, 408] on div "Haz clic en los botones de flechas para avanzar o retroceder. También puedes us…" at bounding box center [589, 452] width 316 height 101
click at [644, 520] on div at bounding box center [634, 531] width 29 height 27
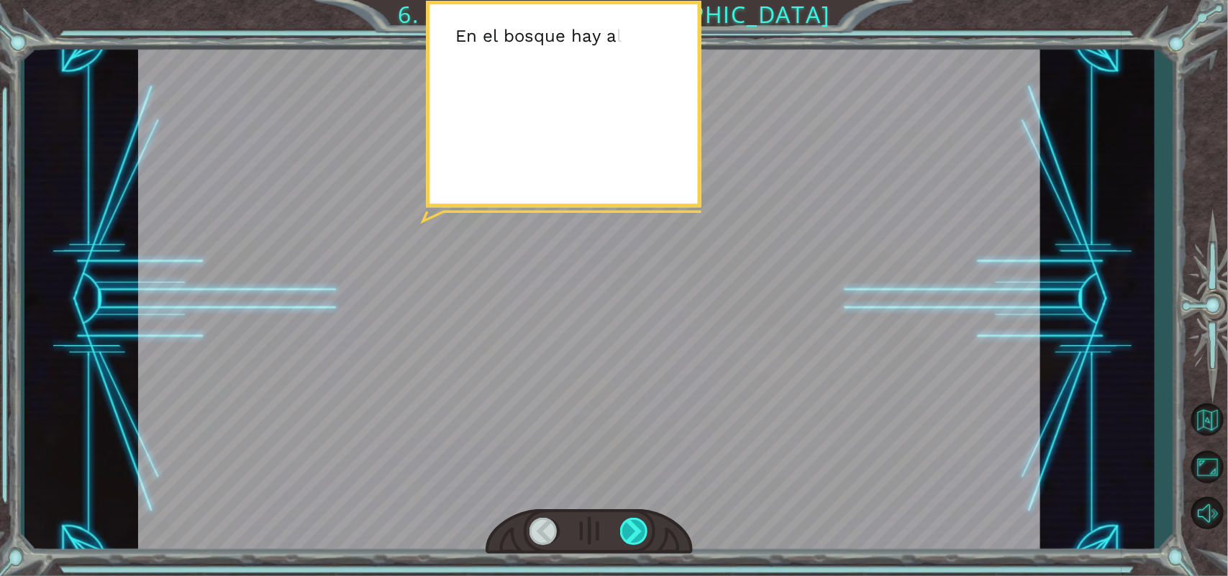
click at [644, 520] on div at bounding box center [634, 531] width 29 height 27
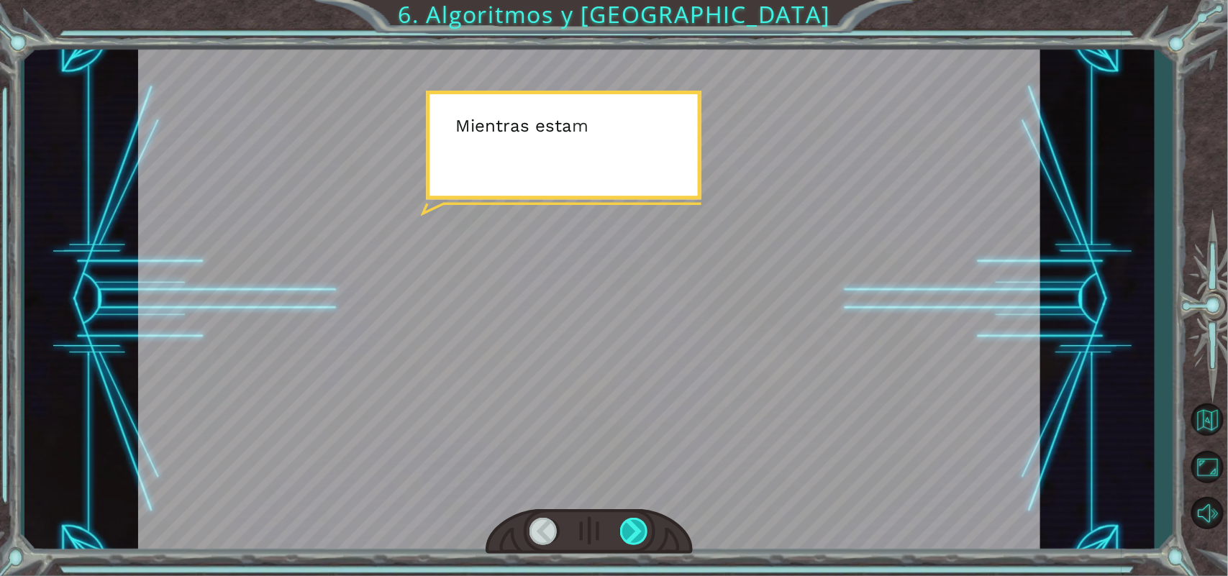
click at [644, 520] on div at bounding box center [634, 531] width 29 height 27
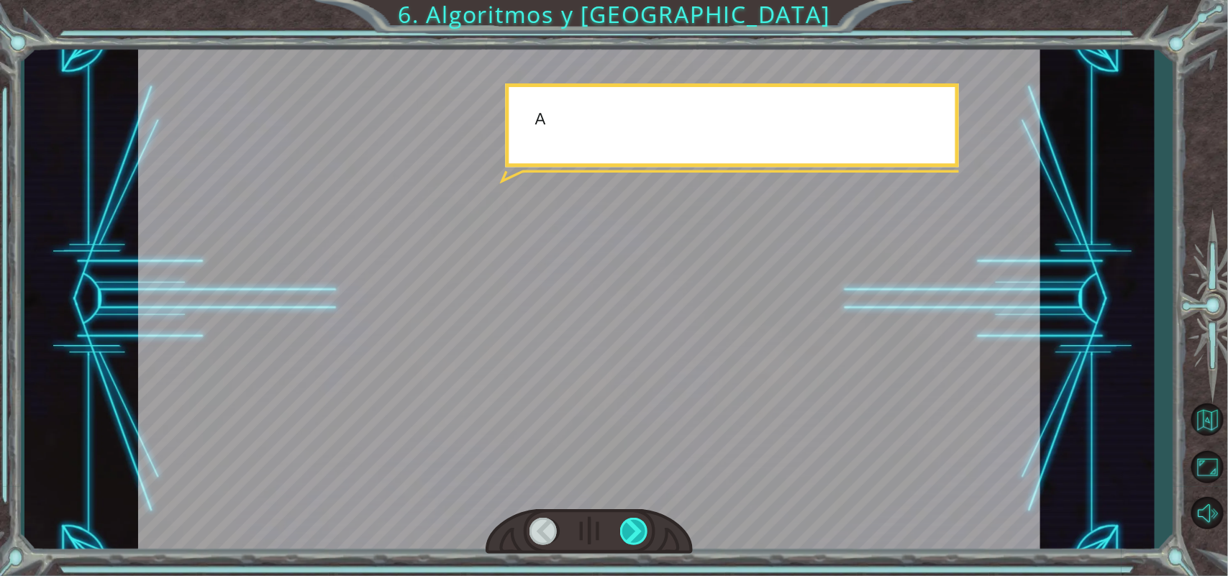
click at [644, 520] on div at bounding box center [634, 531] width 29 height 27
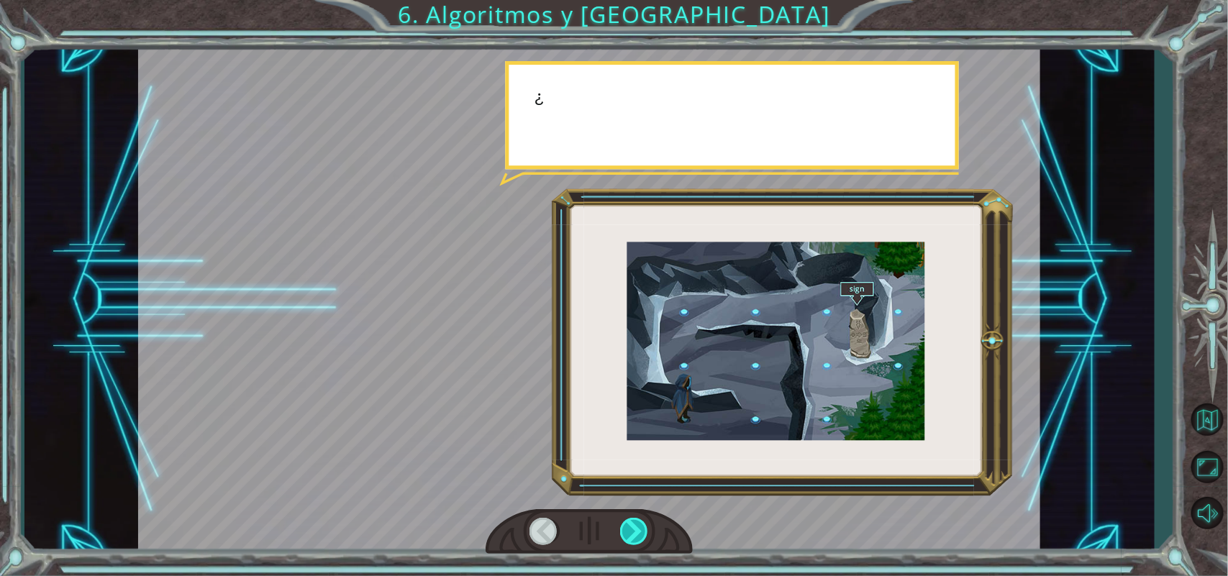
click at [644, 520] on div at bounding box center [634, 531] width 29 height 27
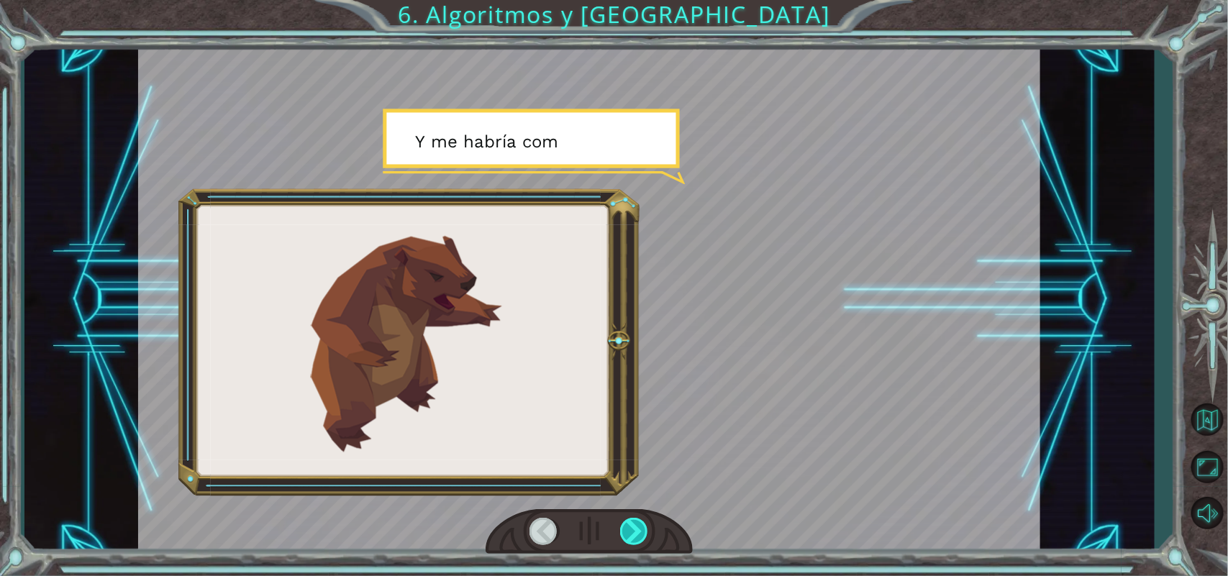
click at [644, 520] on div at bounding box center [634, 531] width 29 height 27
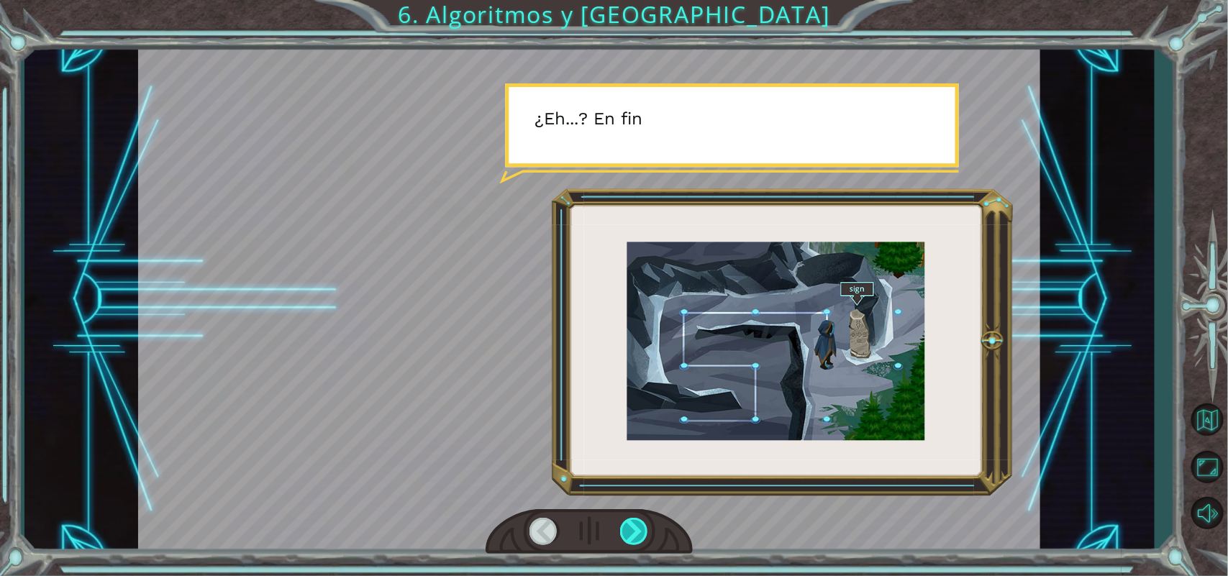
click at [644, 520] on div at bounding box center [634, 531] width 29 height 27
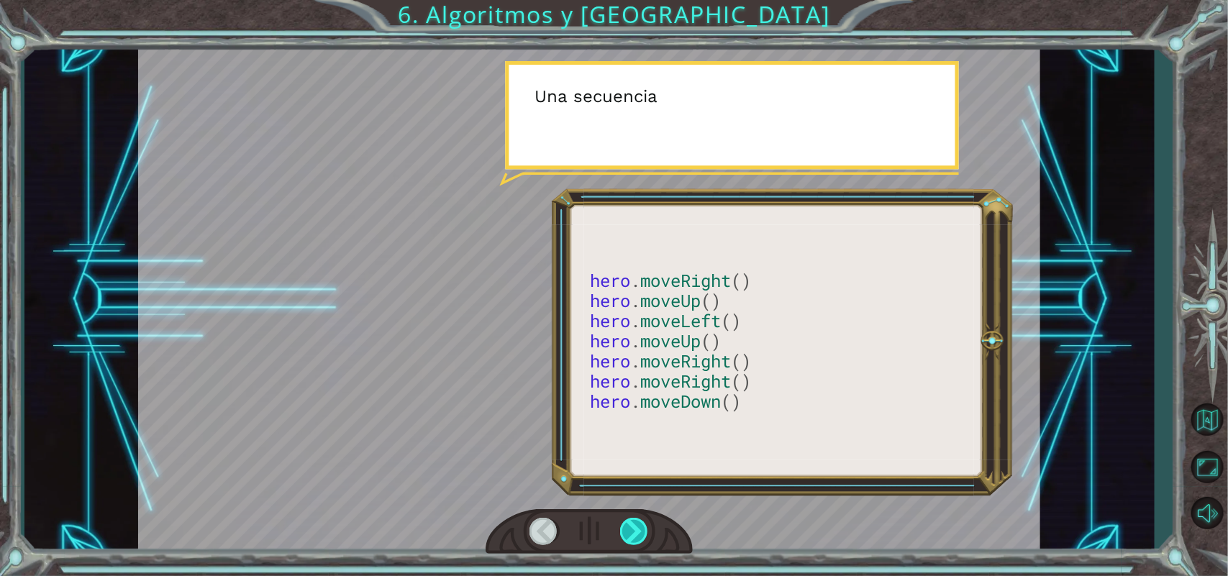
click at [644, 520] on div at bounding box center [634, 531] width 29 height 27
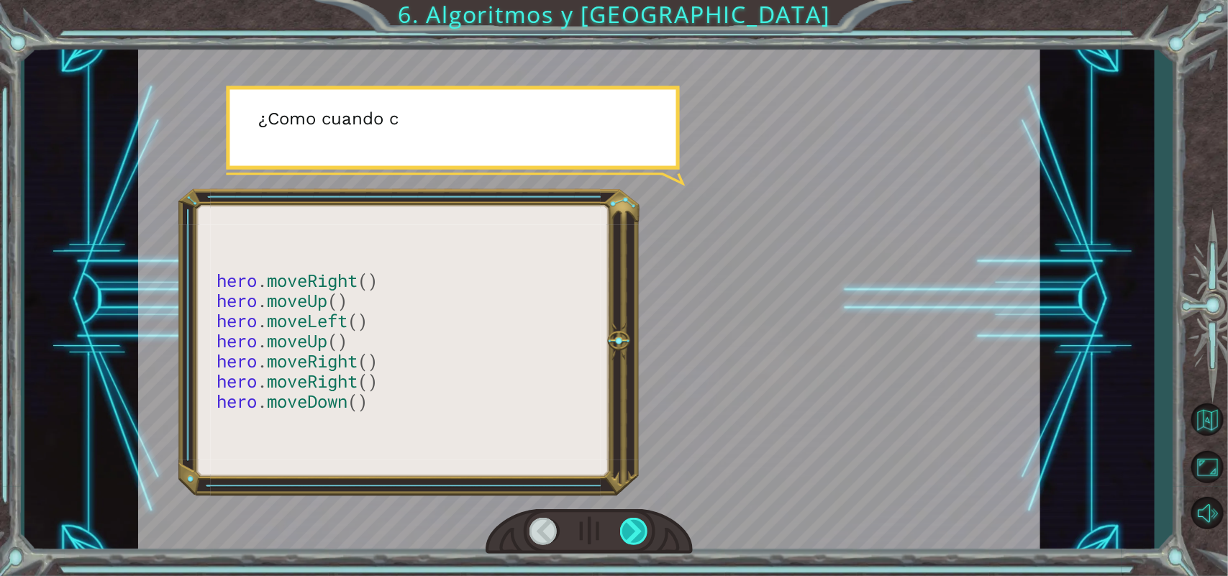
click at [644, 520] on div at bounding box center [634, 531] width 29 height 27
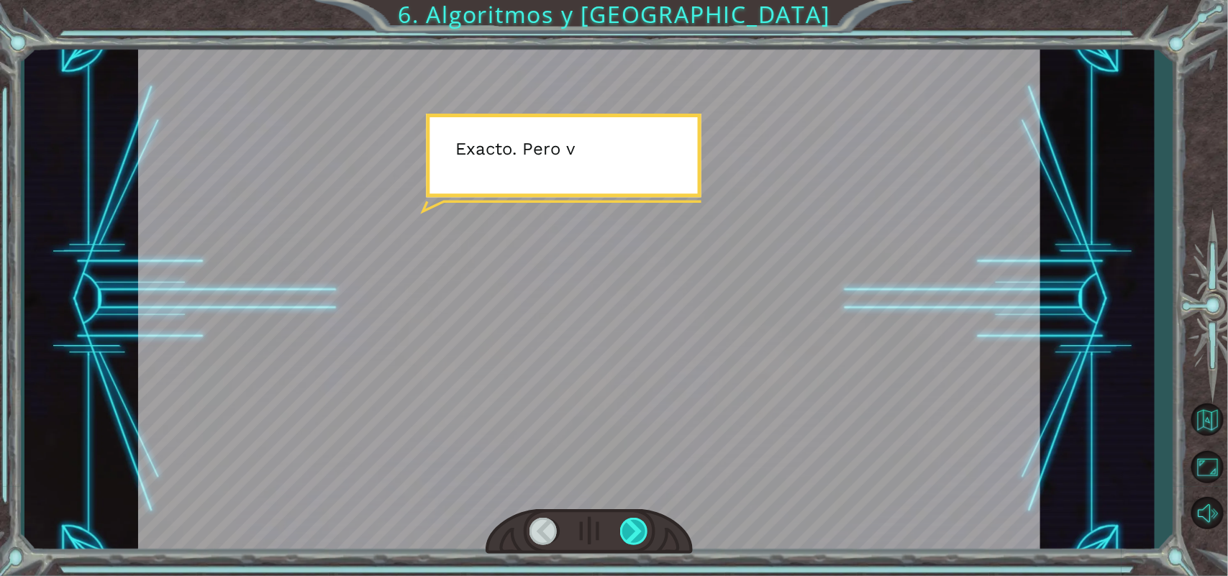
click at [644, 520] on div at bounding box center [634, 531] width 29 height 27
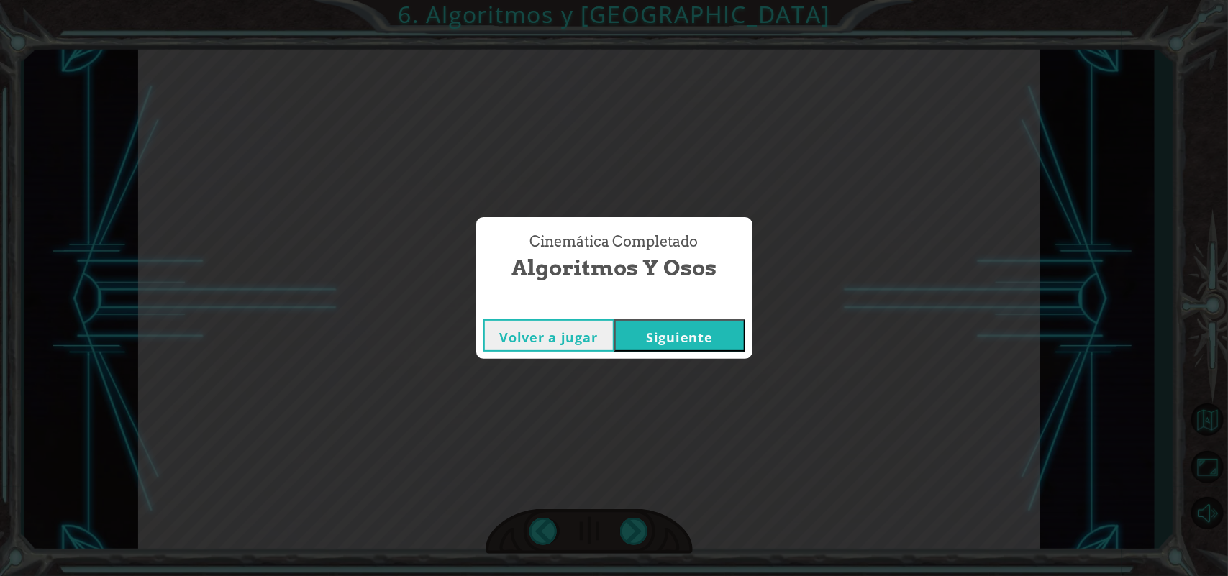
click at [682, 320] on button "Siguiente" at bounding box center [679, 335] width 131 height 32
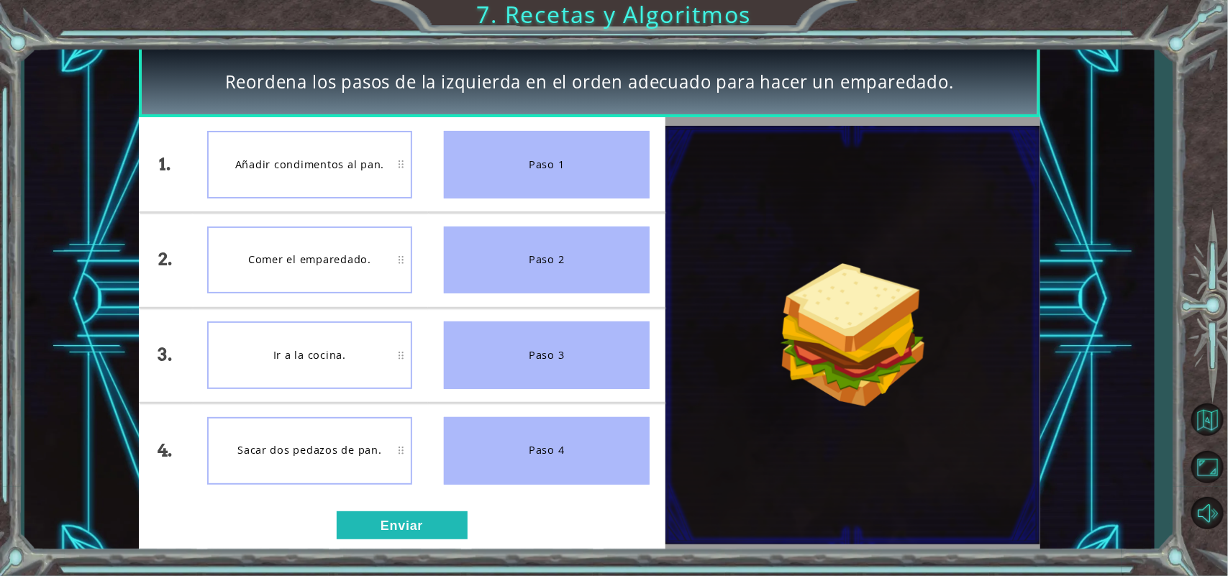
drag, startPoint x: 521, startPoint y: 180, endPoint x: 483, endPoint y: 152, distance: 47.3
click at [483, 152] on div "Paso 1" at bounding box center [546, 165] width 205 height 68
click at [394, 541] on div "1. 2. 3. 4. Ir a la cocina. Sacar dos pedazos de pan. Añadir condimentos al pan…" at bounding box center [402, 335] width 527 height 436
click at [380, 525] on button "Enviar" at bounding box center [402, 525] width 131 height 29
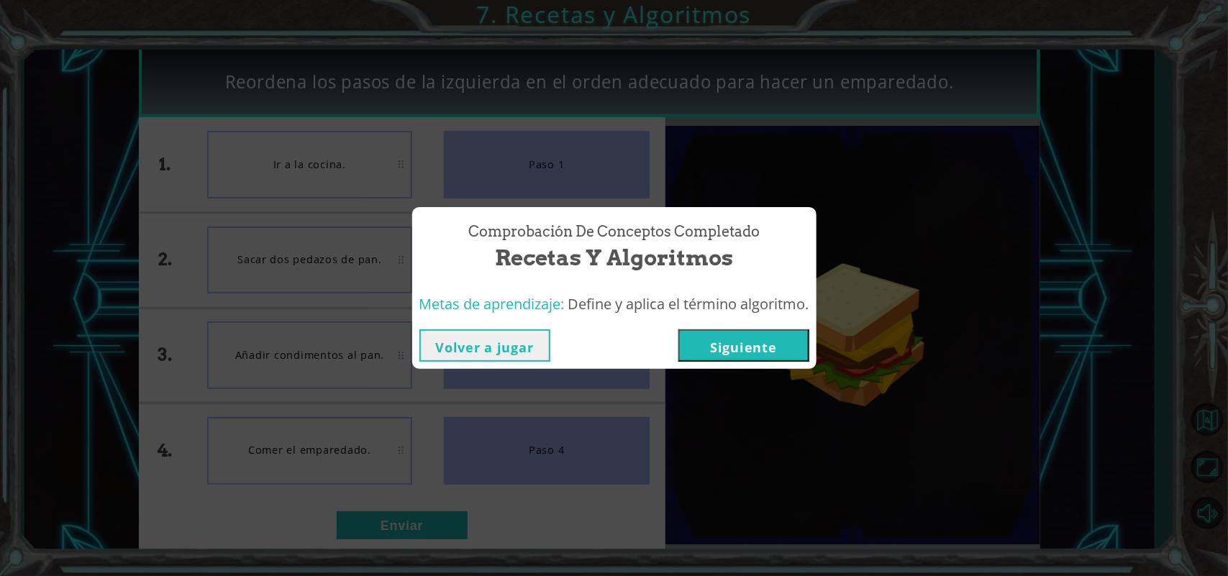
click at [736, 353] on button "Siguiente" at bounding box center [743, 345] width 131 height 32
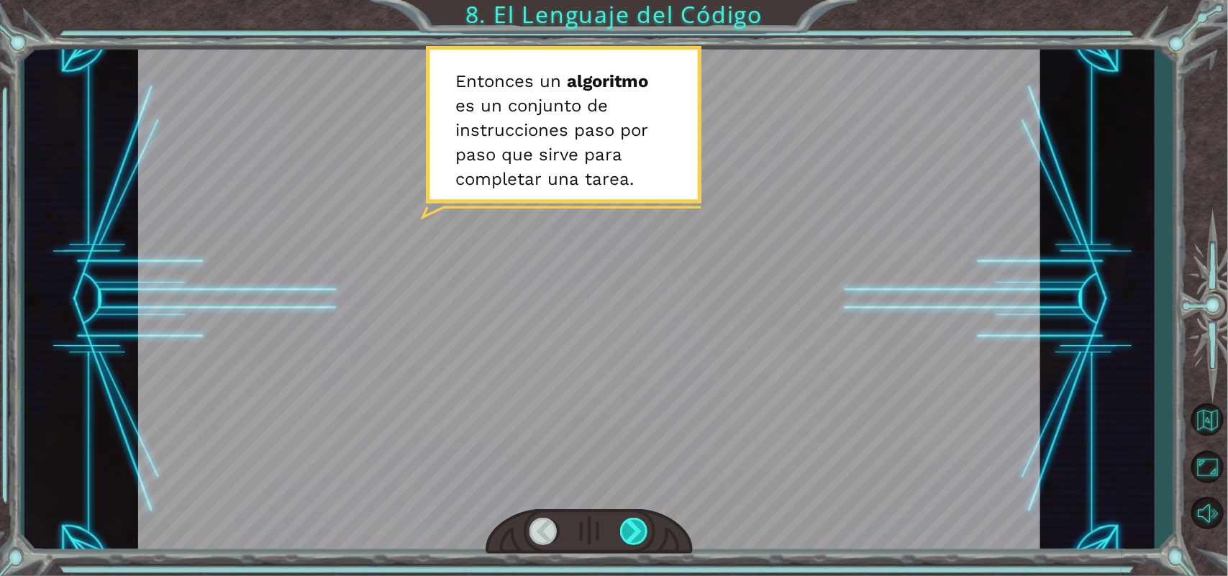
click at [620, 527] on div at bounding box center [634, 531] width 29 height 27
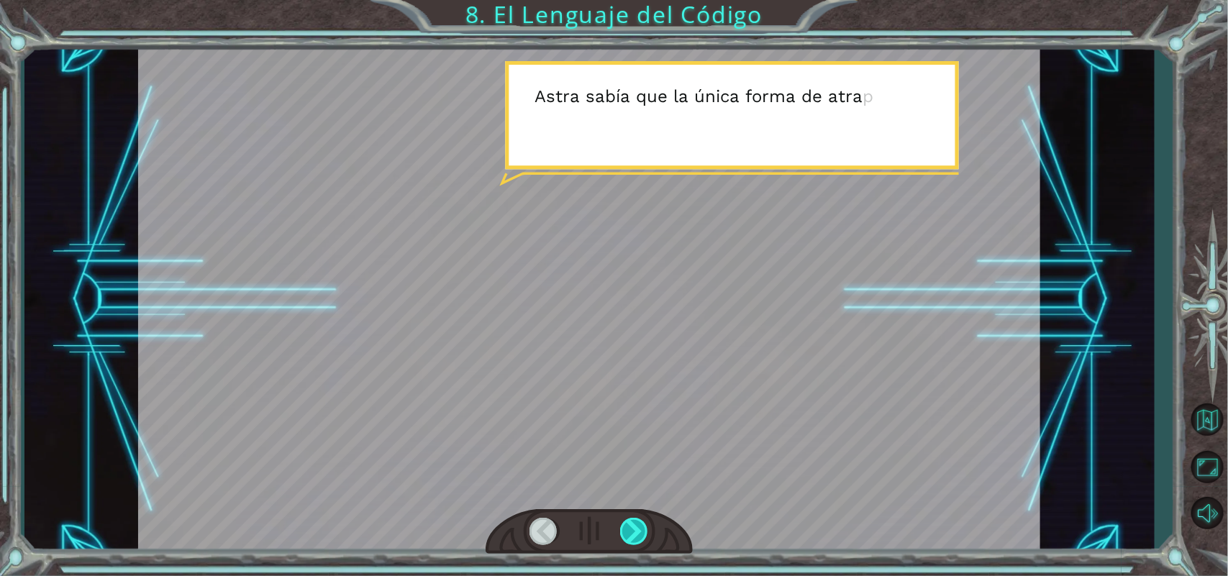
click at [631, 527] on div at bounding box center [634, 531] width 29 height 27
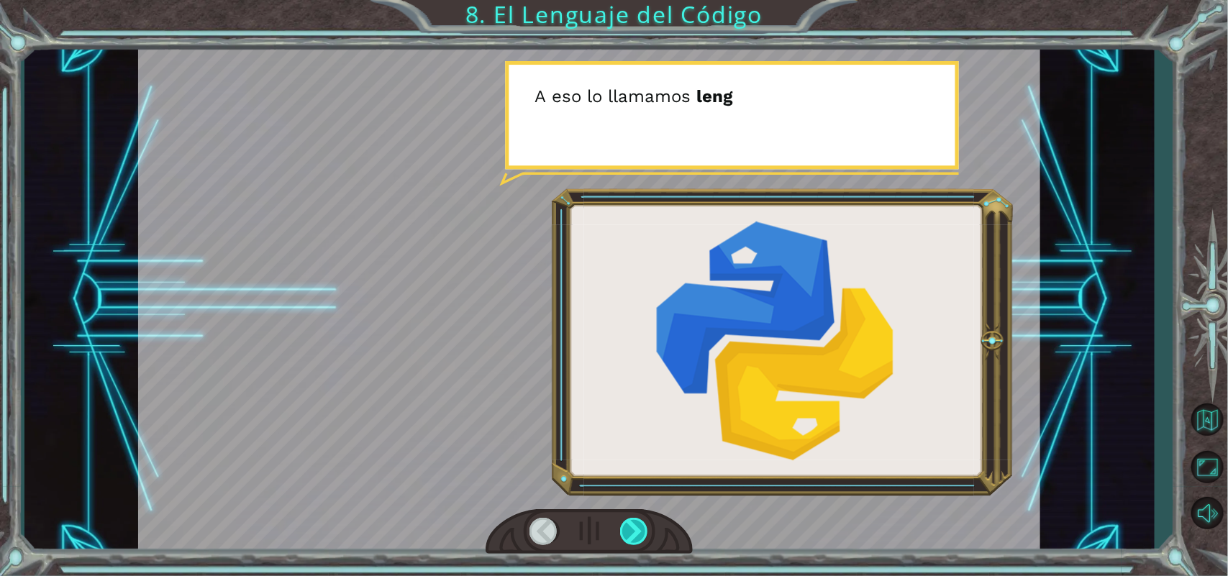
click at [631, 527] on div at bounding box center [634, 531] width 29 height 27
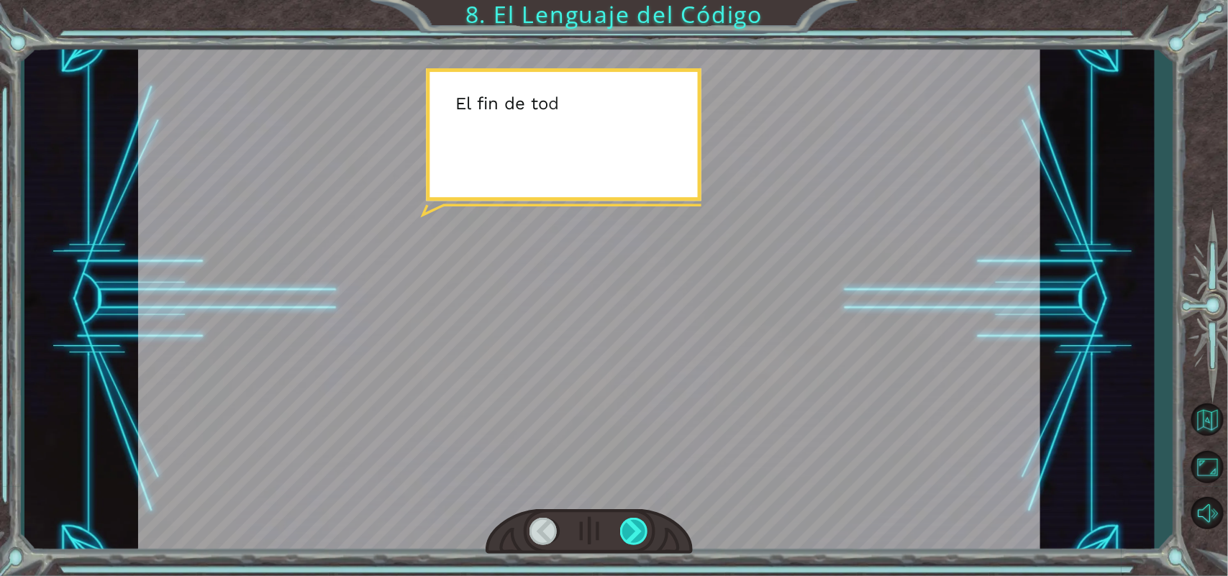
click at [631, 527] on div at bounding box center [634, 531] width 29 height 27
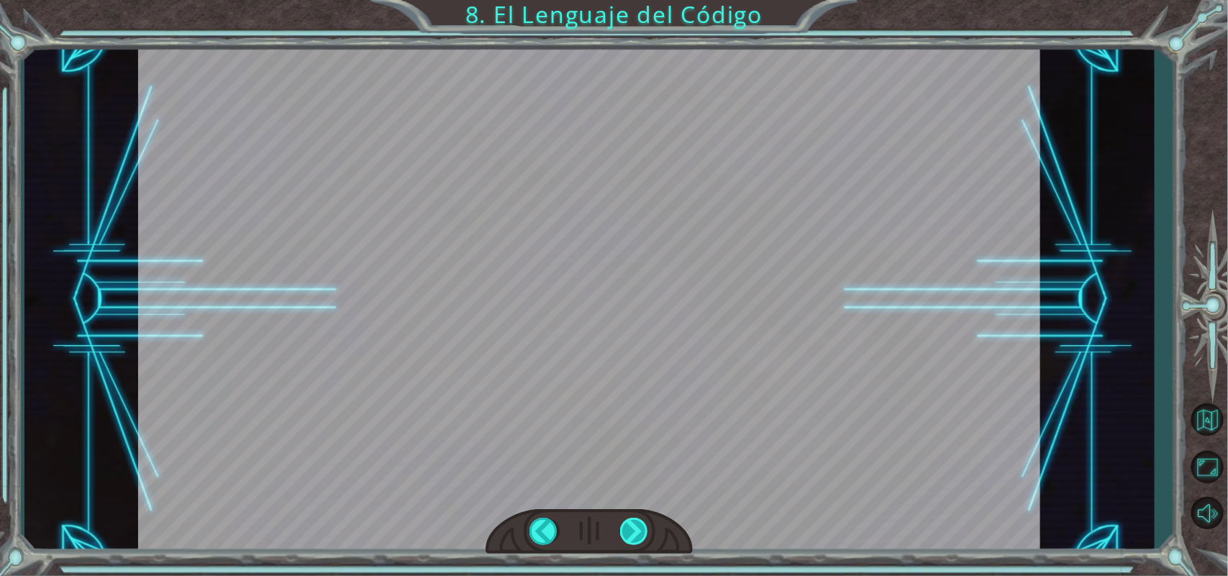
click at [631, 527] on div at bounding box center [634, 531] width 29 height 27
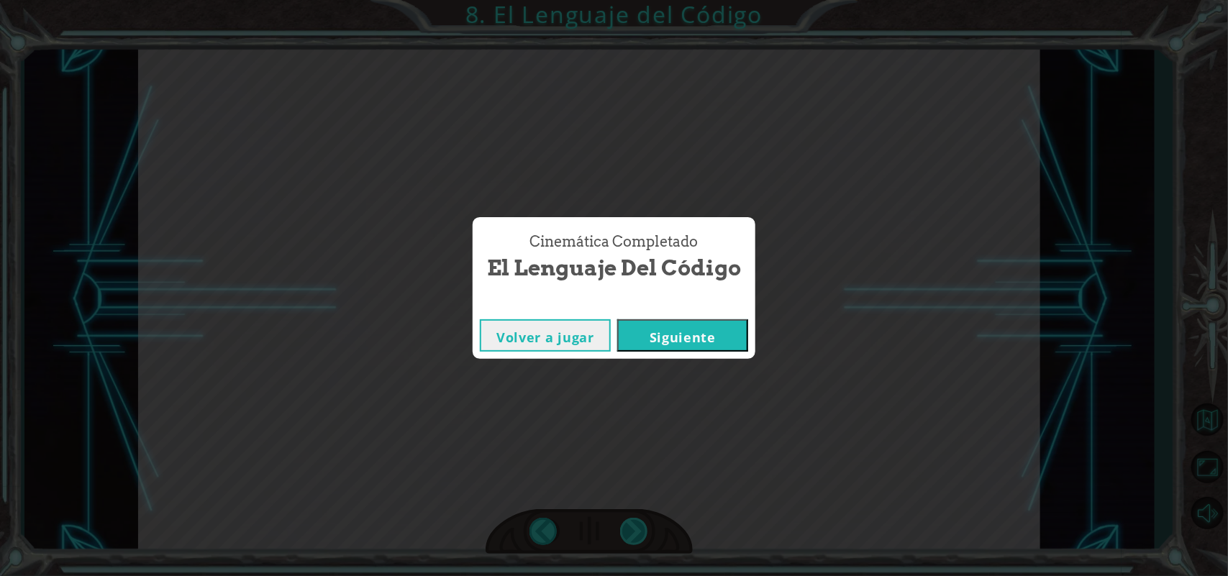
click at [631, 527] on div "Cinemática Completado El Lenguaje del Código Volver a jugar Siguiente" at bounding box center [614, 288] width 1228 height 576
click at [680, 332] on button "Siguiente" at bounding box center [682, 335] width 131 height 32
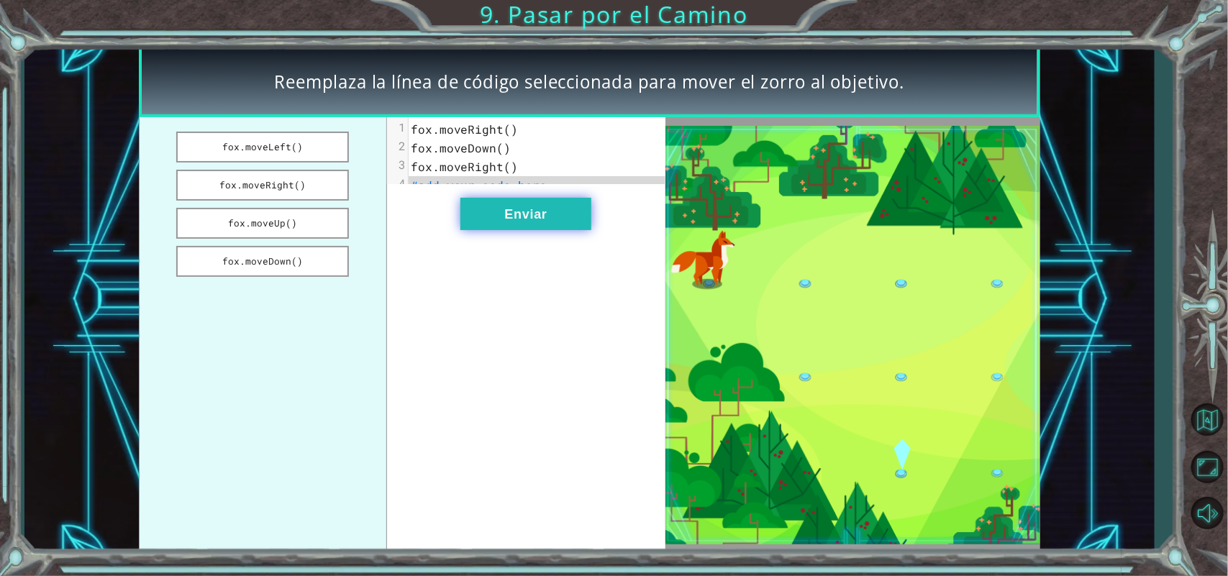
click at [501, 222] on button "Enviar" at bounding box center [525, 214] width 131 height 32
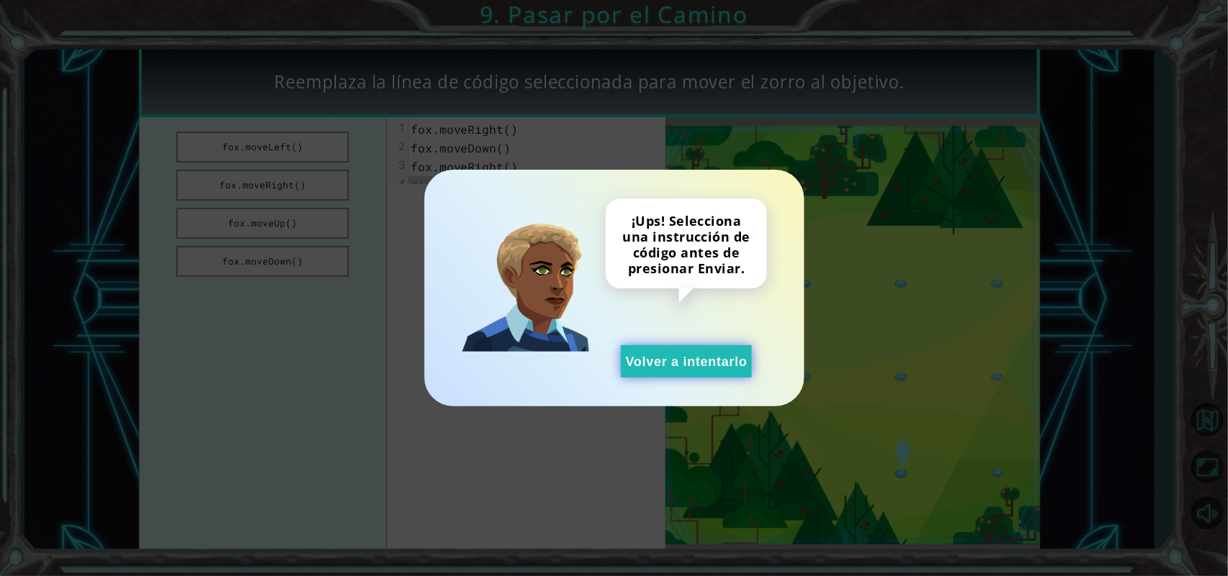
click at [669, 357] on button "Volver a intentarlo" at bounding box center [686, 361] width 131 height 32
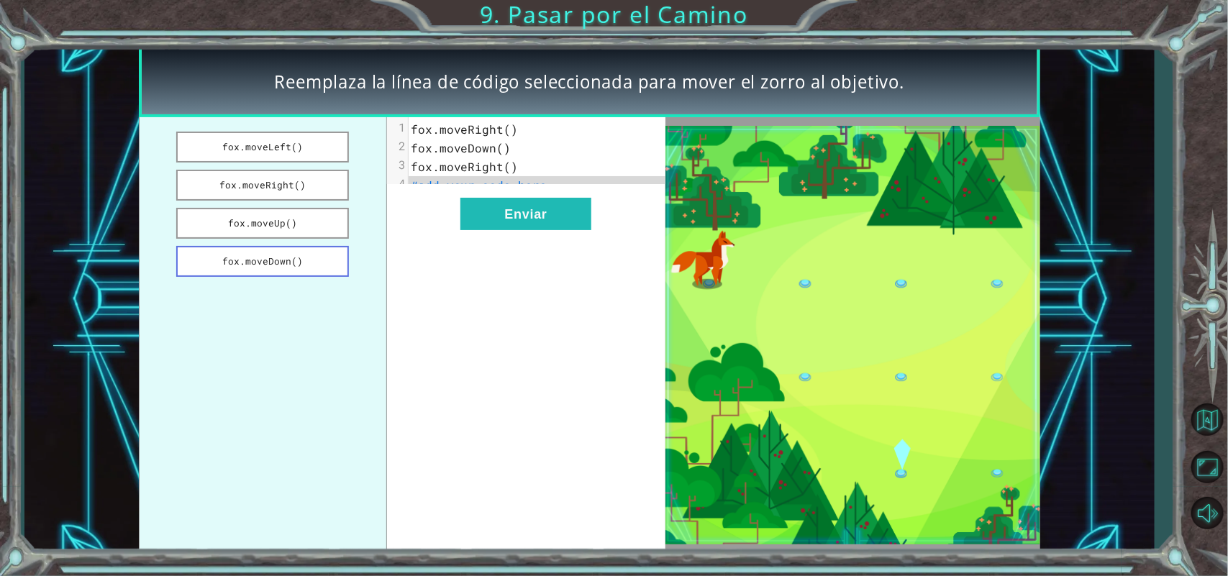
click at [293, 270] on ul "fox.moveLeft() fox.moveRight() fox.moveUp() fox.moveDown()" at bounding box center [263, 335] width 248 height 436
click at [273, 263] on button "fox.moveDown()" at bounding box center [262, 261] width 173 height 31
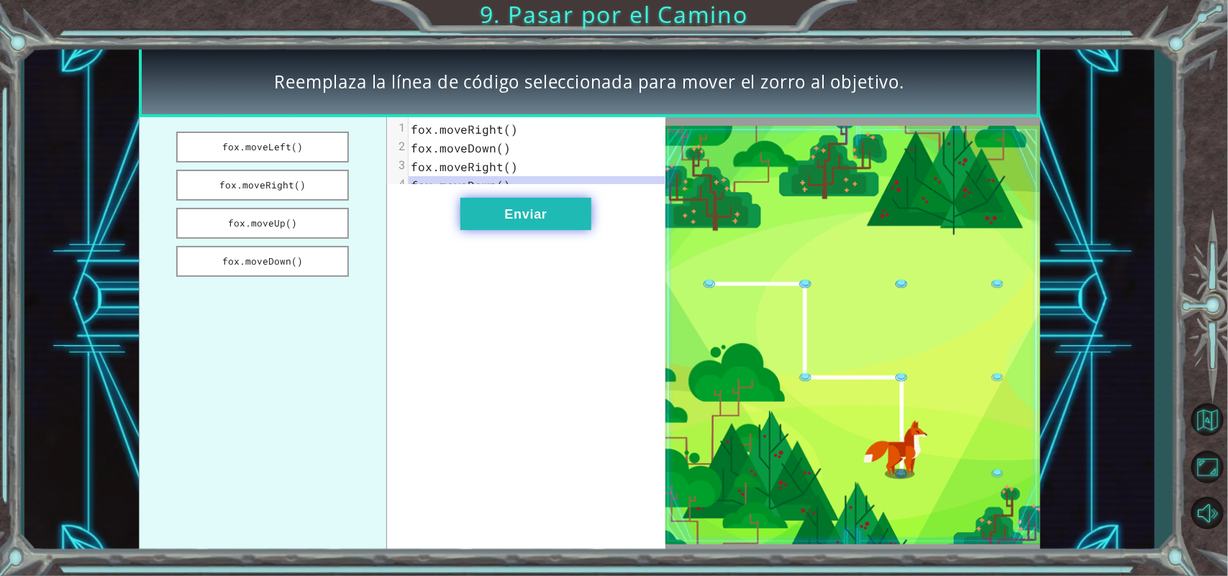
drag, startPoint x: 534, startPoint y: 207, endPoint x: 519, endPoint y: 229, distance: 26.8
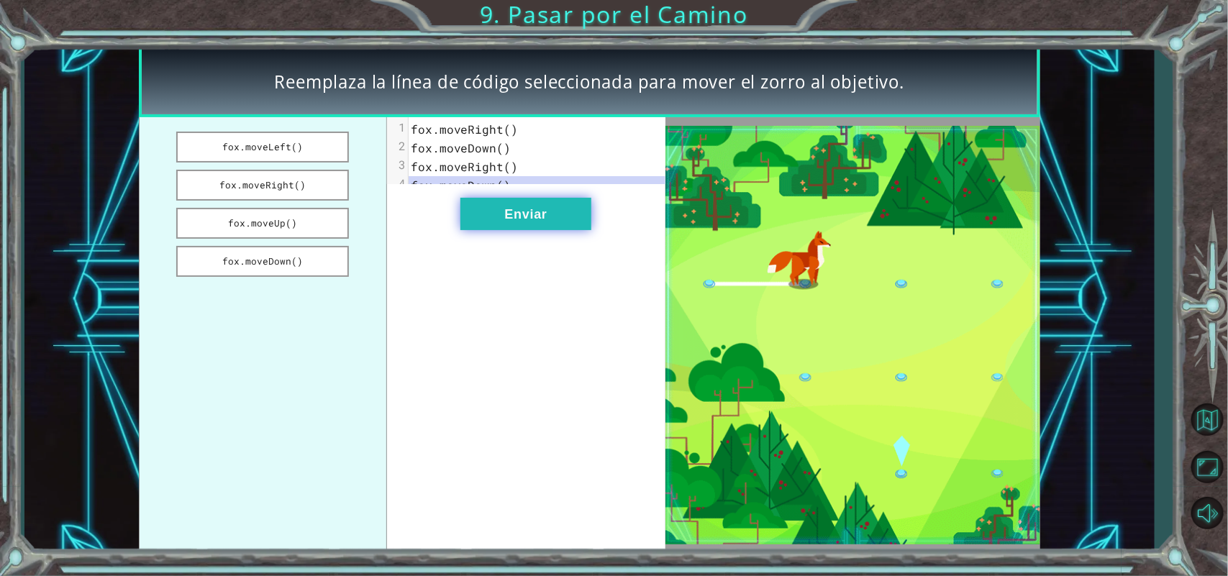
click at [519, 229] on div "xxxxxxxxxx 4 1 fox.moveRight() 2 fox.moveDown() 3 fox.moveRight() 4 fox.moveDow…" at bounding box center [526, 335] width 278 height 436
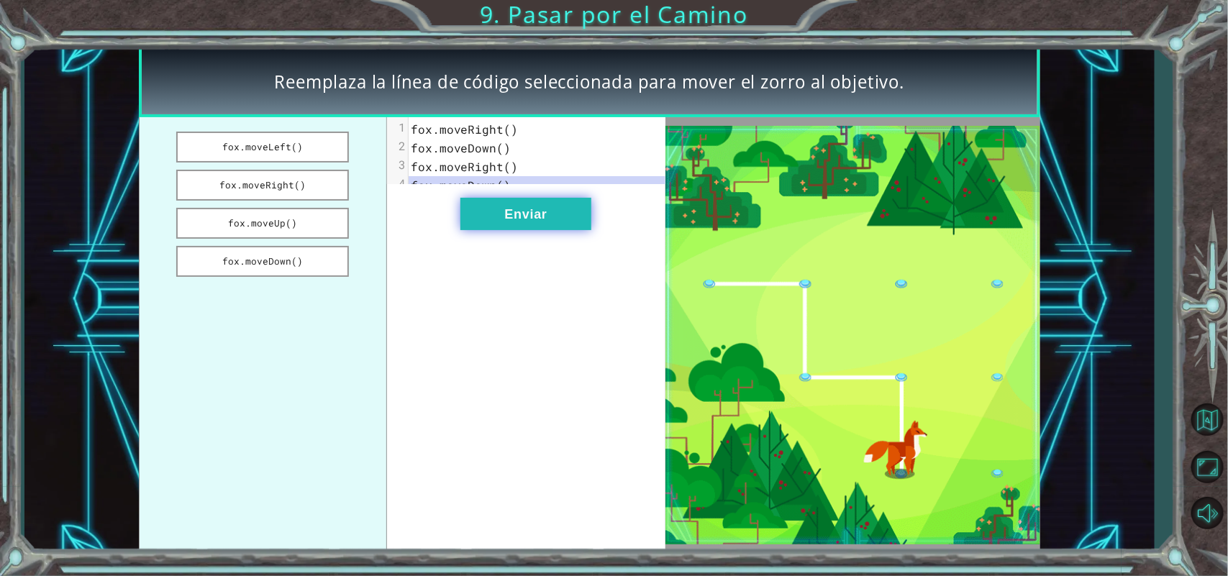
click at [519, 230] on button "Enviar" at bounding box center [525, 214] width 131 height 32
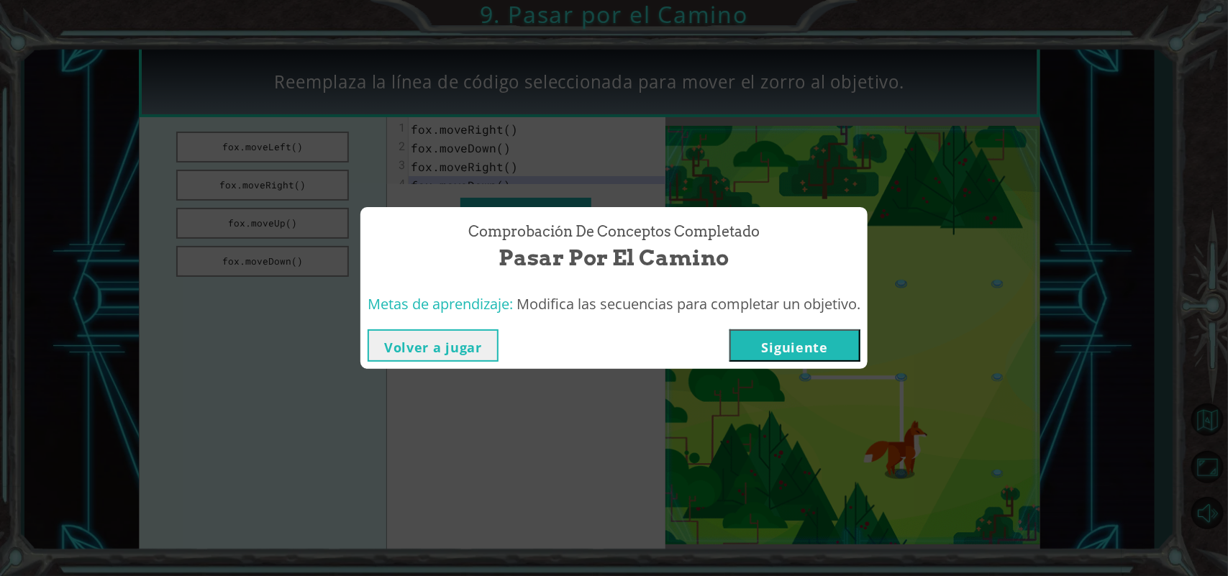
click at [782, 344] on button "Siguiente" at bounding box center [794, 345] width 131 height 32
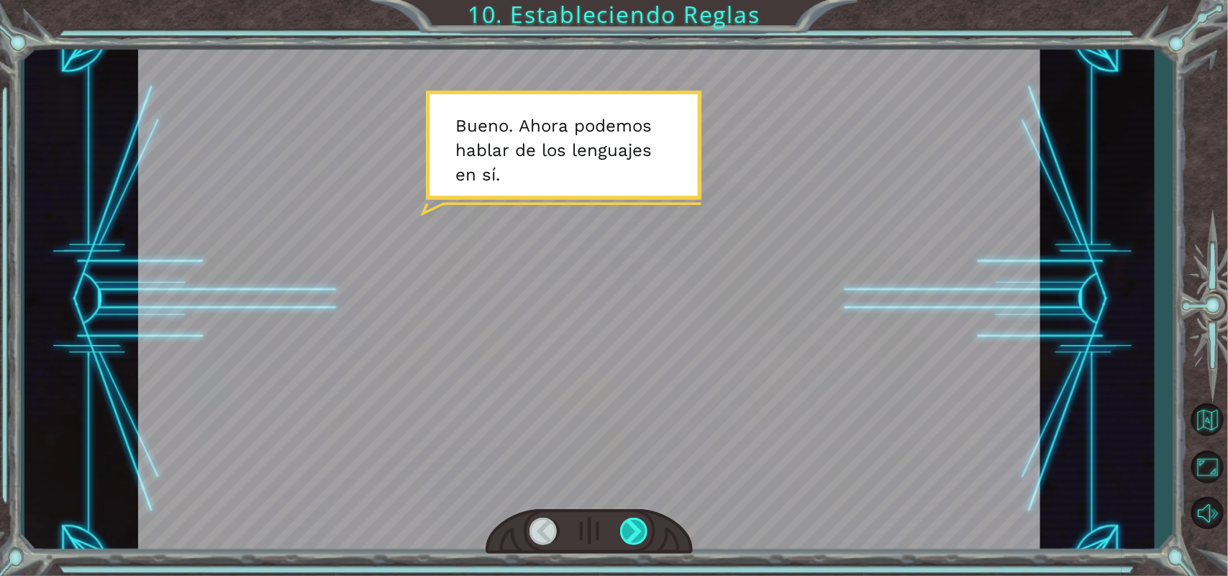
click at [632, 527] on div at bounding box center [634, 531] width 29 height 27
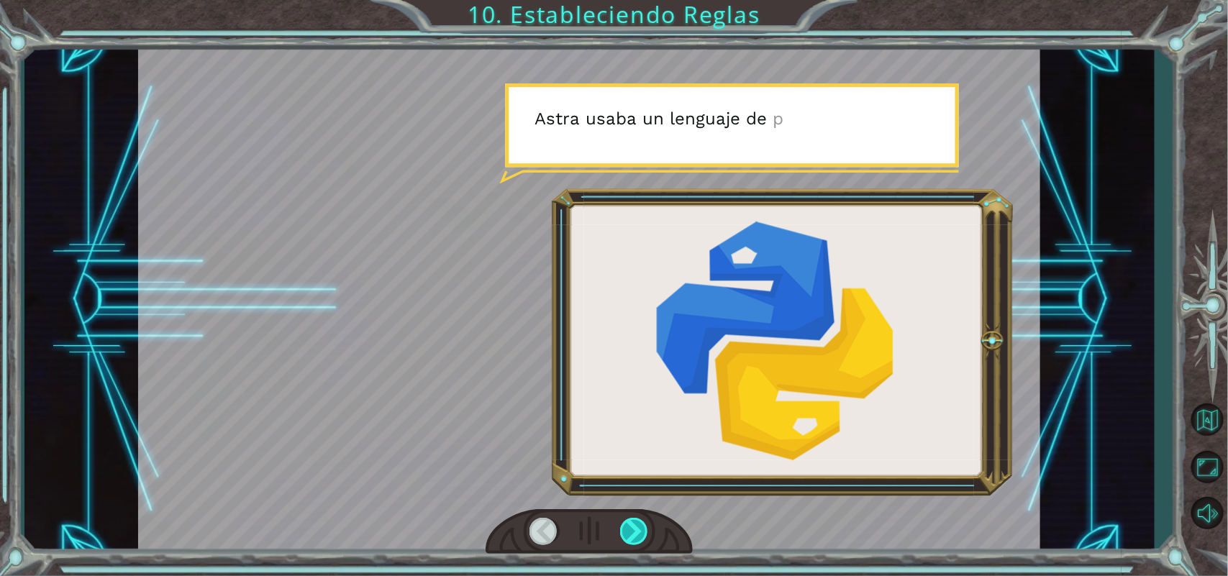
click at [632, 527] on div at bounding box center [634, 531] width 29 height 27
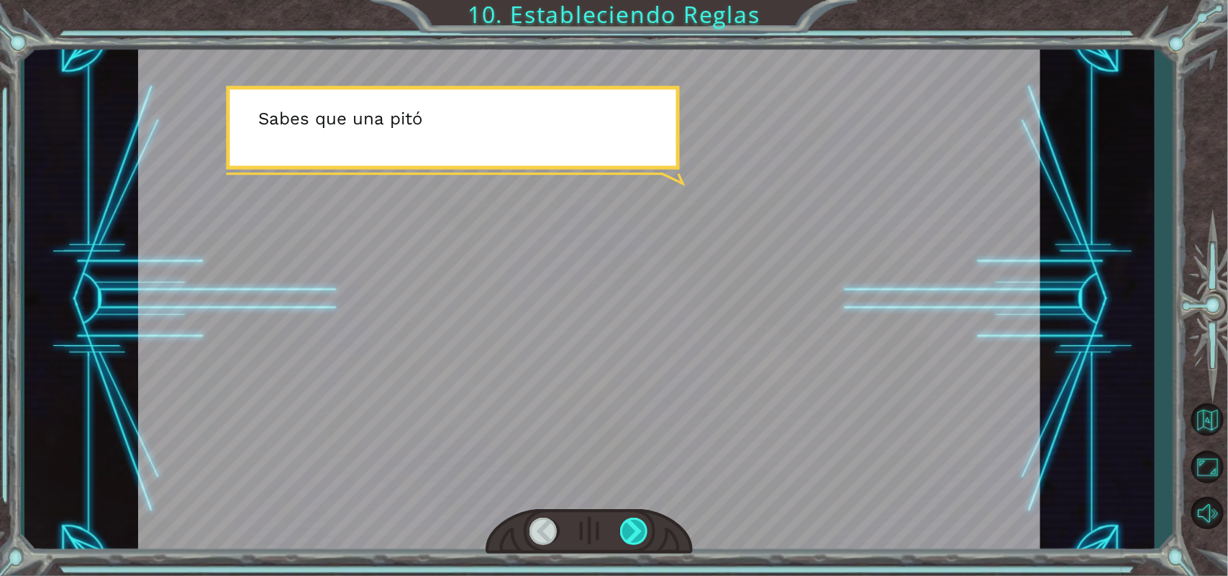
click at [632, 527] on div at bounding box center [634, 531] width 29 height 27
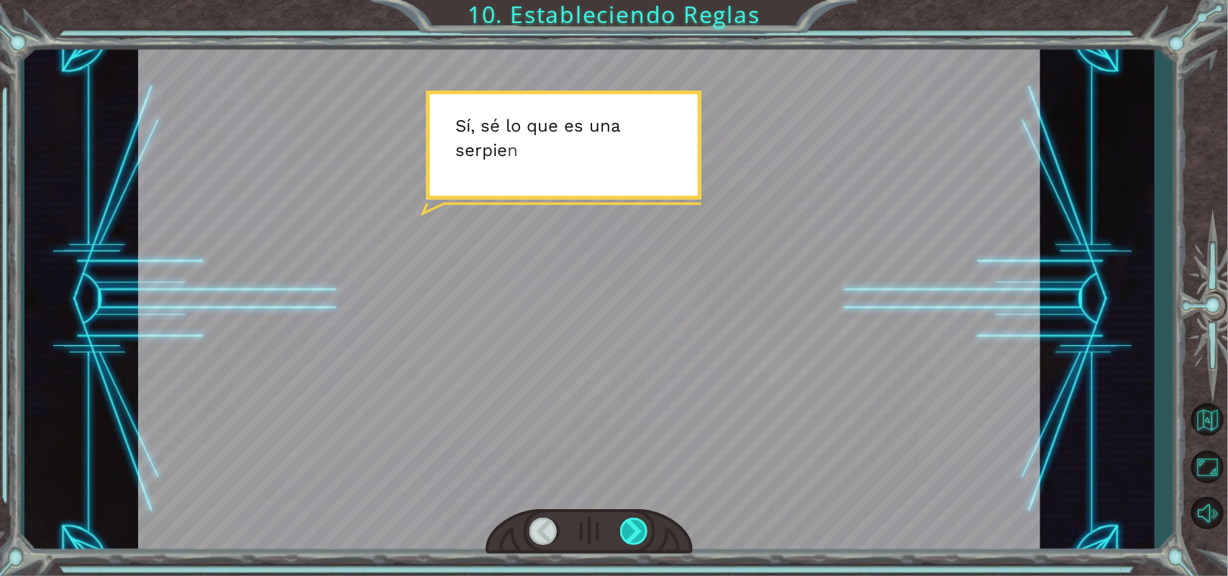
click at [632, 527] on div at bounding box center [634, 531] width 29 height 27
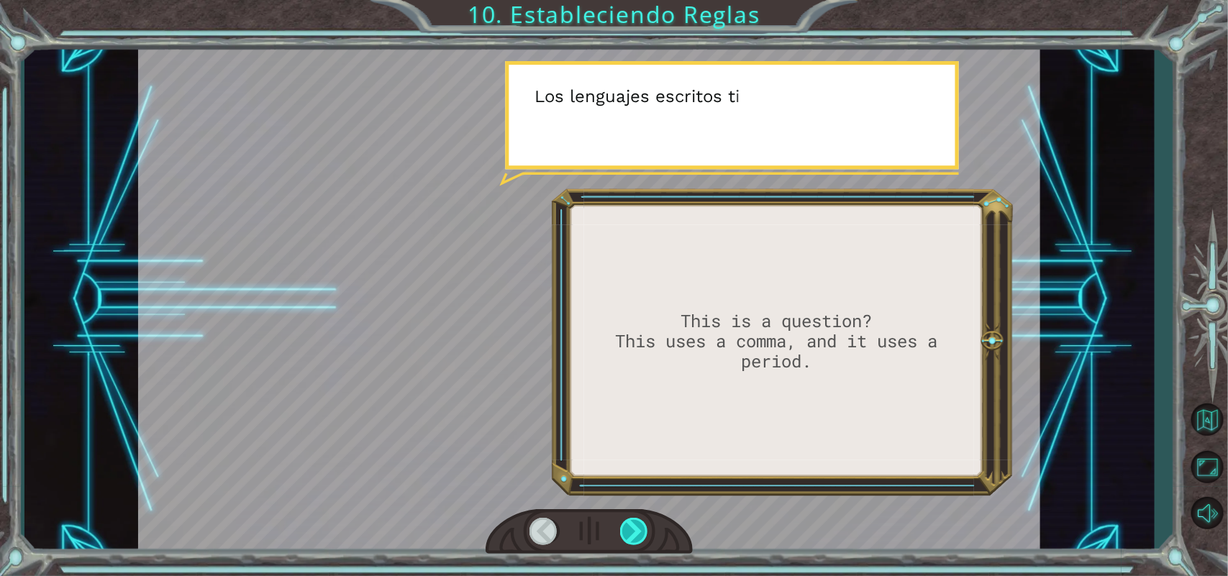
click at [632, 527] on div at bounding box center [634, 531] width 29 height 27
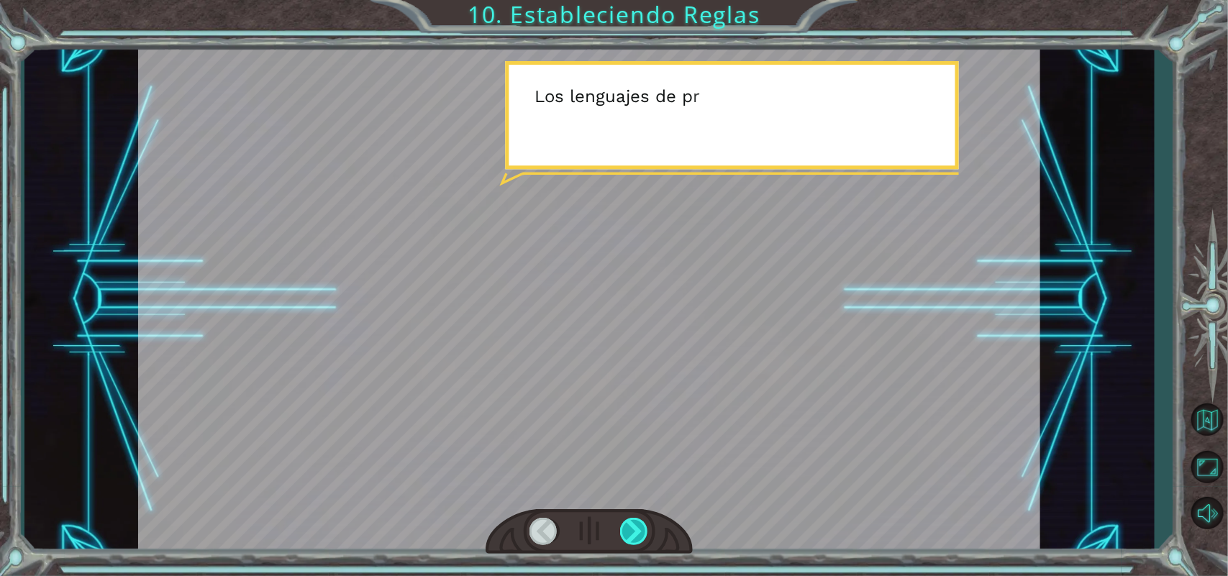
click at [632, 527] on div at bounding box center [634, 531] width 29 height 27
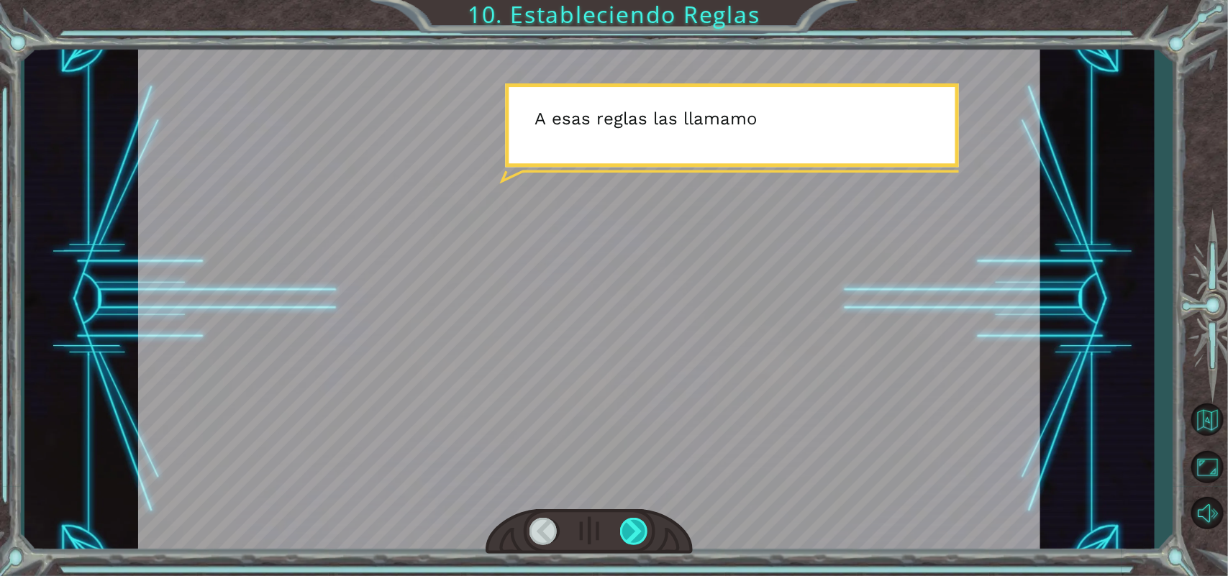
click at [632, 527] on div at bounding box center [634, 531] width 29 height 27
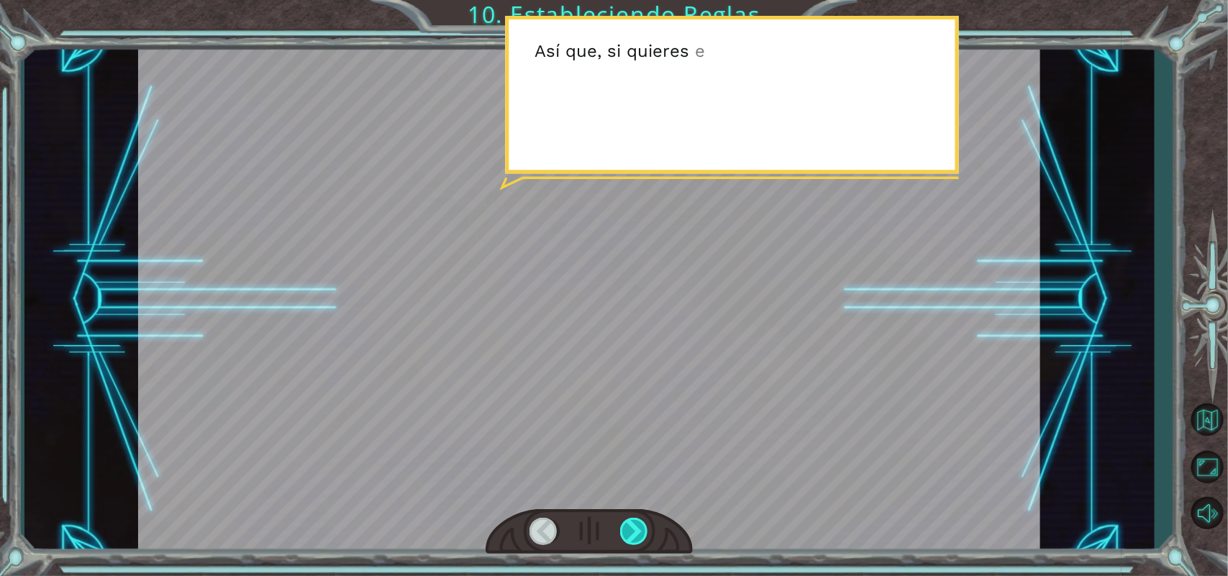
click at [632, 527] on div at bounding box center [634, 531] width 29 height 27
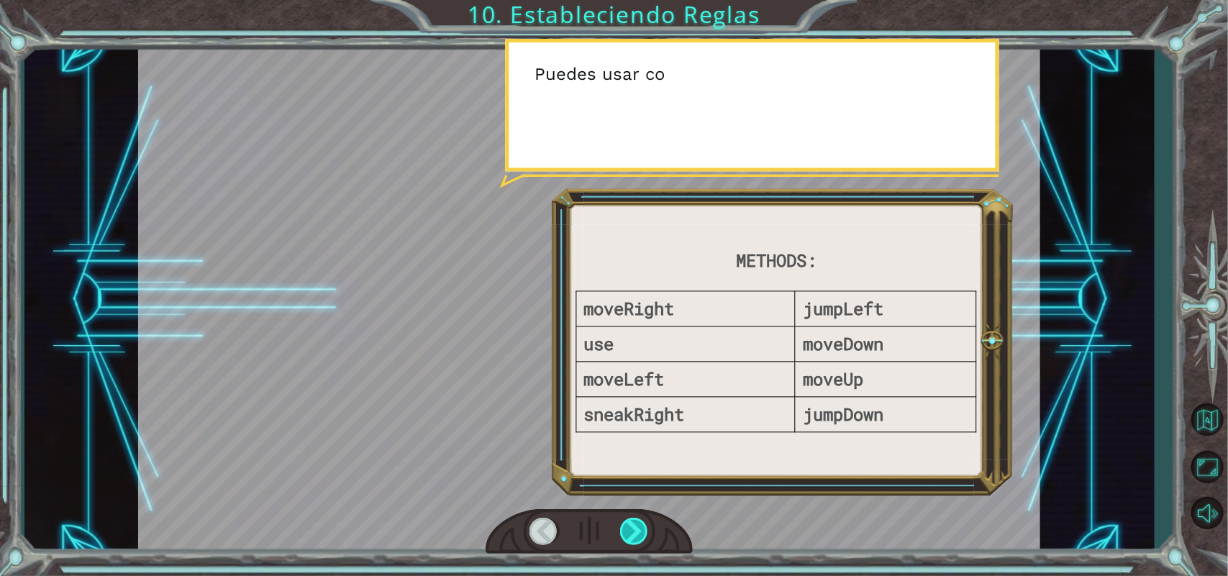
click at [632, 527] on div at bounding box center [634, 531] width 29 height 27
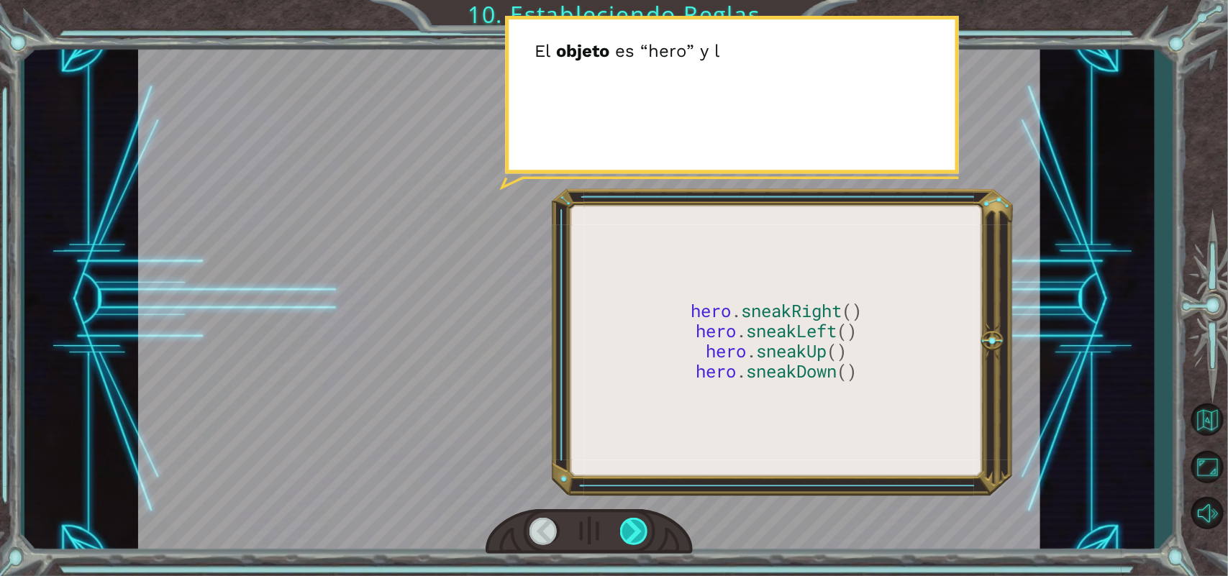
click at [632, 527] on div at bounding box center [634, 531] width 29 height 27
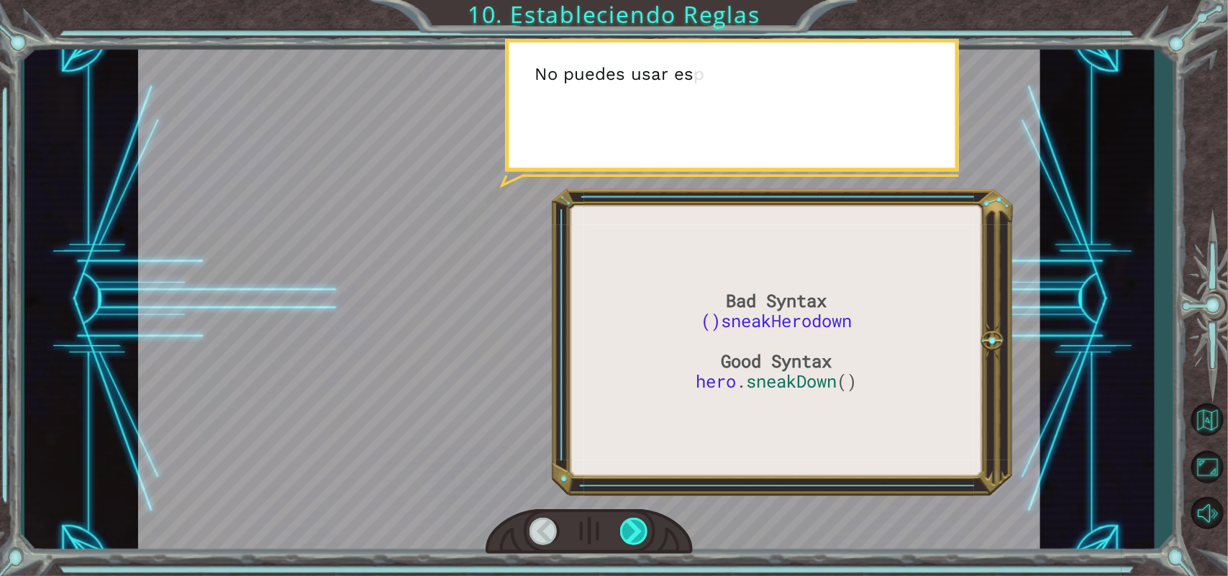
click at [632, 527] on div at bounding box center [634, 531] width 29 height 27
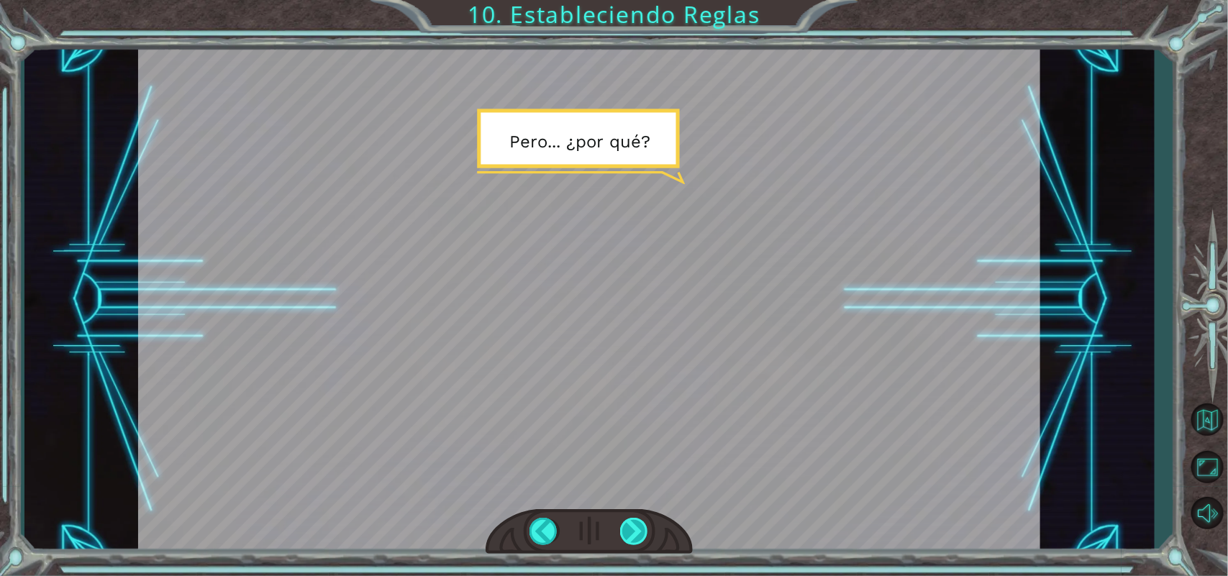
click at [632, 527] on div at bounding box center [634, 531] width 29 height 27
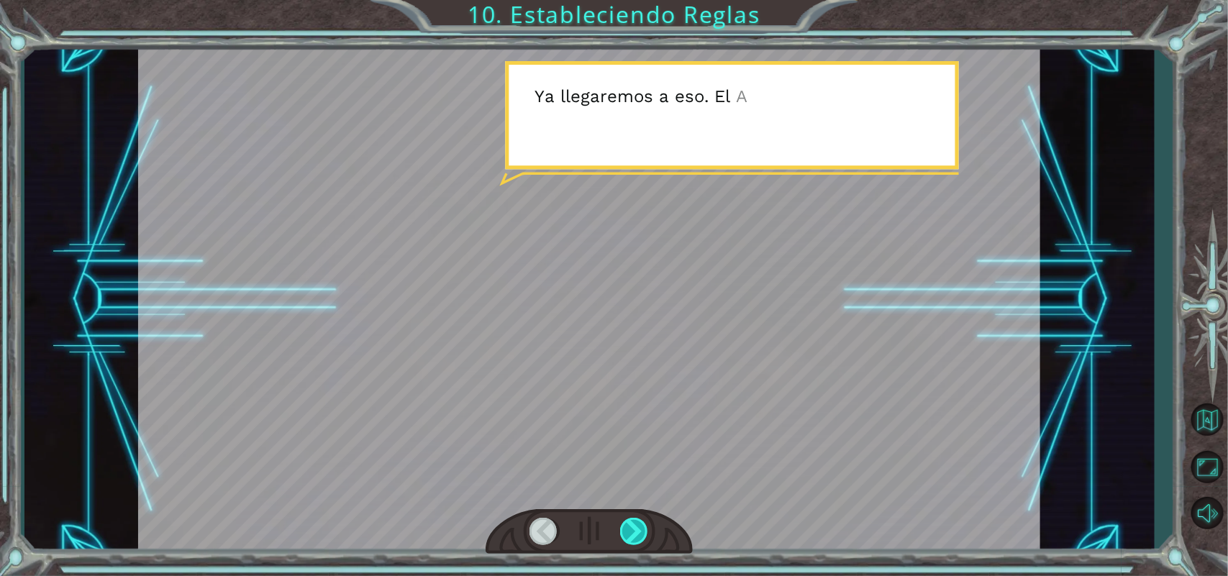
click at [632, 527] on div at bounding box center [634, 531] width 29 height 27
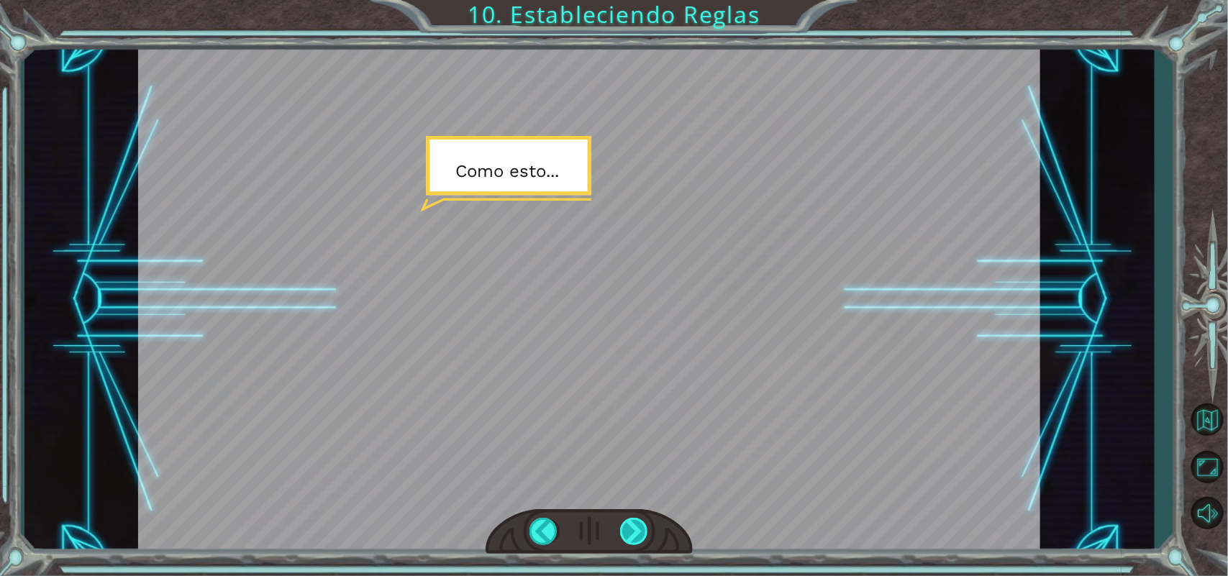
click at [632, 527] on div at bounding box center [634, 531] width 29 height 27
